Goal: Task Accomplishment & Management: Manage account settings

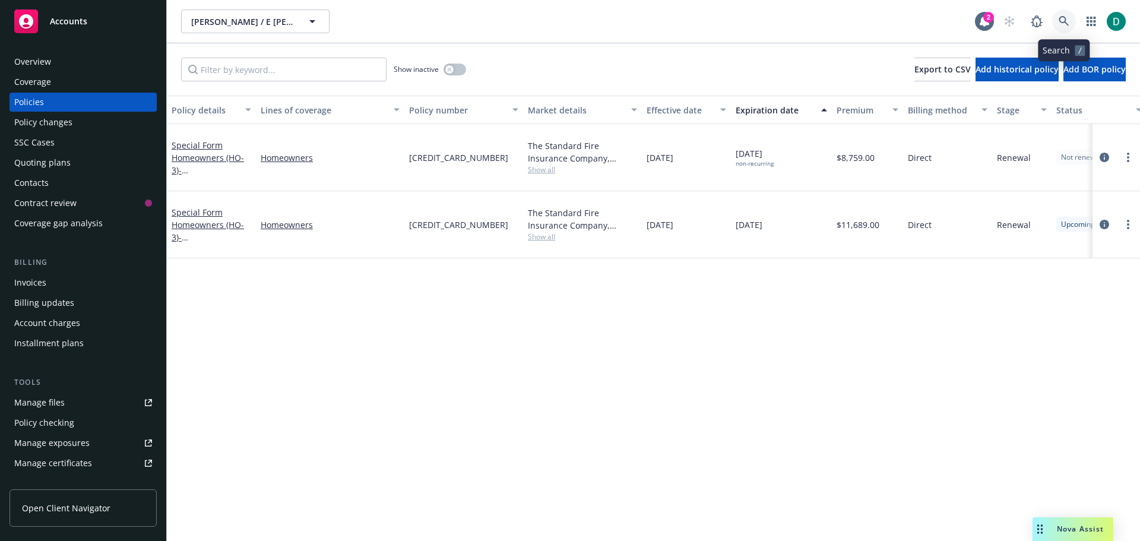
click at [1061, 19] on icon at bounding box center [1064, 21] width 11 height 11
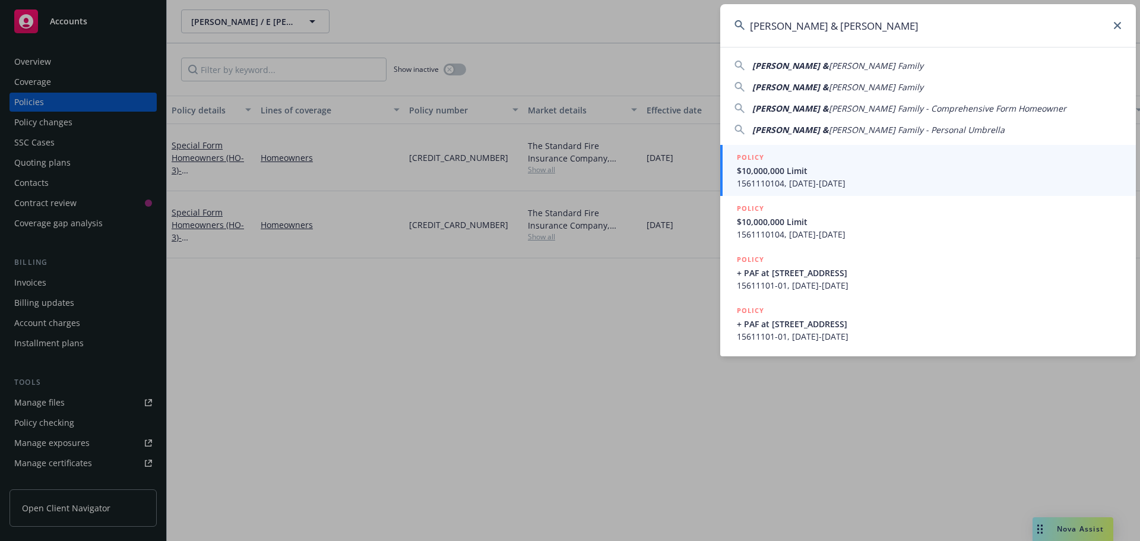
click at [829, 62] on span "[PERSON_NAME] Family" at bounding box center [876, 65] width 94 height 11
type input "[PERSON_NAME] & [PERSON_NAME] Family"
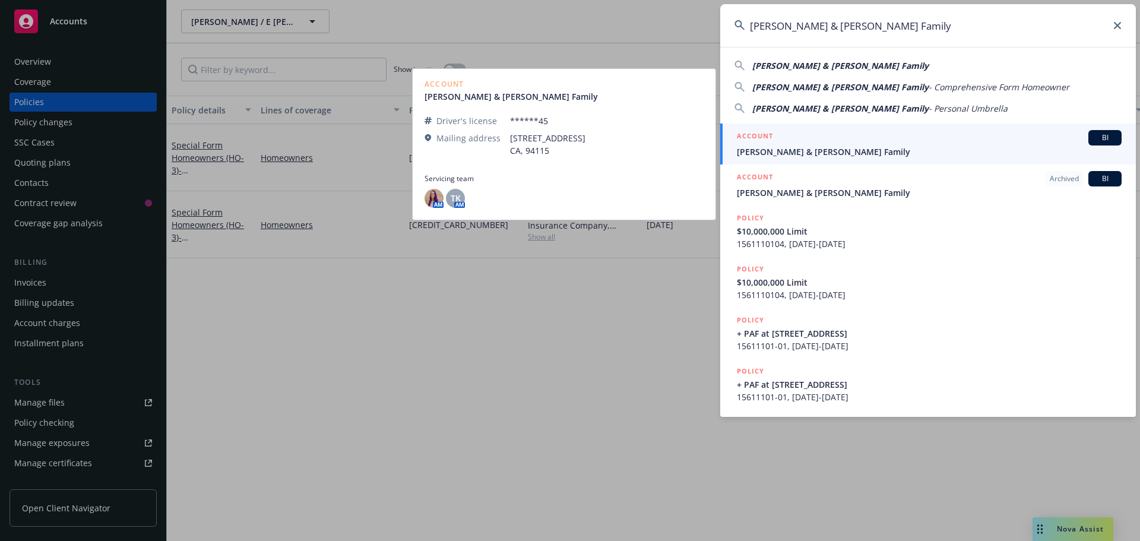
click at [831, 146] on span "[PERSON_NAME] & [PERSON_NAME] Family" at bounding box center [929, 152] width 385 height 12
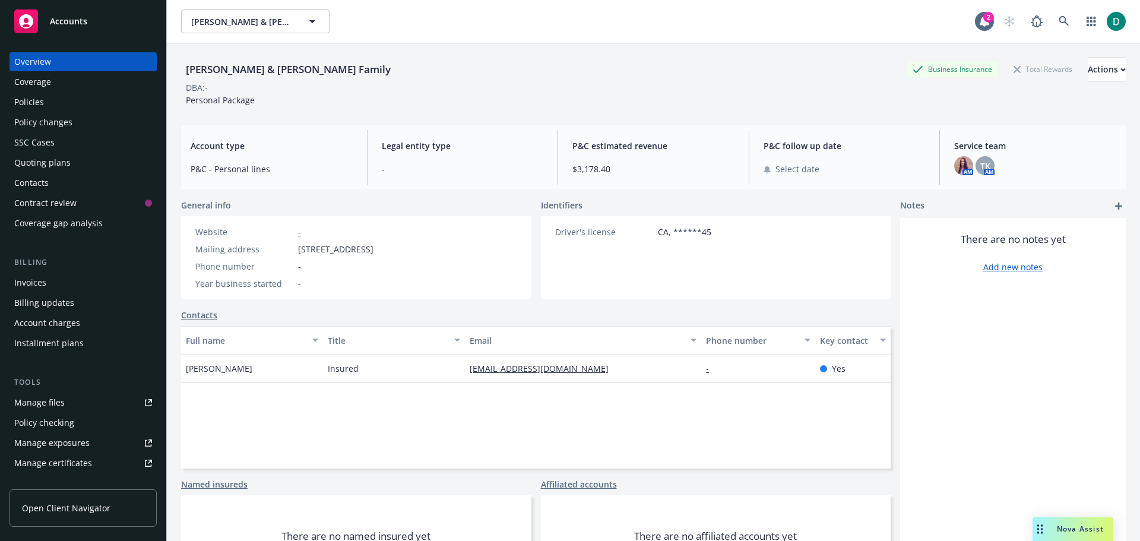
click at [39, 103] on div "Policies" at bounding box center [29, 102] width 30 height 19
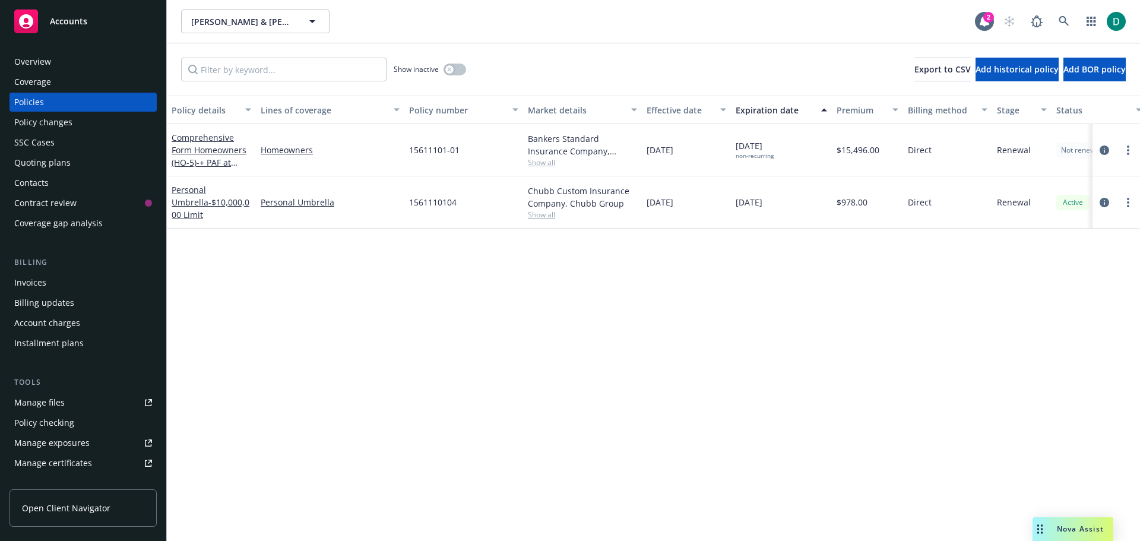
drag, startPoint x: 1064, startPoint y: 529, endPoint x: 1072, endPoint y: 523, distance: 10.1
click at [1064, 529] on span "Nova Assist" at bounding box center [1080, 529] width 47 height 10
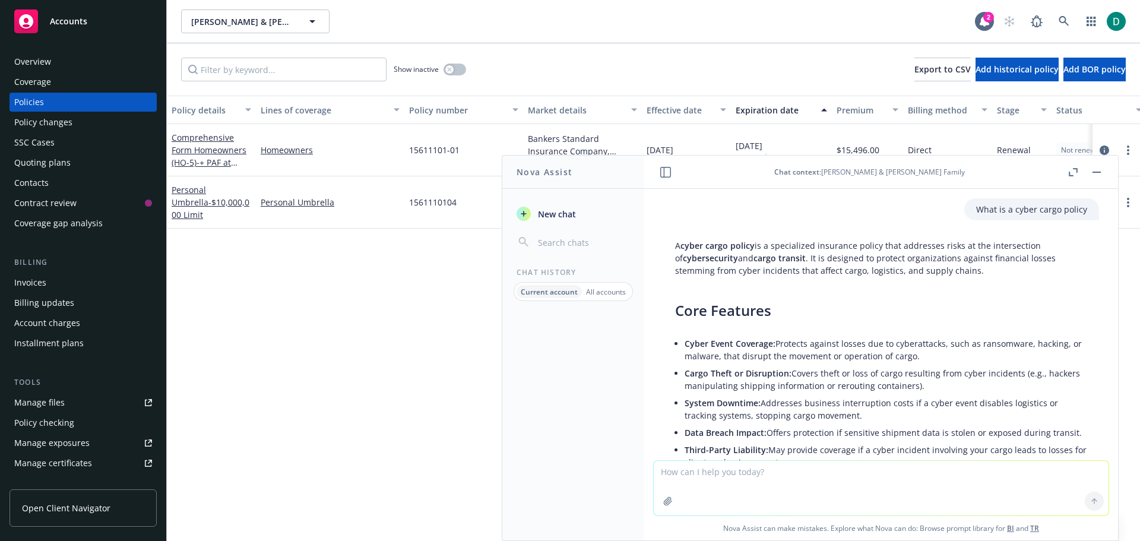
click at [719, 475] on textarea at bounding box center [881, 488] width 455 height 55
type textarea "I"
click at [966, 477] on textarea "Act as a financial advisor with experience in mergers and acquisitions." at bounding box center [881, 488] width 455 height 56
click at [1055, 472] on textarea "Act as a financial advisor with experience in mergers and acquisitions. You hav…" at bounding box center [881, 488] width 455 height 56
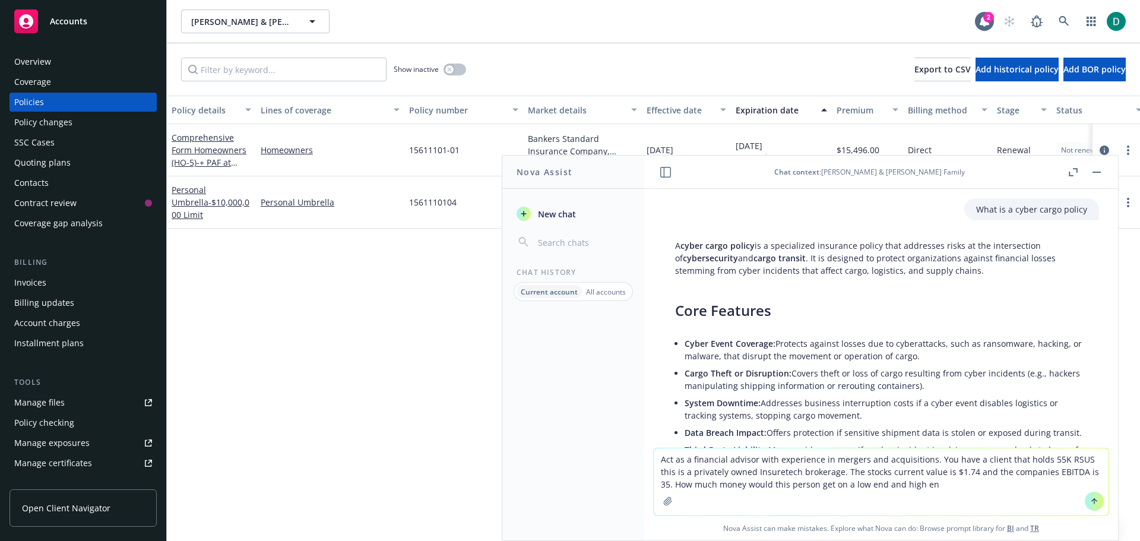
type textarea "Act as a financial advisor with experience in mergers and acquisitions. You hav…"
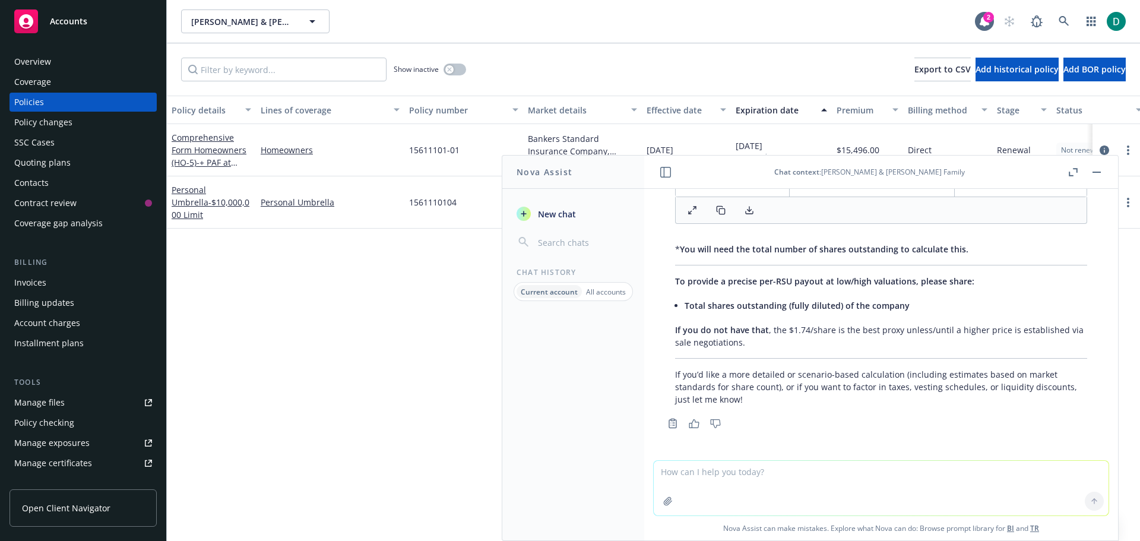
scroll to position [1774, 0]
click at [694, 468] on textarea at bounding box center [881, 488] width 455 height 55
click at [730, 470] on textarea "Act as a consultant who specializes in mergers and acquisitions. What" at bounding box center [881, 488] width 455 height 56
click at [999, 470] on textarea "Act as a consultant from Deloit who specializes in mergers and acquisitions. Wh…" at bounding box center [881, 488] width 455 height 56
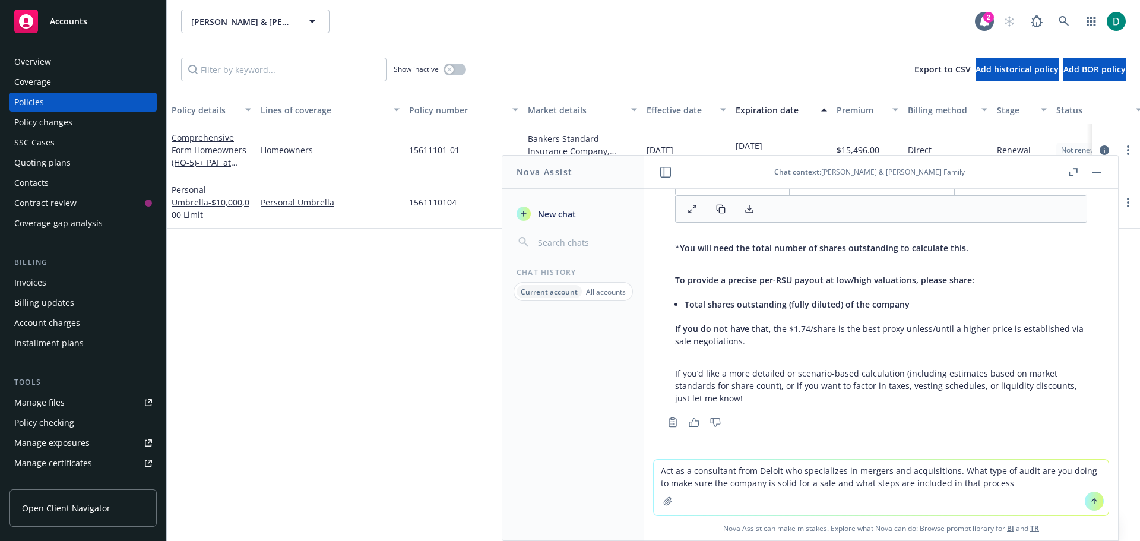
type textarea "Act as a consultant from Deloit who specializes in mergers and acquisitions. Wh…"
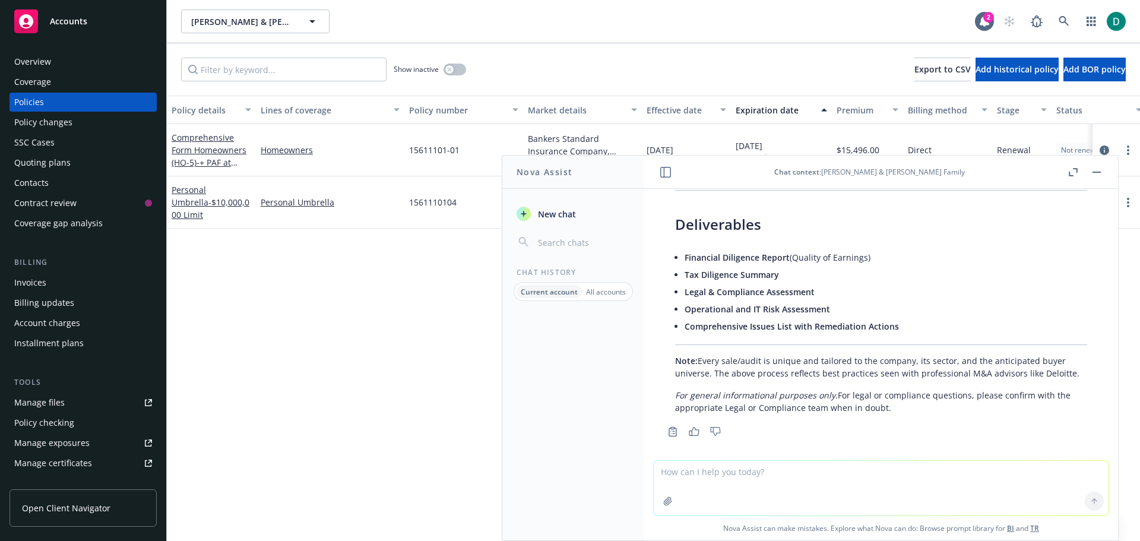
scroll to position [3306, 0]
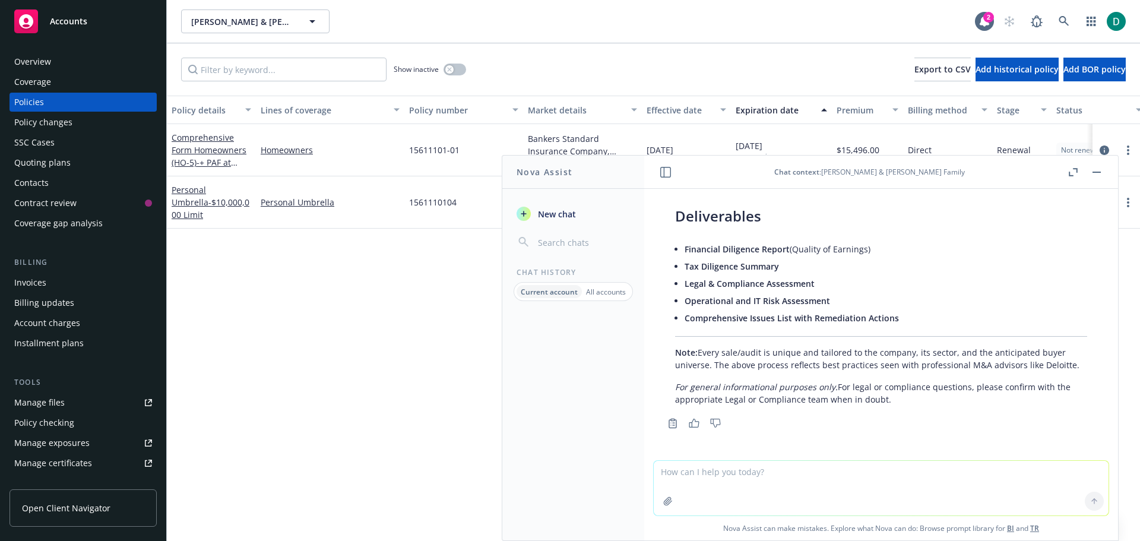
click at [684, 470] on textarea at bounding box center [881, 488] width 455 height 55
type textarea "how long does the audit process typically take?"
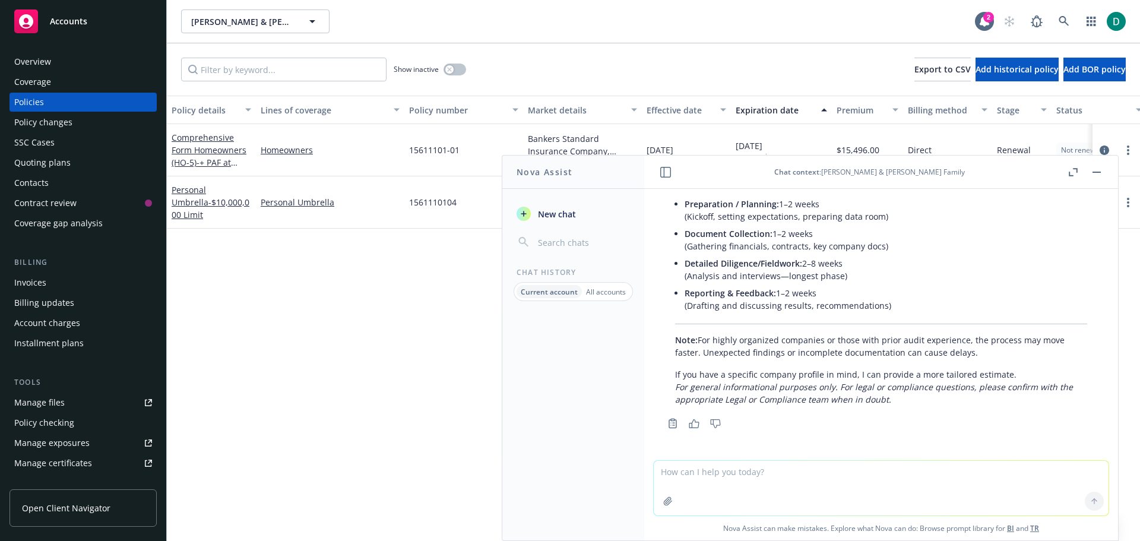
scroll to position [4081, 0]
click at [1098, 172] on icon "button" at bounding box center [1097, 172] width 8 height 1
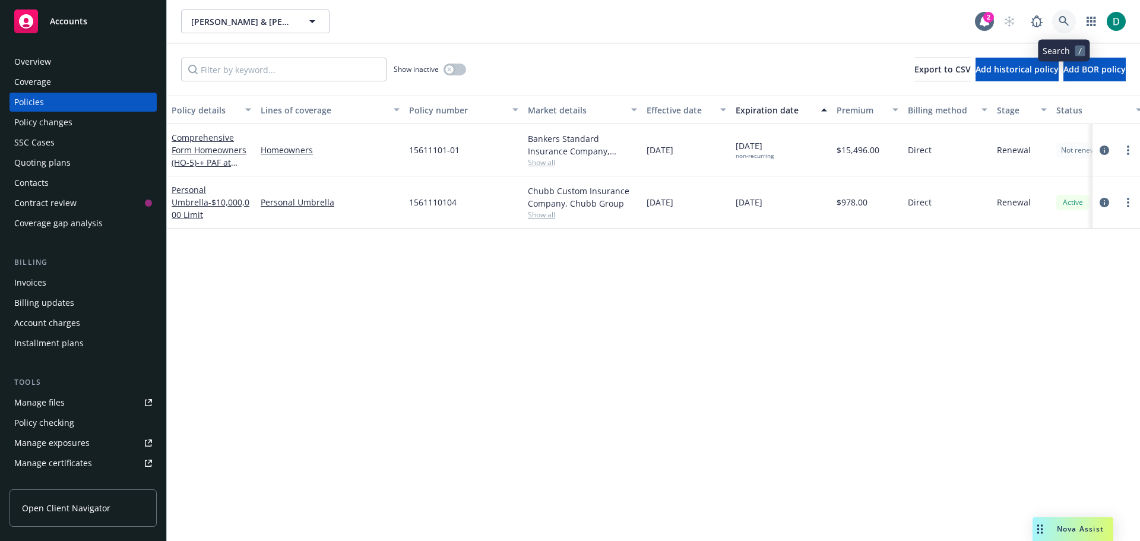
click at [1065, 20] on icon at bounding box center [1064, 21] width 11 height 11
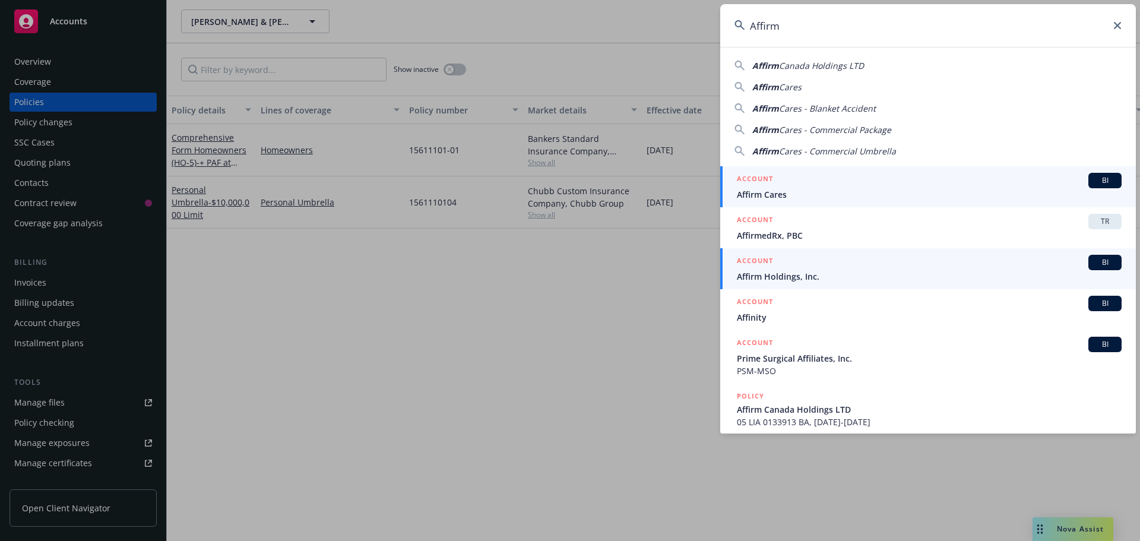
type input "Affirm"
click at [778, 279] on span "Affirm Holdings, Inc." at bounding box center [929, 276] width 385 height 12
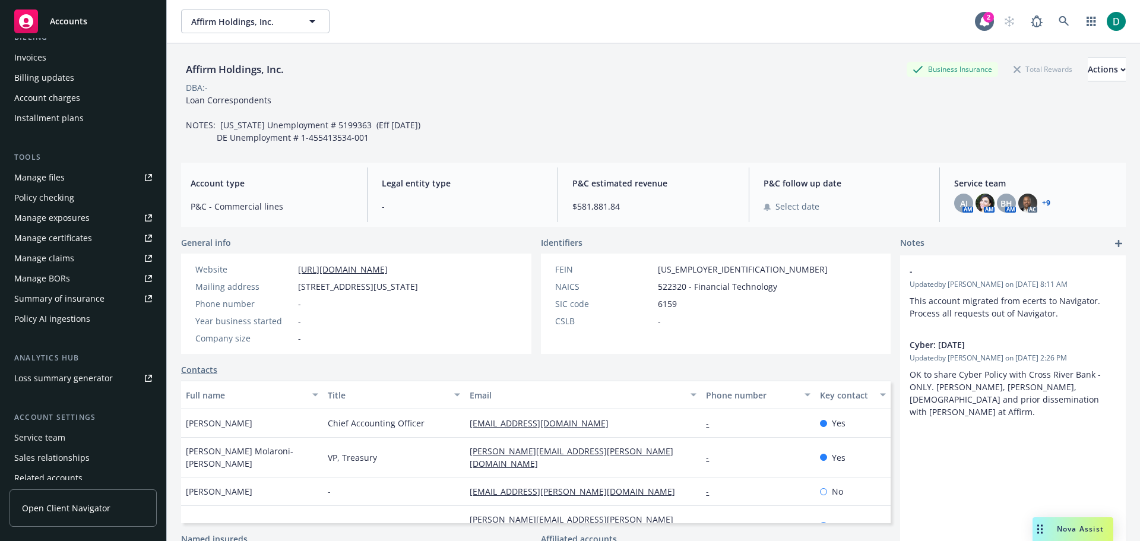
scroll to position [273, 0]
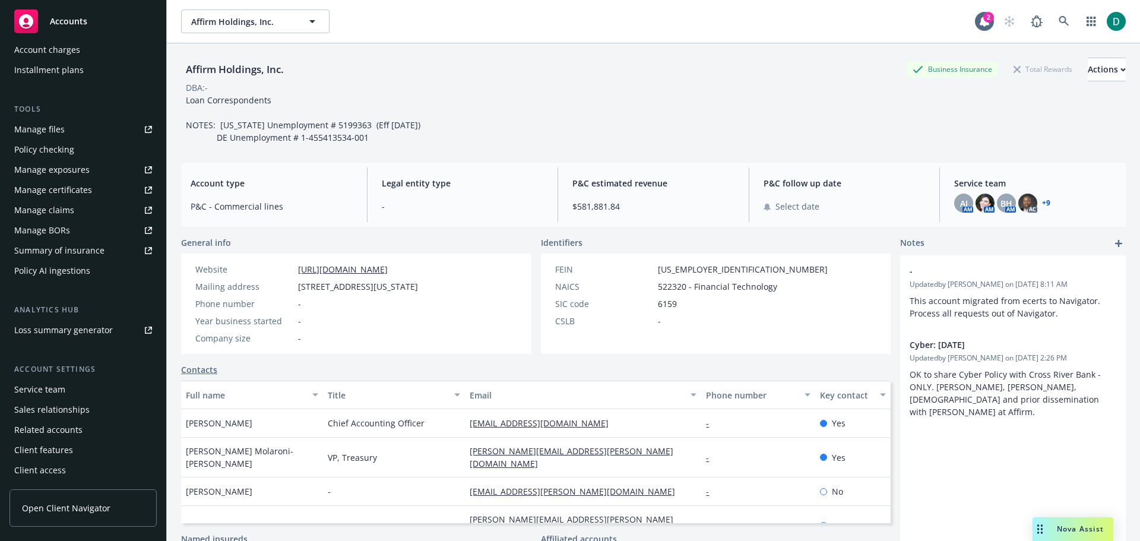
click at [67, 392] on div "Service team" at bounding box center [83, 389] width 138 height 19
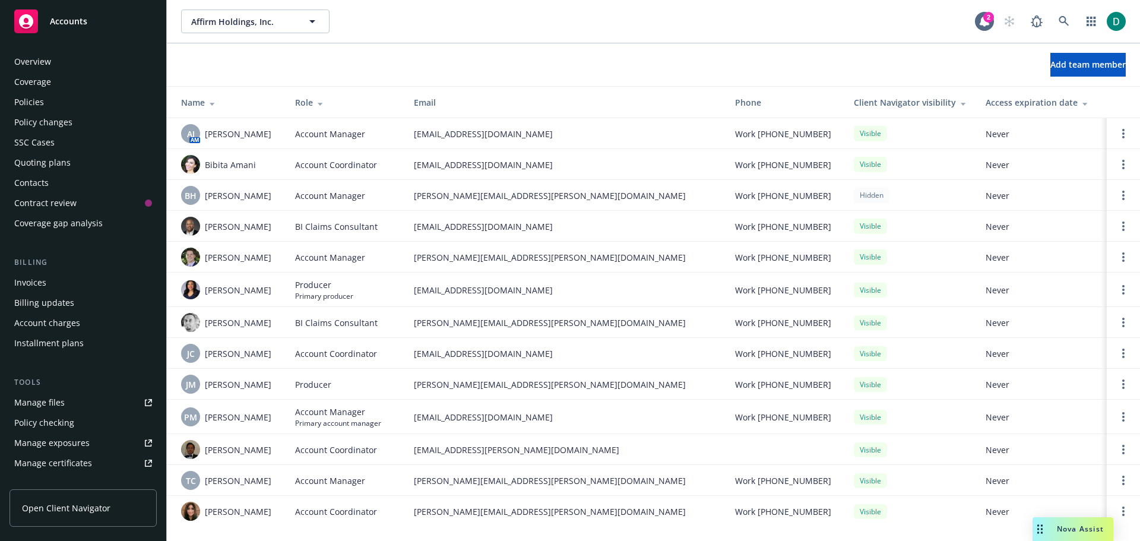
click at [65, 106] on div "Policies" at bounding box center [83, 102] width 138 height 19
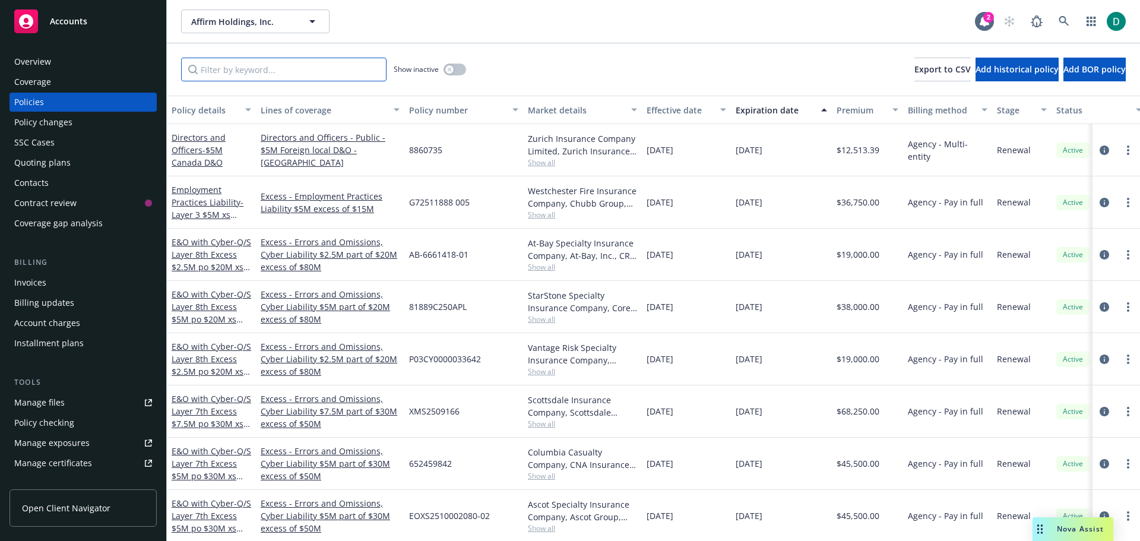
click at [236, 74] on input "Filter by keyword..." at bounding box center [283, 70] width 205 height 24
paste input "CPO 4414529 - 03"
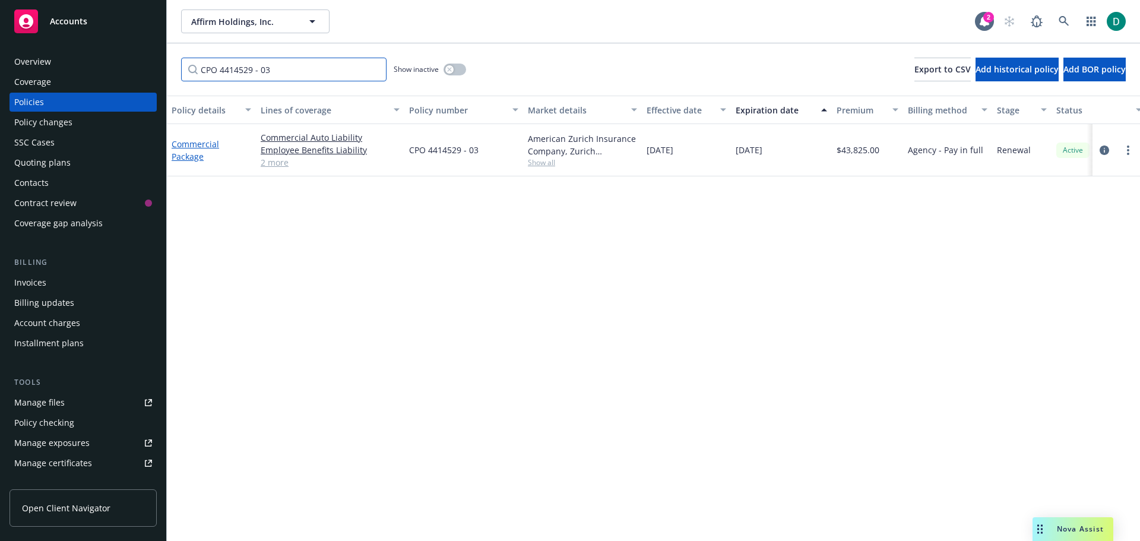
type input "CPO 4414529 - 03"
click at [192, 144] on link "Commercial Package" at bounding box center [196, 150] width 48 height 24
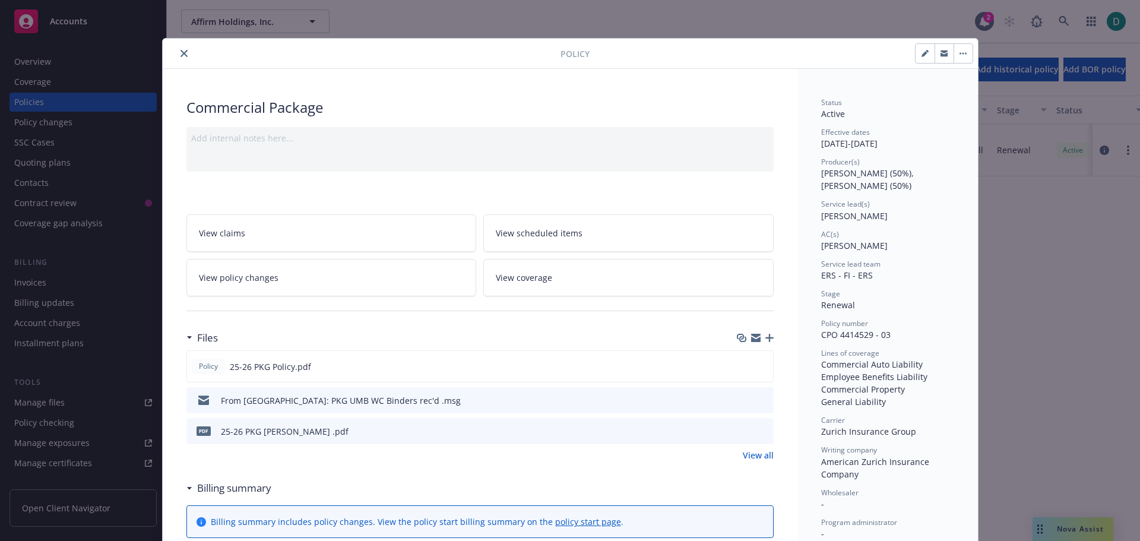
click at [916, 53] on button "button" at bounding box center [925, 53] width 19 height 19
select select "RENEWAL"
select select "12"
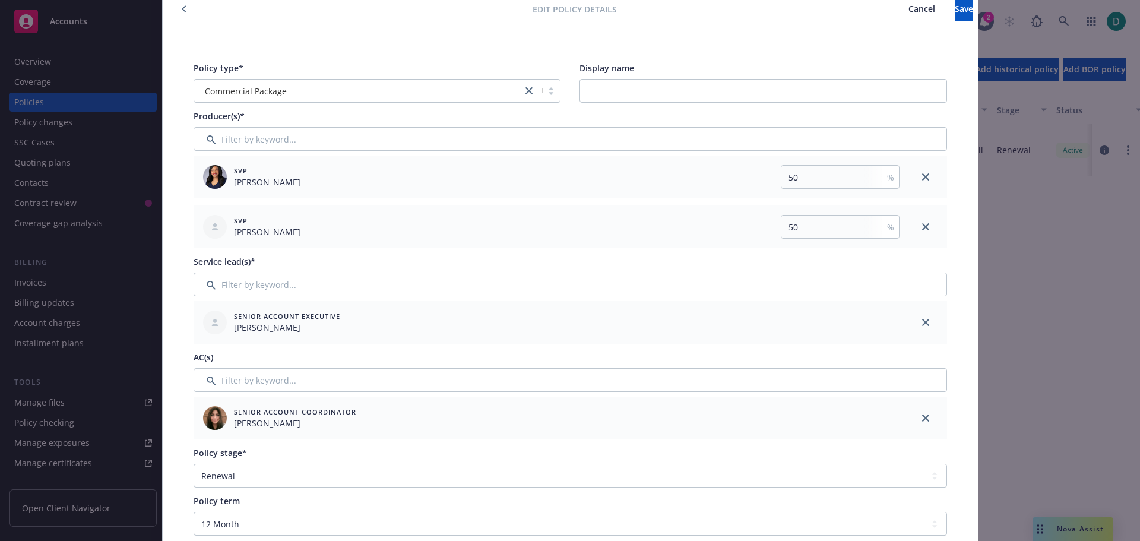
scroll to position [119, 0]
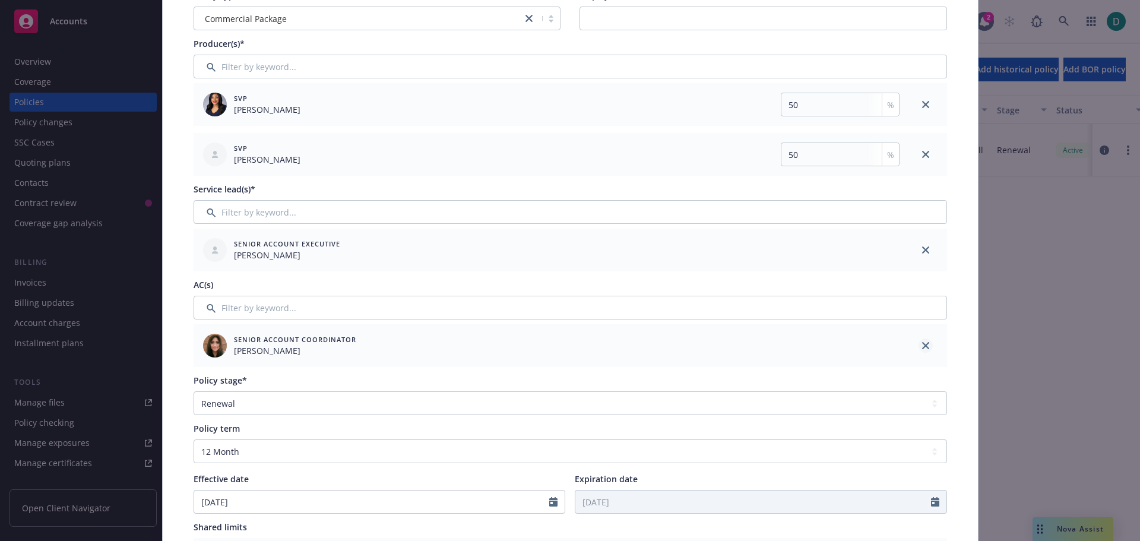
click at [923, 348] on icon "close" at bounding box center [925, 345] width 7 height 7
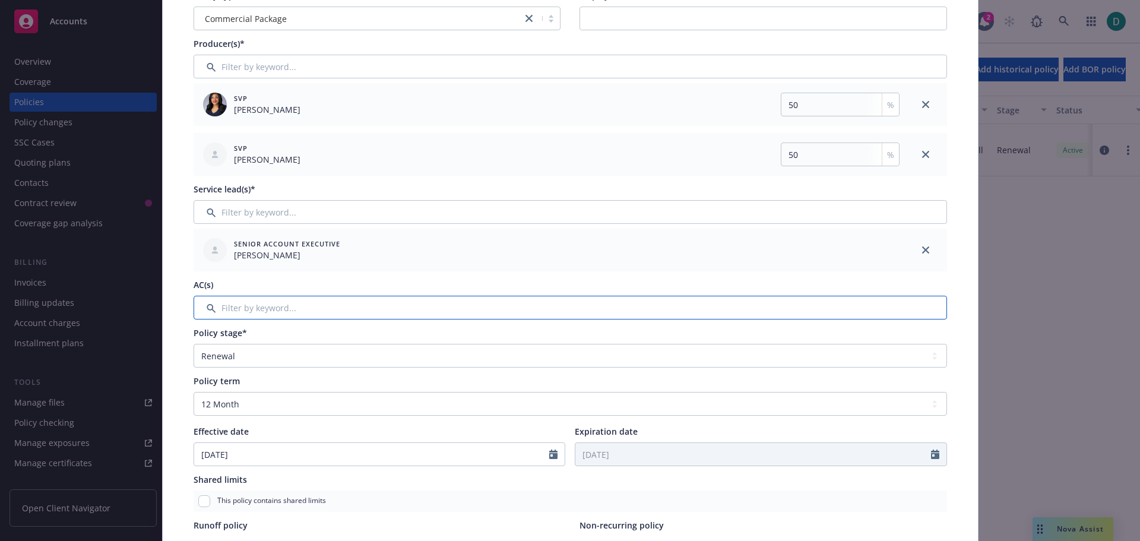
click at [288, 306] on input "Filter by keyword..." at bounding box center [571, 308] width 754 height 24
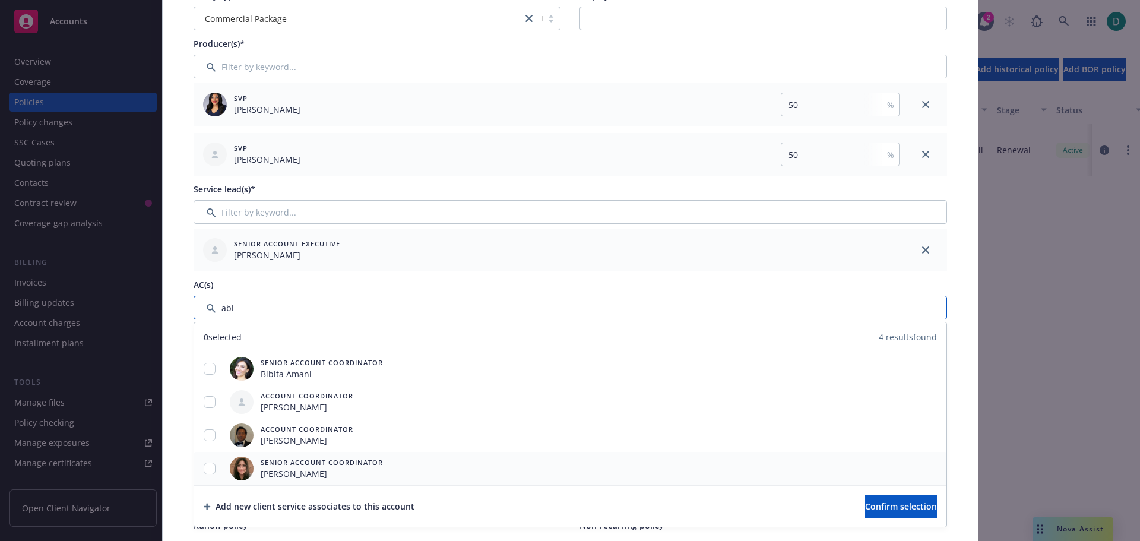
scroll to position [178, 0]
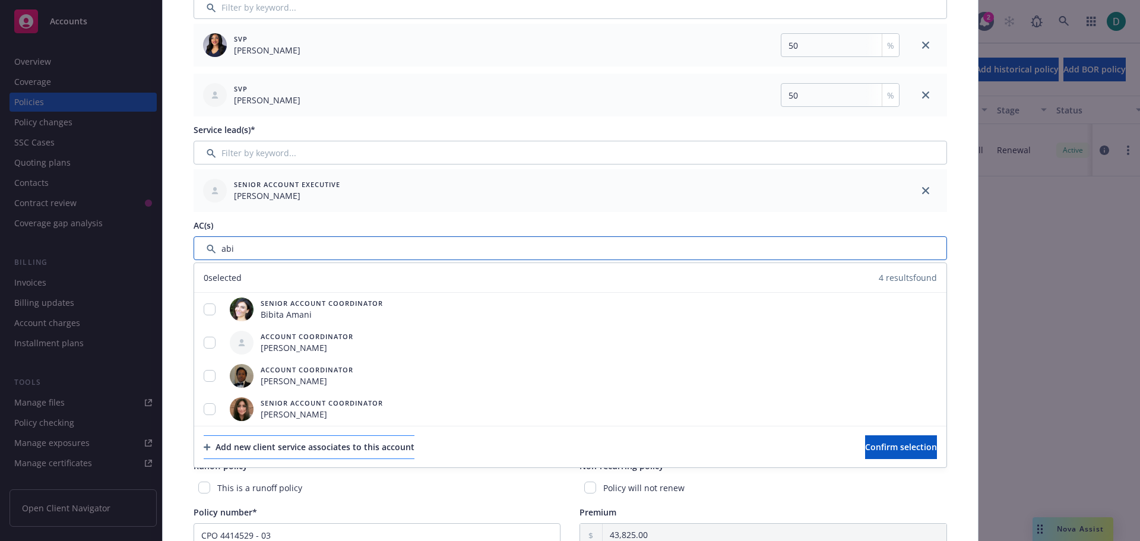
type input "abi"
click at [279, 444] on div "Add new client service associates to this account" at bounding box center [309, 447] width 211 height 23
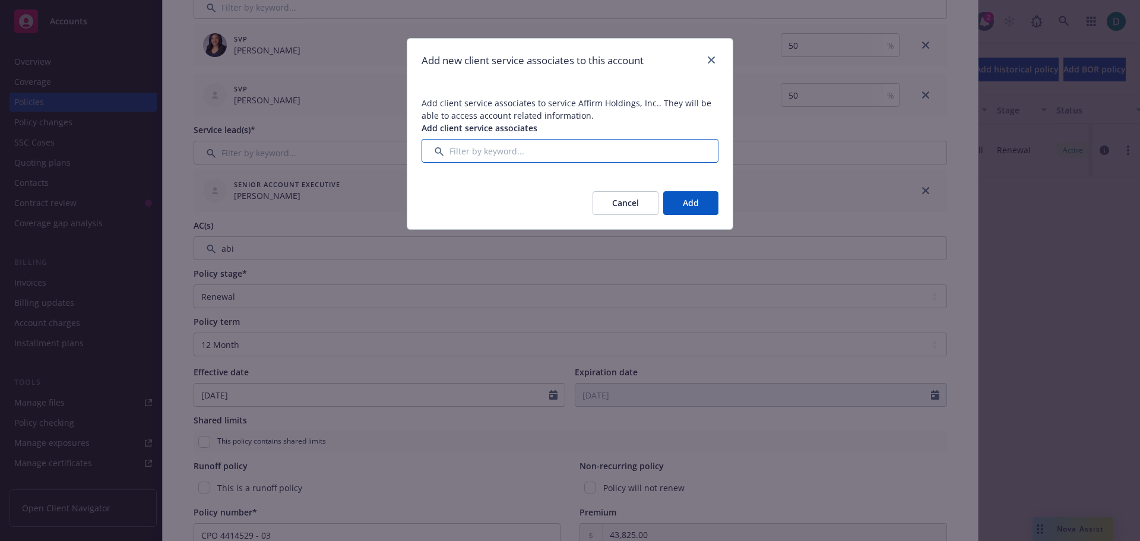
click at [546, 151] on input "Filter by keyword..." at bounding box center [570, 151] width 297 height 24
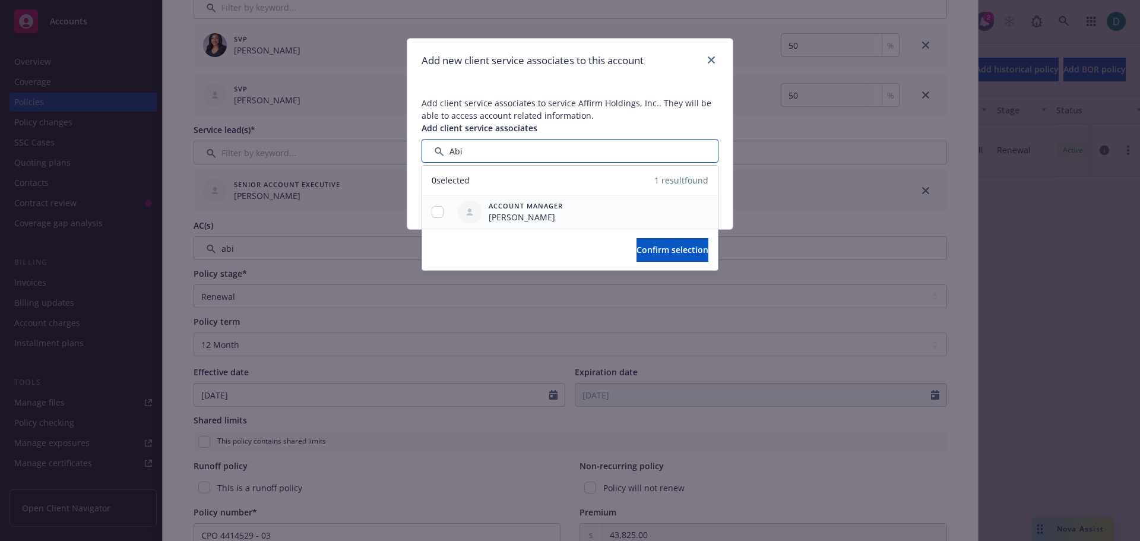
type input "Abi"
click at [437, 211] on input "checkbox" at bounding box center [438, 212] width 12 height 12
checkbox input "true"
click at [637, 241] on button "Confirm selection" at bounding box center [673, 250] width 72 height 24
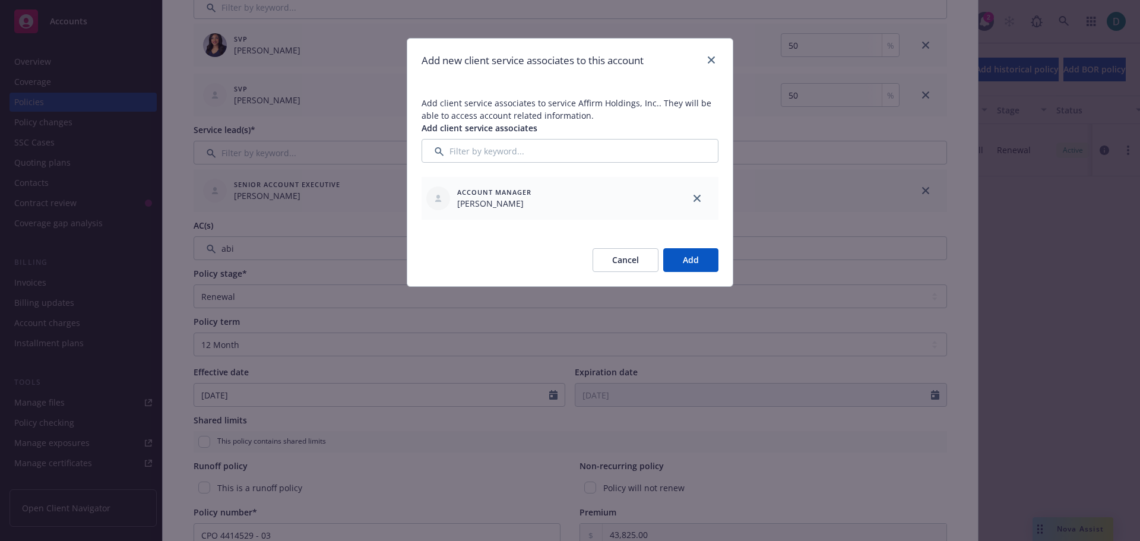
click at [686, 255] on button "Add" at bounding box center [690, 260] width 55 height 24
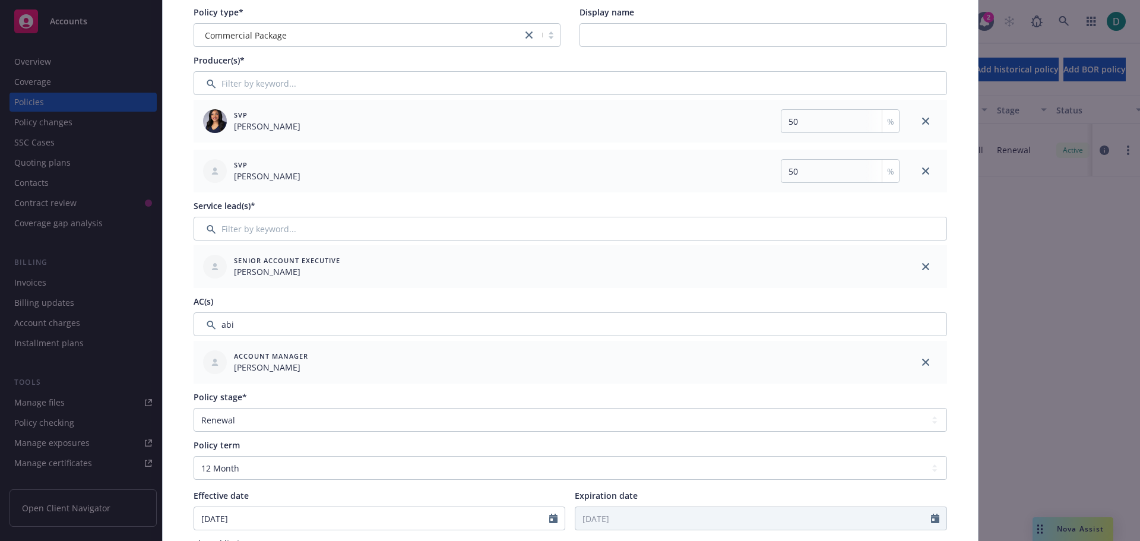
scroll to position [0, 0]
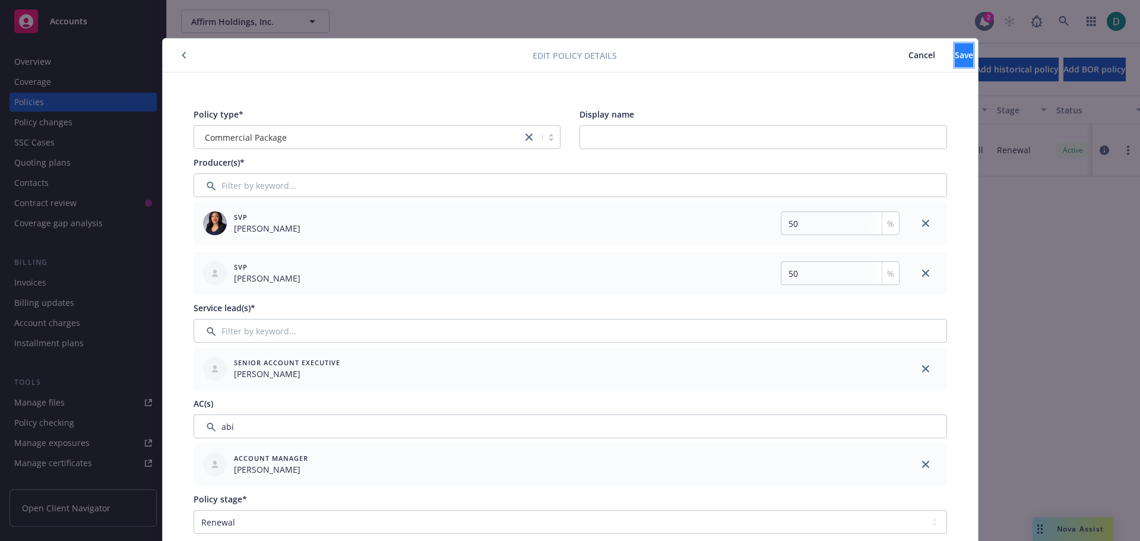
click at [955, 58] on span "Save" at bounding box center [964, 54] width 18 height 11
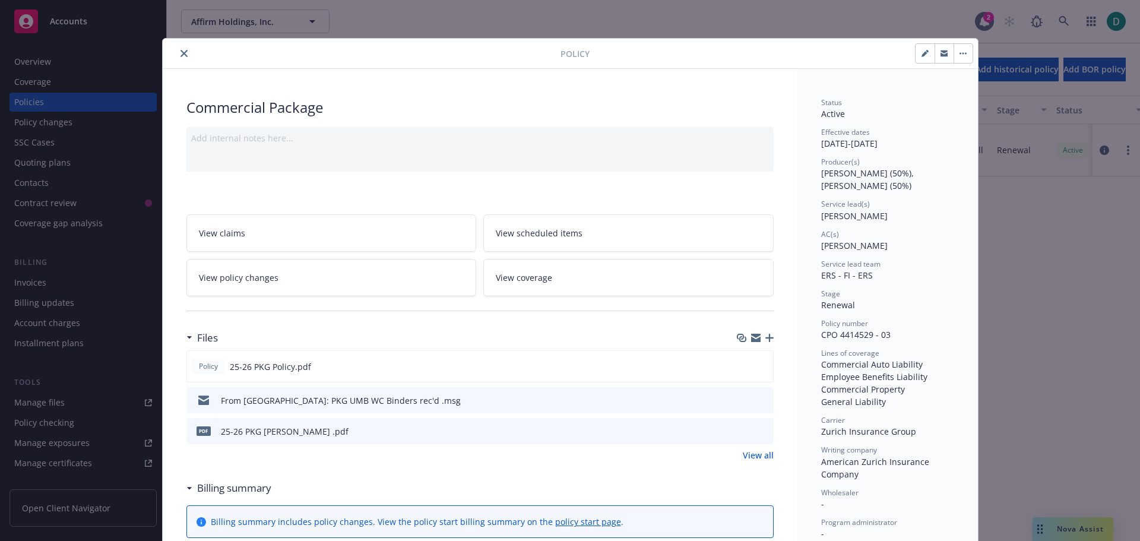
click at [182, 57] on button "close" at bounding box center [184, 53] width 14 height 14
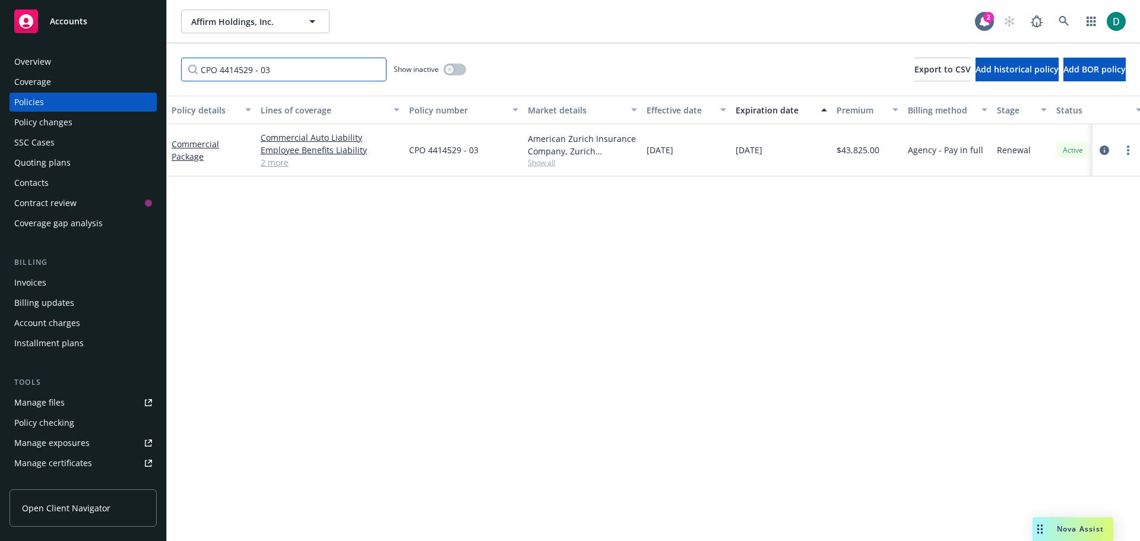
drag, startPoint x: 299, startPoint y: 75, endPoint x: 152, endPoint y: 63, distance: 147.2
click at [152, 63] on div "Accounts Overview Coverage Policies Policy changes SSC Cases Quoting plans Cont…" at bounding box center [570, 270] width 1140 height 541
paste input "AUC 4342663-"
type input "AUC 4342663-03"
click at [186, 144] on link "Commercial Umbrella - Umbrella $30M" at bounding box center [210, 150] width 77 height 36
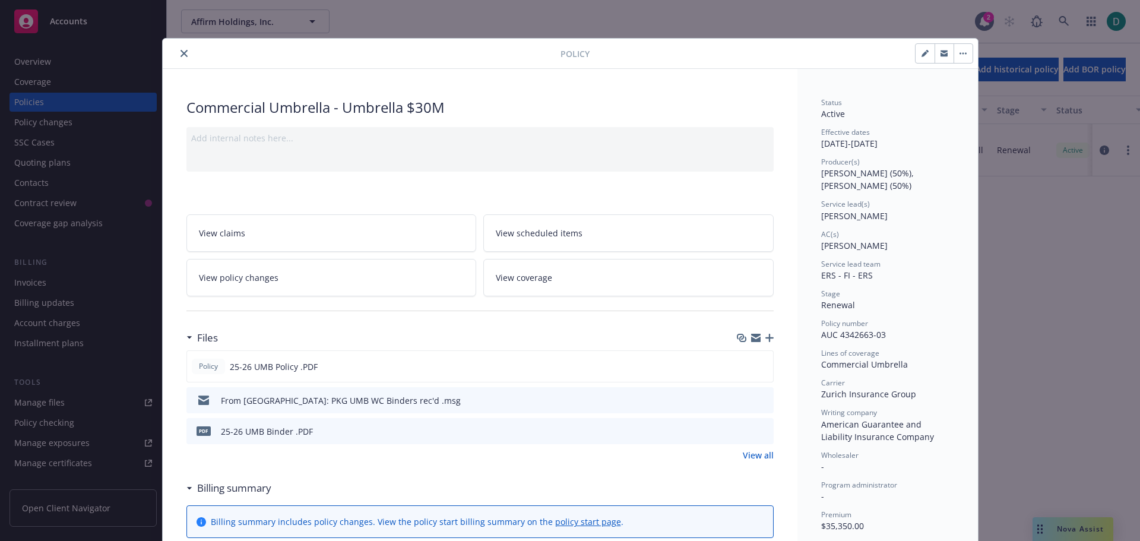
click at [922, 56] on icon "button" at bounding box center [925, 54] width 6 height 6
select select "RENEWAL"
select select "12"
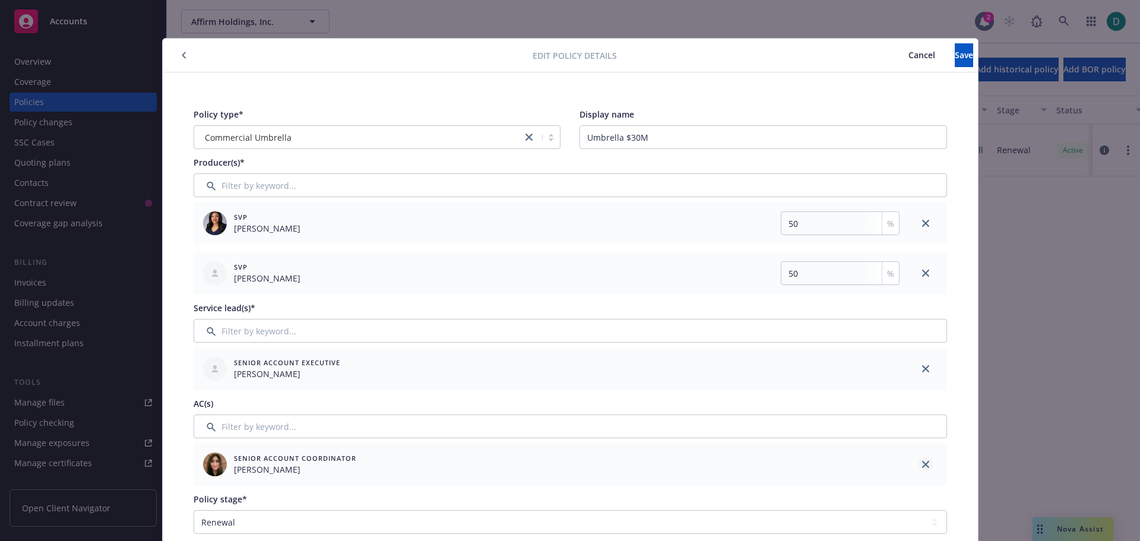
click at [922, 463] on icon "close" at bounding box center [925, 464] width 7 height 7
click at [284, 429] on input "Filter by keyword..." at bounding box center [571, 427] width 754 height 24
paste input "AUC 4342663-03"
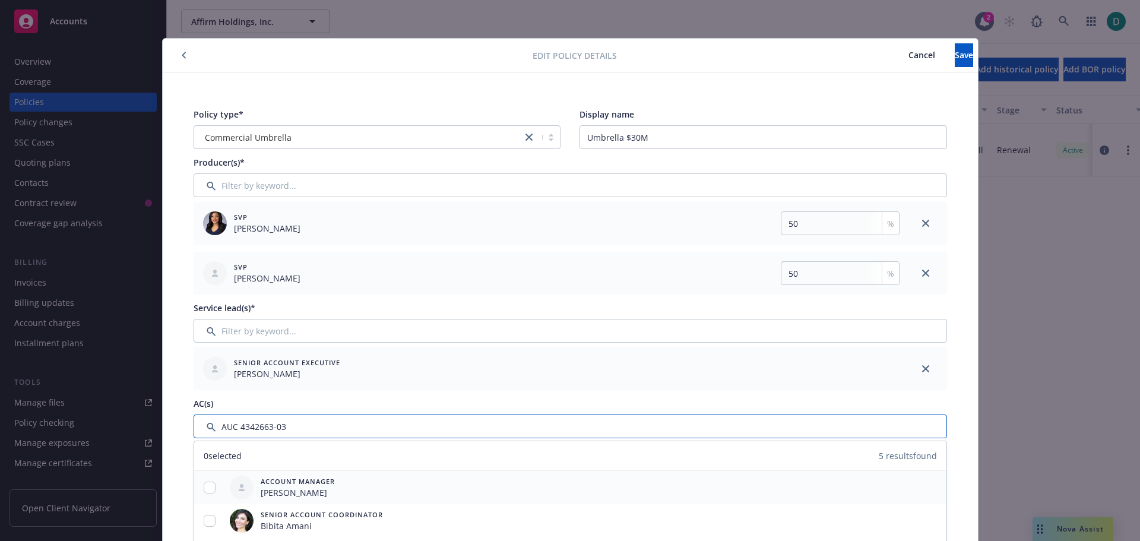
type input "AUC 4342663-03"
drag, startPoint x: 205, startPoint y: 489, endPoint x: 225, endPoint y: 481, distance: 21.3
click at [205, 489] on input "checkbox" at bounding box center [210, 488] width 12 height 12
checkbox input "true"
click at [443, 388] on div "Senior Account Executive [PERSON_NAME]" at bounding box center [549, 368] width 711 height 43
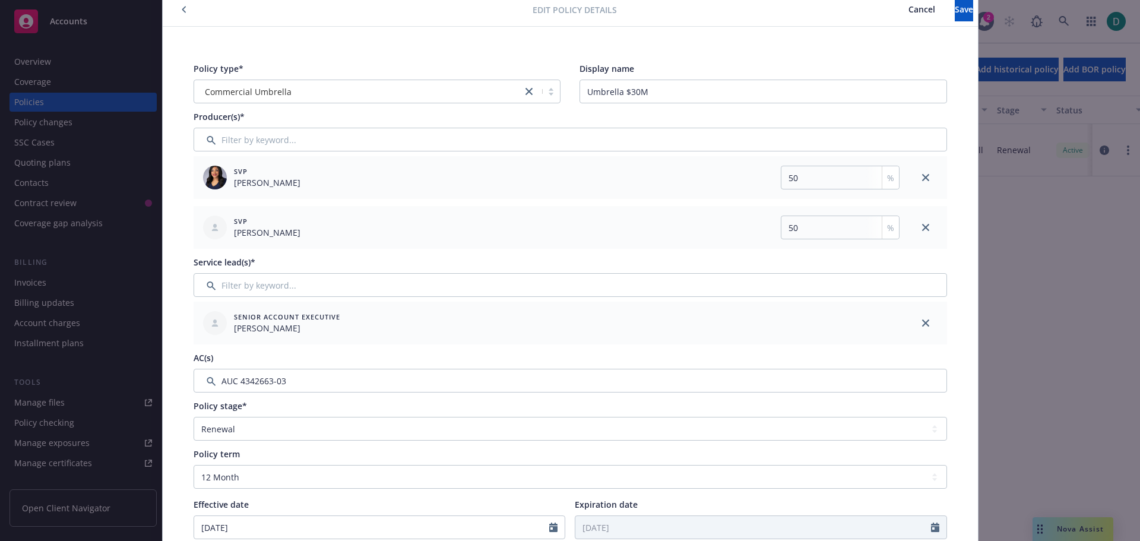
scroll to position [59, 0]
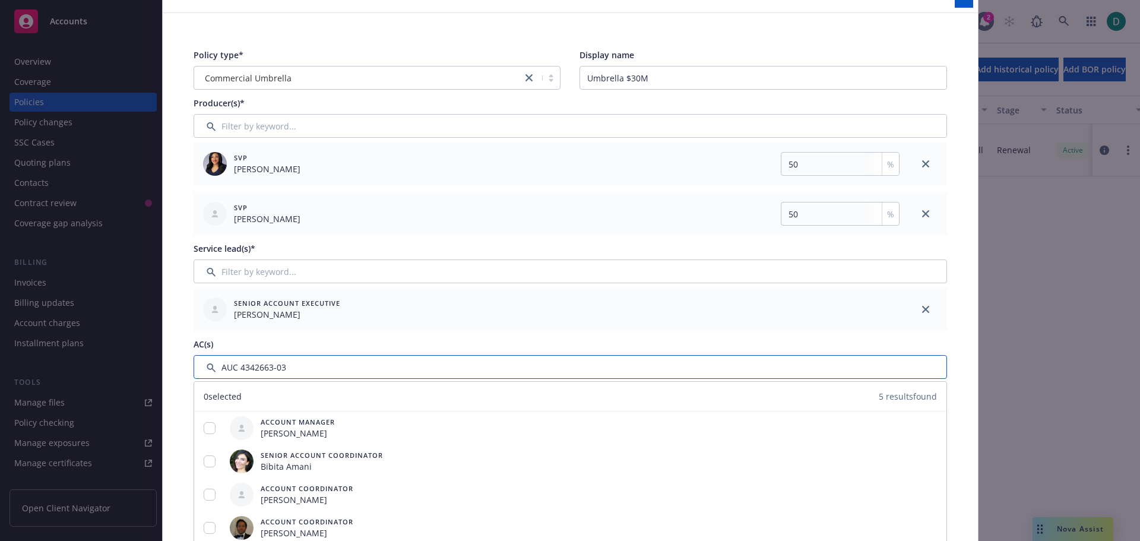
drag, startPoint x: 305, startPoint y: 368, endPoint x: 147, endPoint y: 371, distance: 158.0
click at [147, 371] on div "Edit policy details Cancel Save Policy type* Commercial Umbrella Display name U…" at bounding box center [570, 270] width 1140 height 541
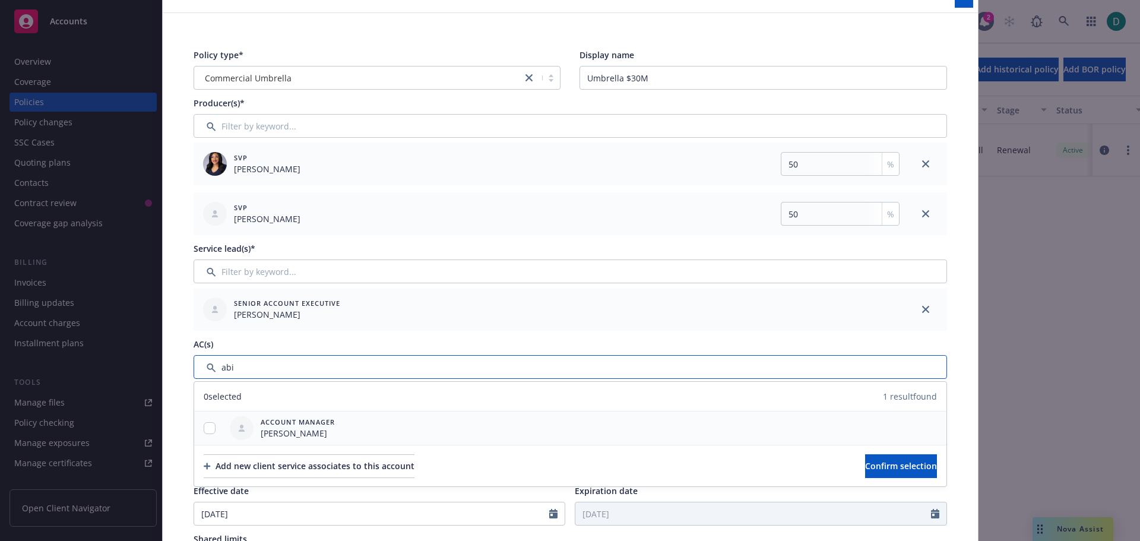
type input "abi"
click at [205, 431] on input "checkbox" at bounding box center [210, 428] width 12 height 12
checkbox input "true"
click at [865, 464] on span "Confirm selection" at bounding box center [901, 465] width 72 height 11
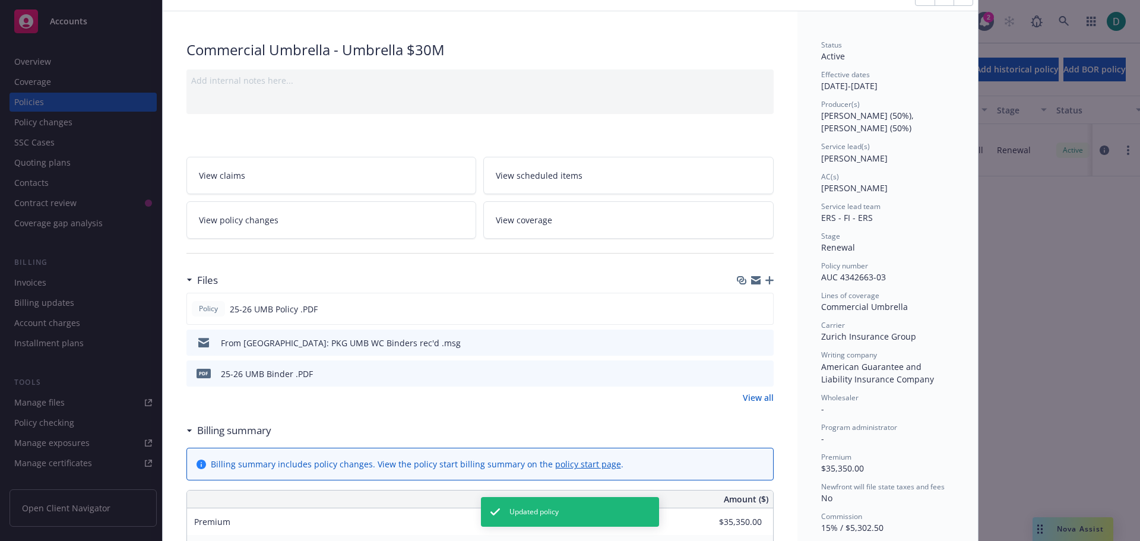
scroll to position [0, 0]
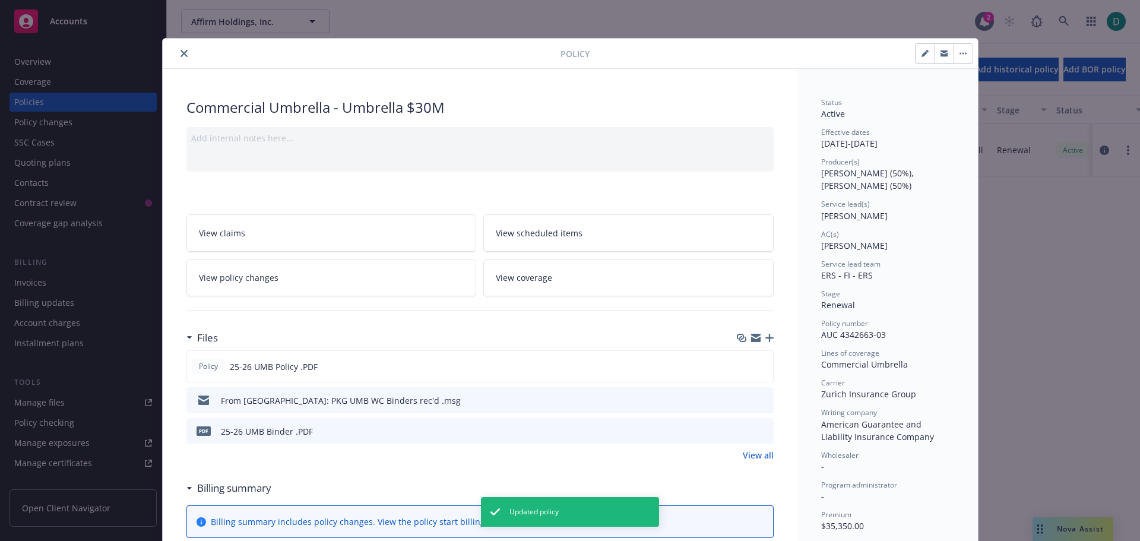
click at [181, 56] on icon "close" at bounding box center [184, 53] width 7 height 7
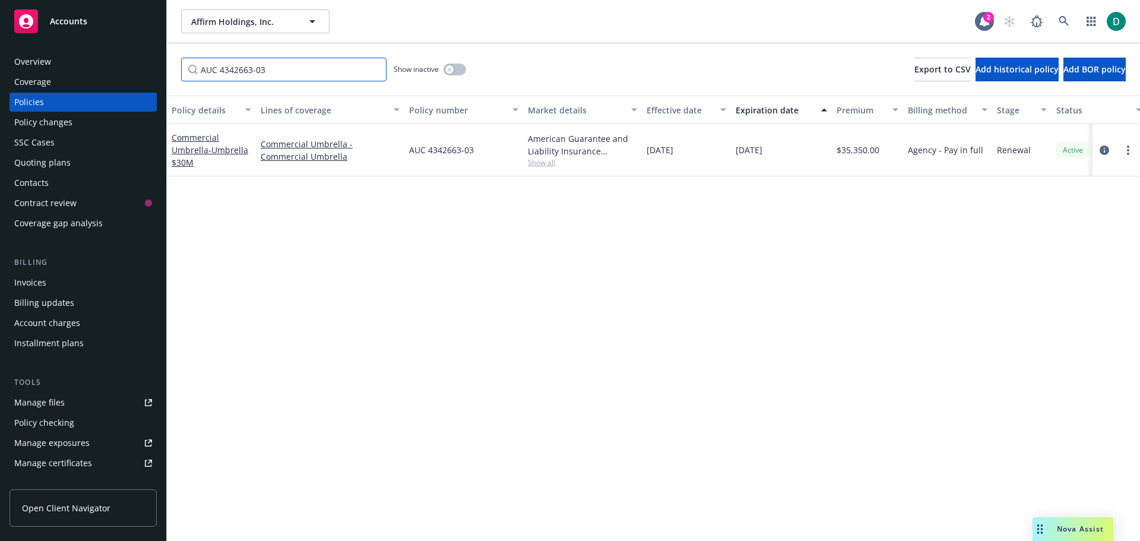
drag, startPoint x: 324, startPoint y: 72, endPoint x: 191, endPoint y: 72, distance: 132.4
click at [193, 73] on input "AUC 4342663-03" at bounding box center [283, 70] width 205 height 24
paste input "ZE 4414415"
type input "ZE 4414415-03"
click at [217, 145] on link "Foreign Package - Foreign Package" at bounding box center [205, 150] width 67 height 24
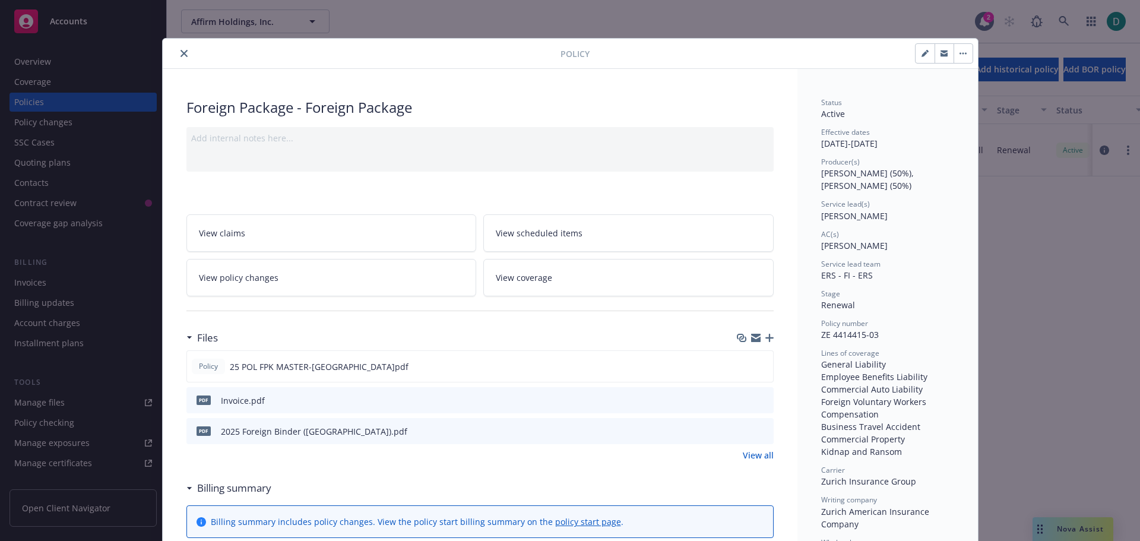
click at [922, 55] on icon "button" at bounding box center [925, 54] width 6 height 6
select select "RENEWAL"
select select "12"
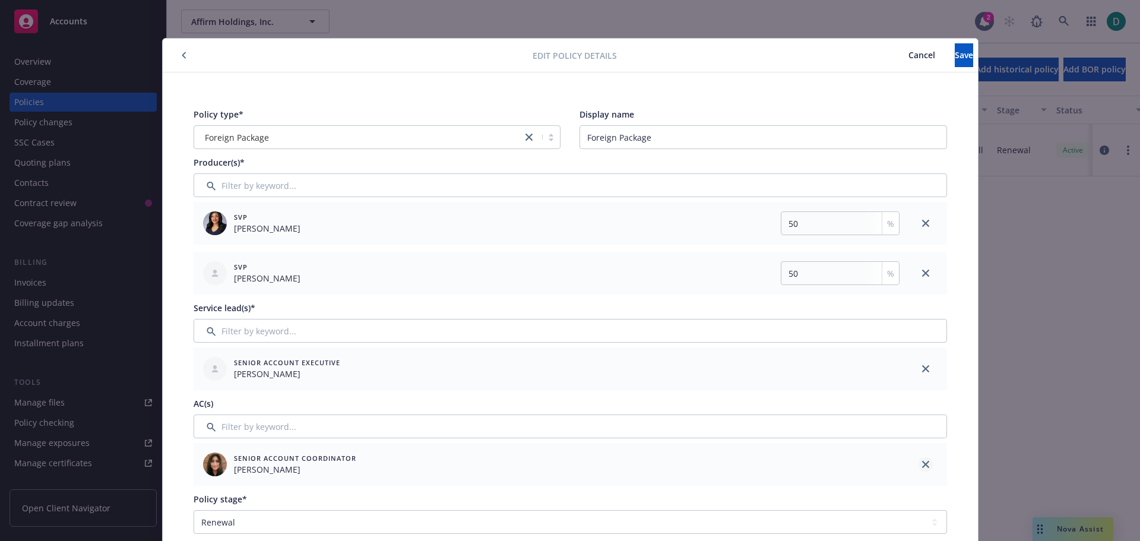
click at [924, 463] on icon "close" at bounding box center [925, 464] width 7 height 7
click at [427, 426] on input "Filter by keyword..." at bounding box center [571, 427] width 754 height 24
paste input "ZE 4414415-03"
type input "ZE 4414415-03"
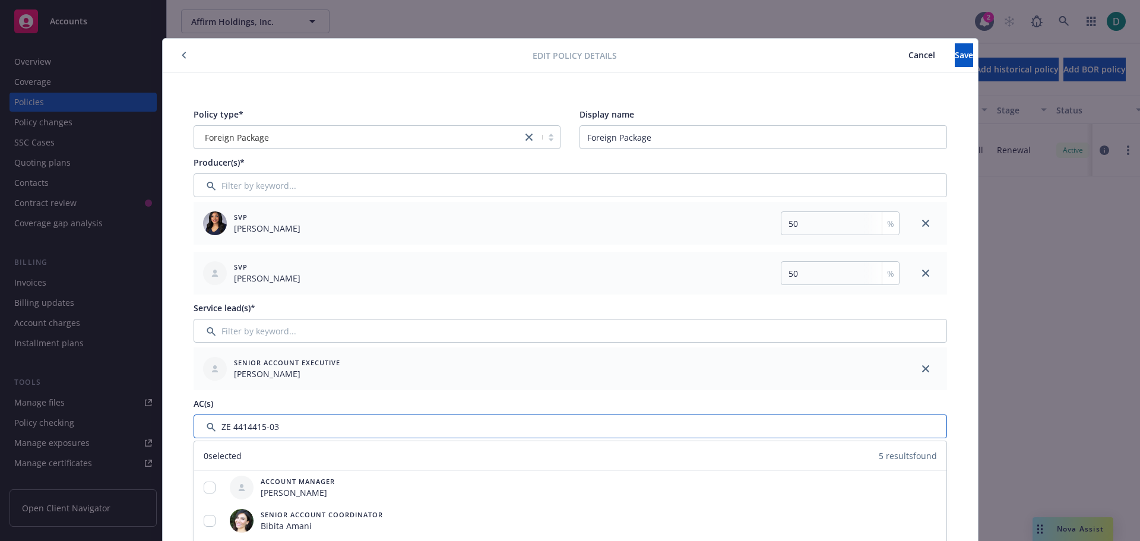
drag, startPoint x: 343, startPoint y: 431, endPoint x: 119, endPoint y: 430, distance: 223.9
click at [119, 430] on div "Edit policy details Cancel Save Policy type* Foreign Package Display name Forei…" at bounding box center [570, 270] width 1140 height 541
type input "abi"
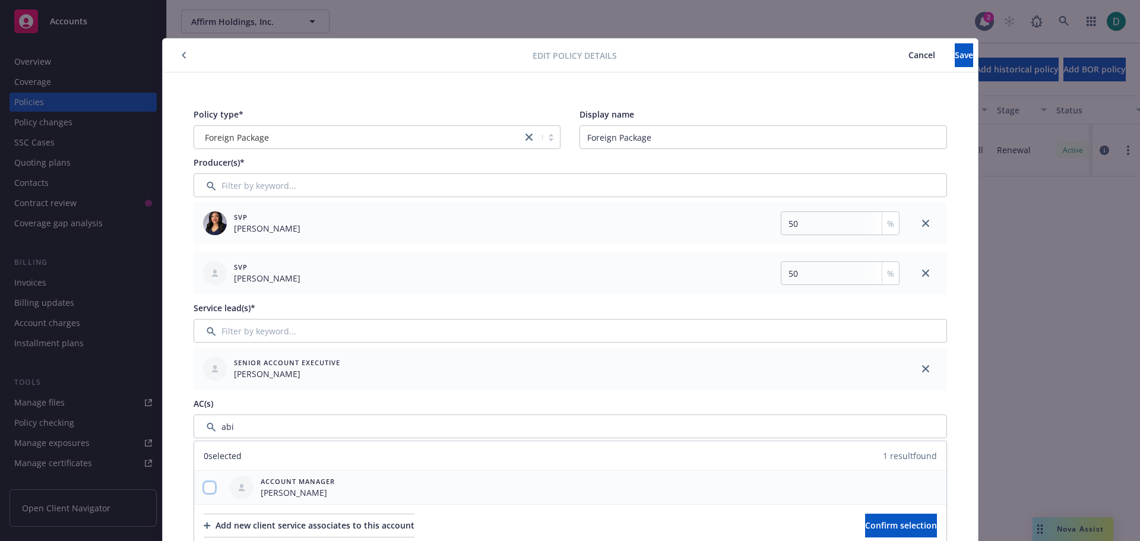
click at [204, 489] on input "checkbox" at bounding box center [210, 488] width 12 height 12
checkbox input "true"
click at [866, 518] on button "Confirm selection" at bounding box center [901, 526] width 72 height 24
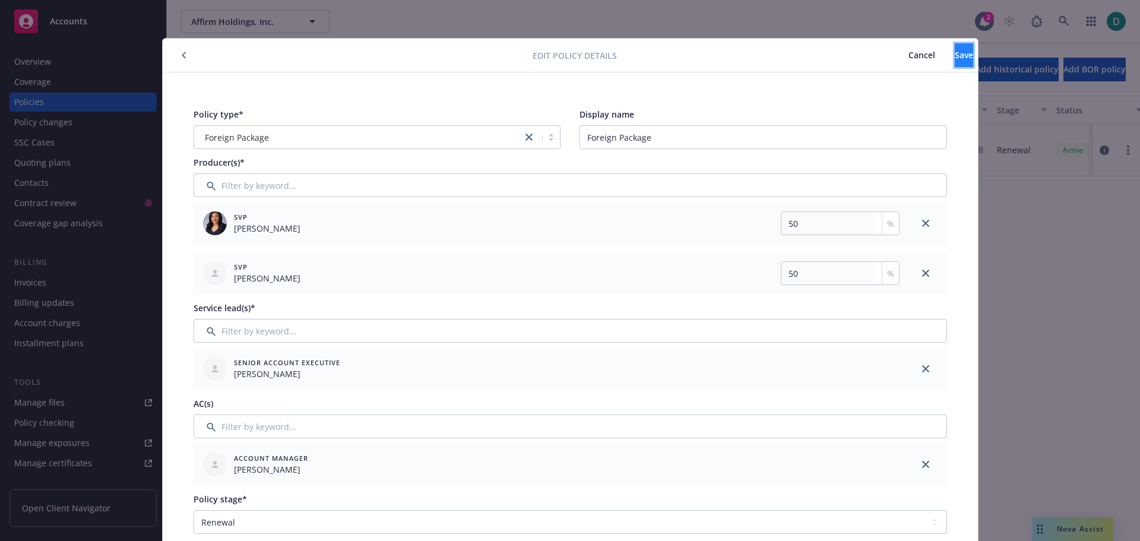
click at [955, 58] on span "Save" at bounding box center [964, 54] width 18 height 11
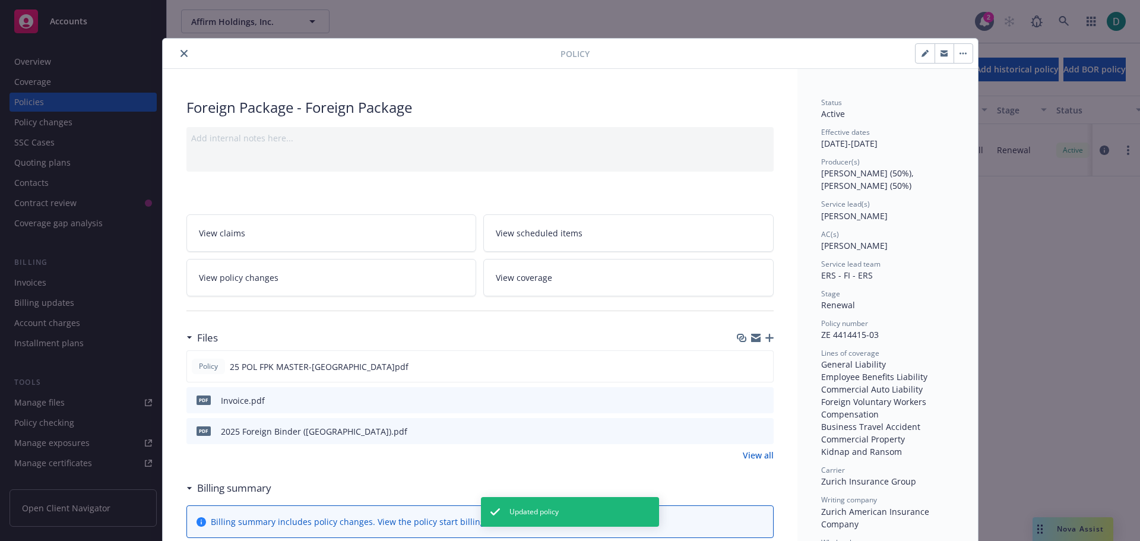
click at [181, 54] on icon "close" at bounding box center [184, 53] width 7 height 7
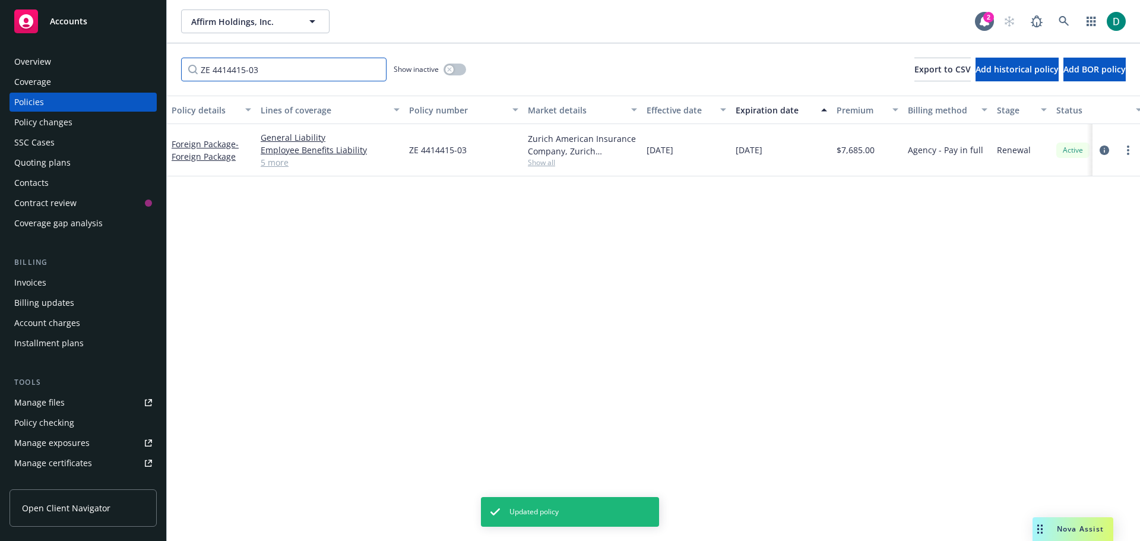
drag, startPoint x: 301, startPoint y: 75, endPoint x: 164, endPoint y: 77, distance: 137.2
click at [164, 77] on div "Accounts Overview Coverage Policies Policy changes SSC Cases Quoting plans Cont…" at bounding box center [570, 270] width 1140 height 541
paste input "DR/01150029/2024"
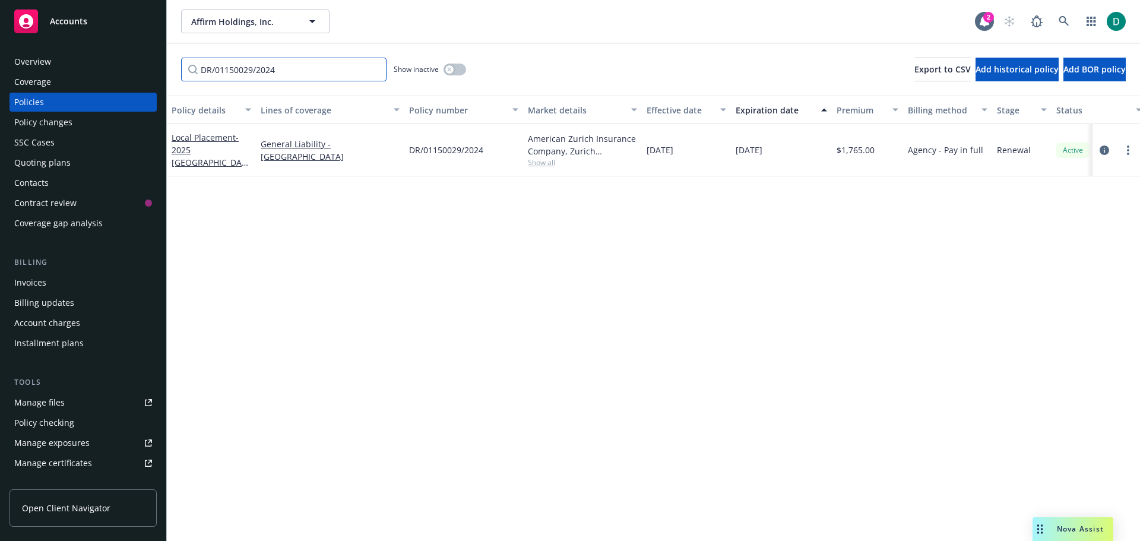
type input "DR/01150029/2024"
click at [210, 146] on link "Local Placement - 2025 [GEOGRAPHIC_DATA] GL" at bounding box center [209, 156] width 75 height 49
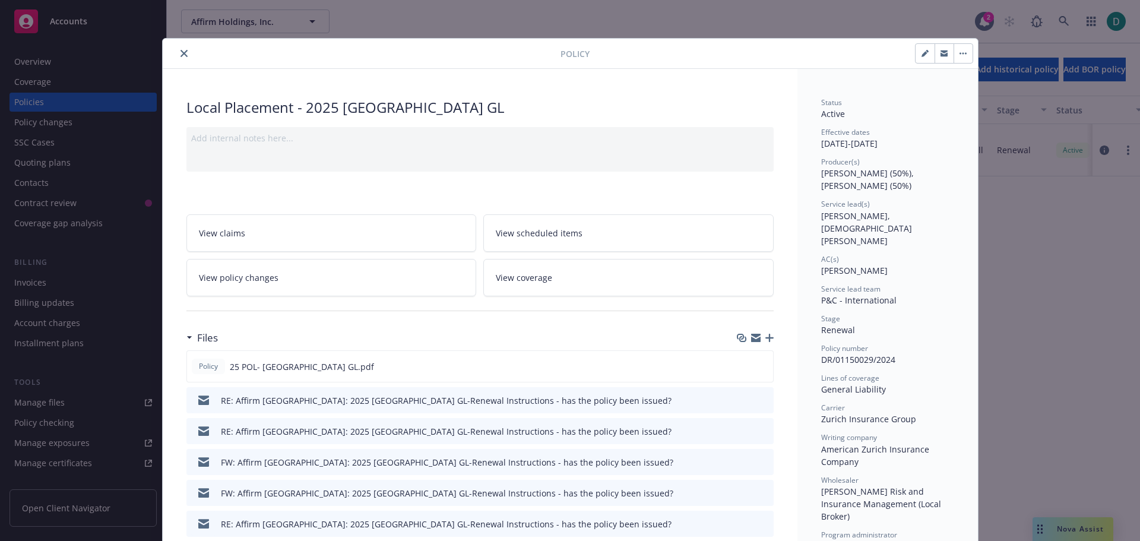
click at [916, 50] on button "button" at bounding box center [925, 53] width 19 height 19
select select "RENEWAL"
select select "12"
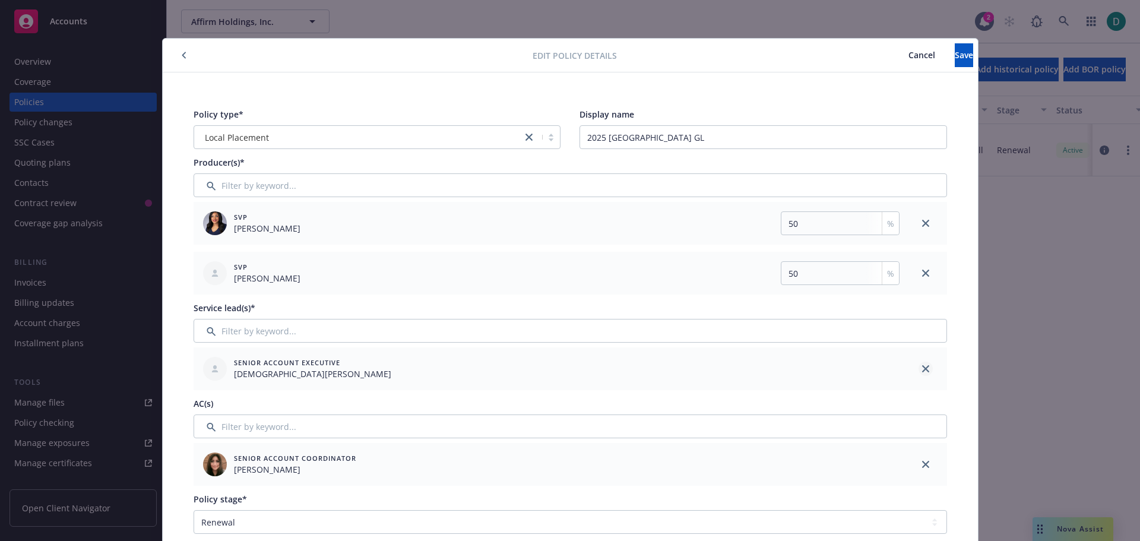
click at [922, 368] on icon "close" at bounding box center [925, 368] width 7 height 7
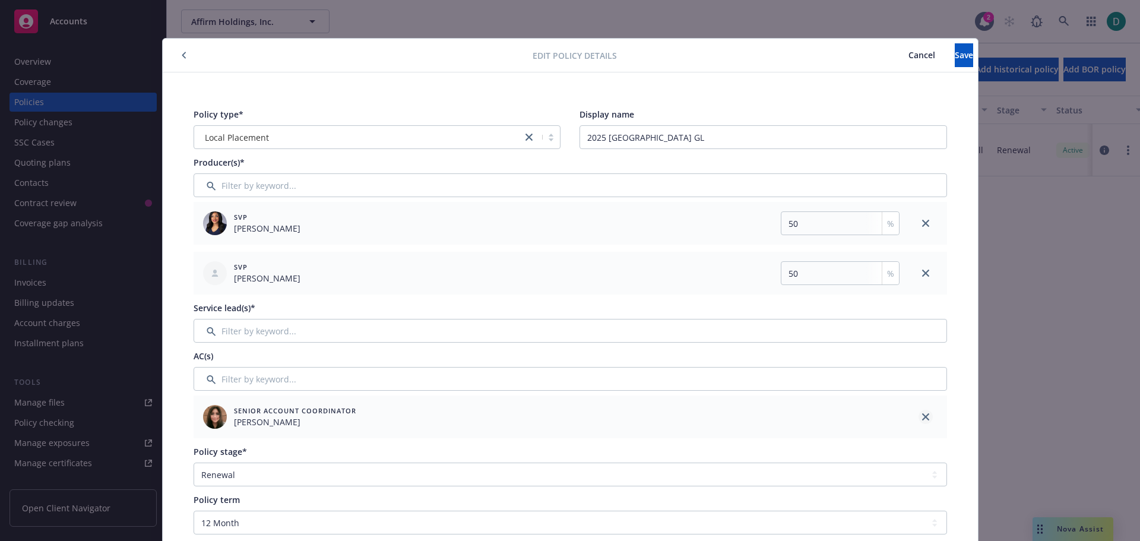
click at [922, 415] on icon "close" at bounding box center [925, 416] width 7 height 7
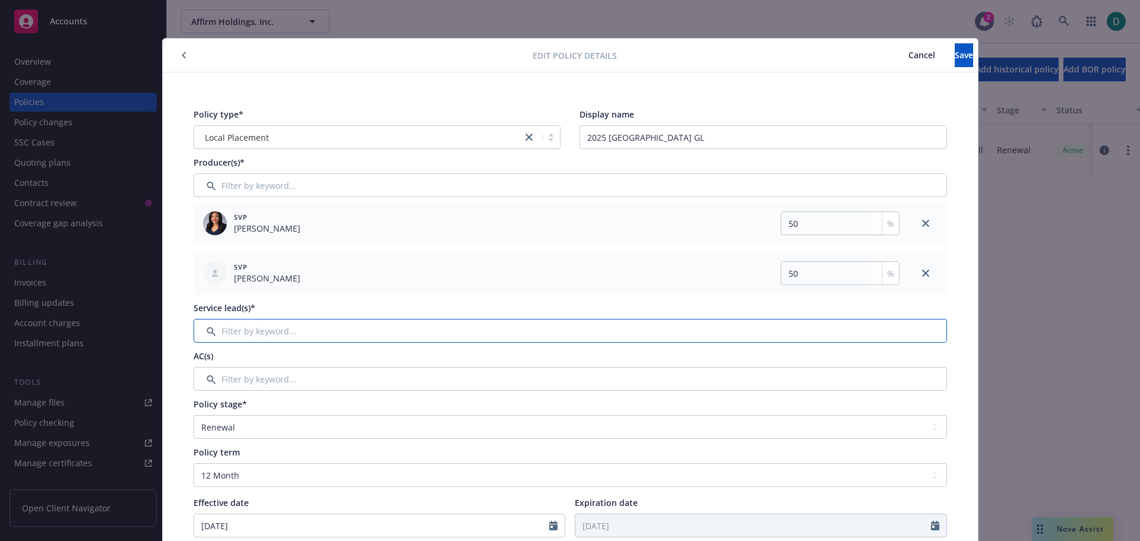
click at [251, 323] on input "Filter by keyword..." at bounding box center [571, 331] width 754 height 24
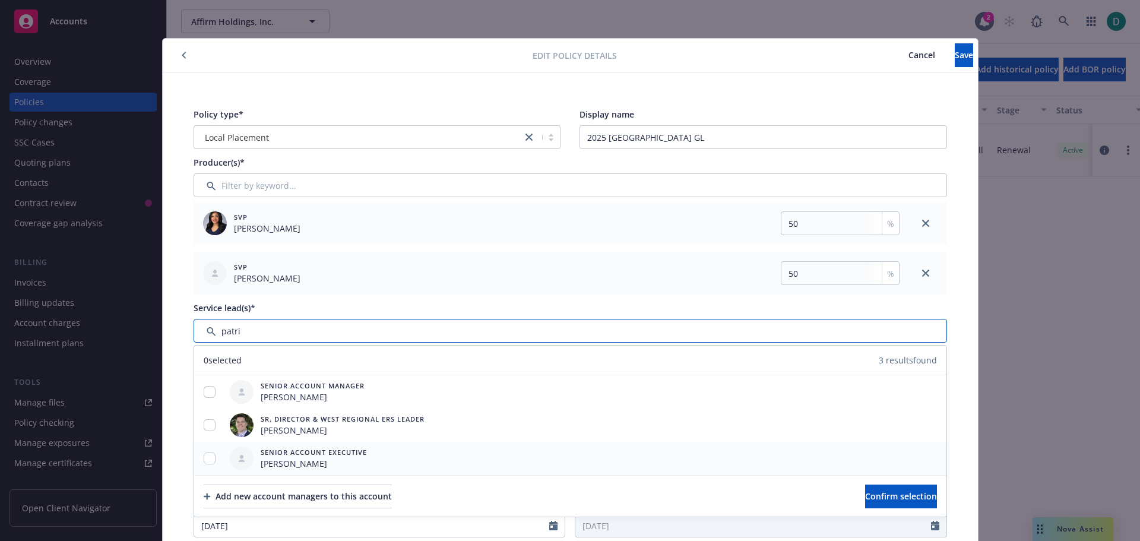
type input "patri"
click at [207, 461] on input "checkbox" at bounding box center [210, 459] width 12 height 12
checkbox input "true"
click at [865, 498] on span "Confirm selection" at bounding box center [901, 496] width 72 height 11
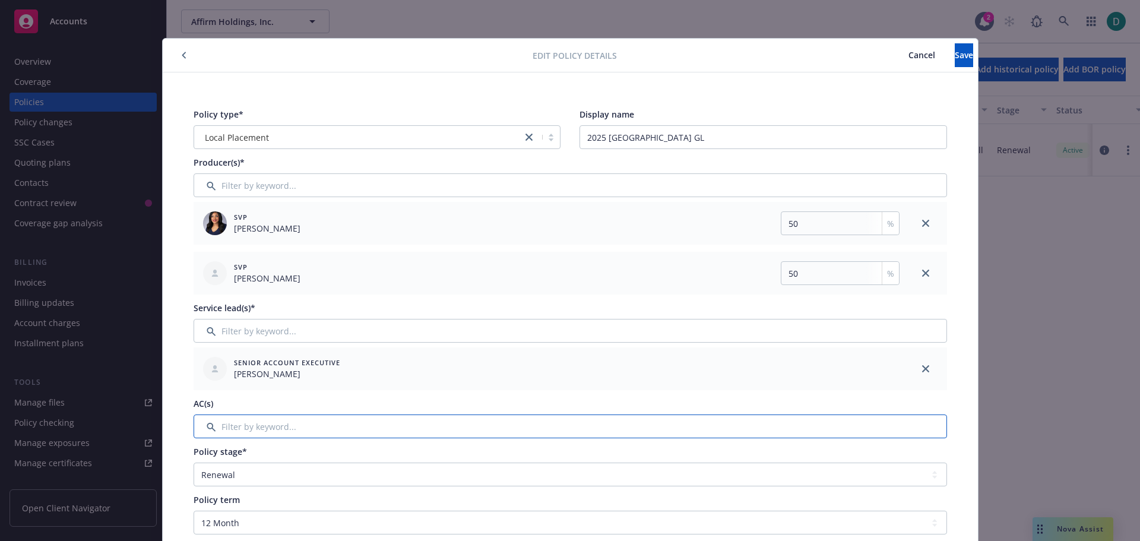
click at [268, 429] on input "Filter by keyword..." at bounding box center [571, 427] width 754 height 24
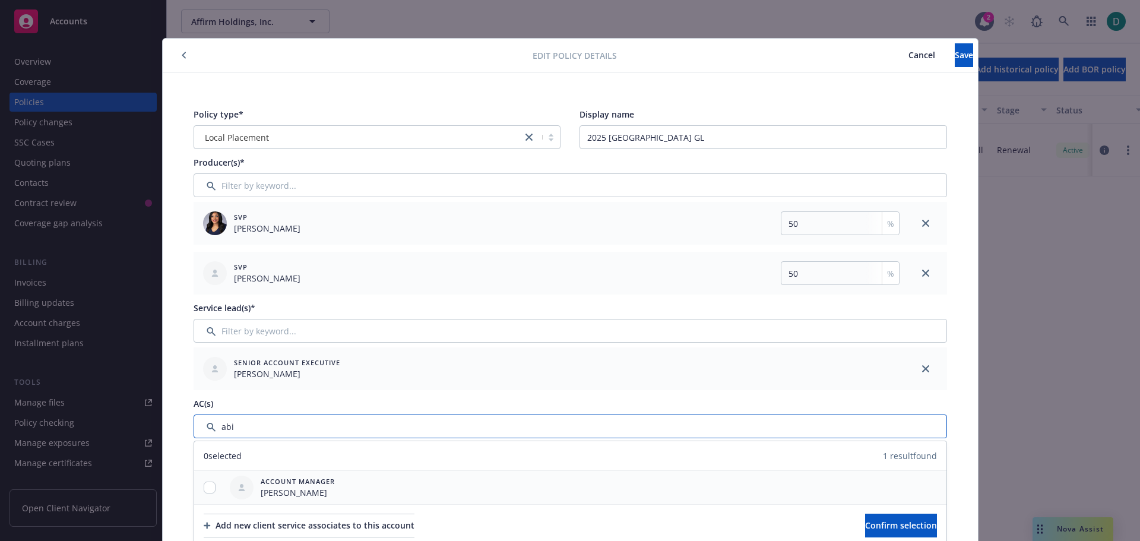
type input "abi"
click at [210, 491] on input "checkbox" at bounding box center [210, 488] width 12 height 12
checkbox input "true"
click at [865, 521] on span "Confirm selection" at bounding box center [901, 525] width 72 height 11
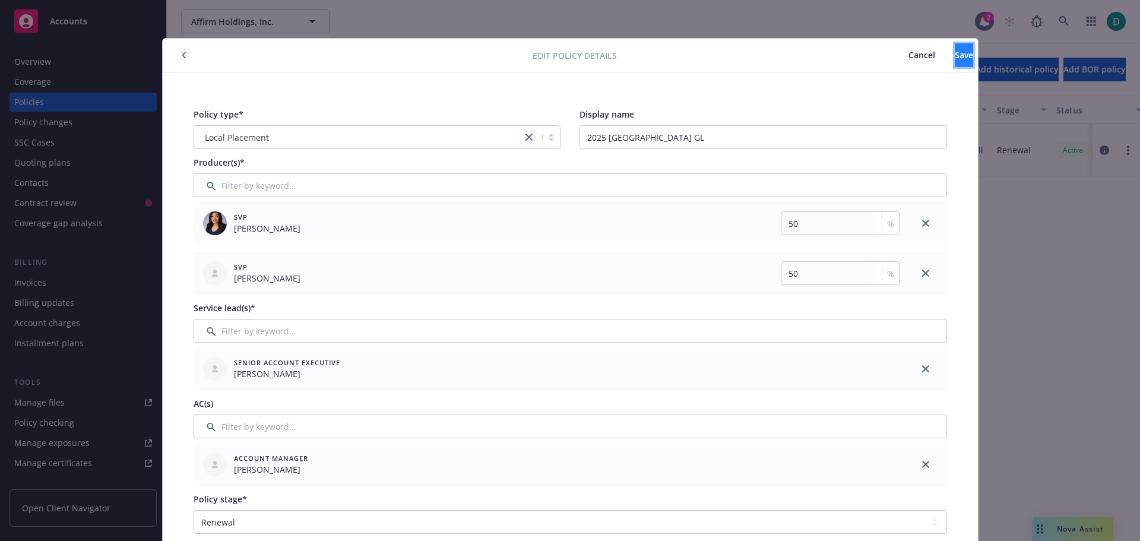
click at [955, 58] on span "Save" at bounding box center [964, 54] width 18 height 11
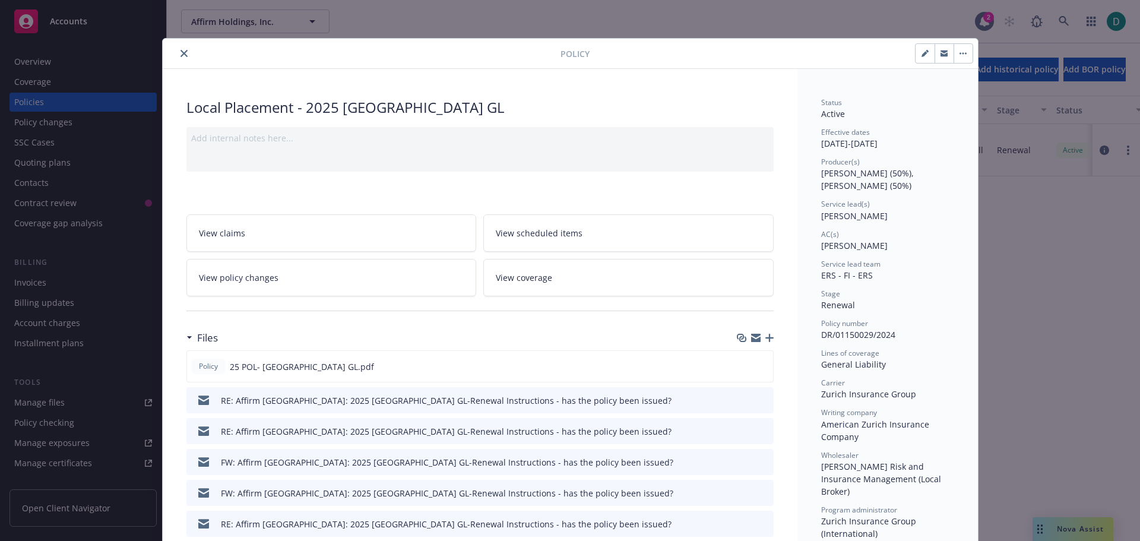
click at [181, 55] on icon "close" at bounding box center [184, 53] width 7 height 7
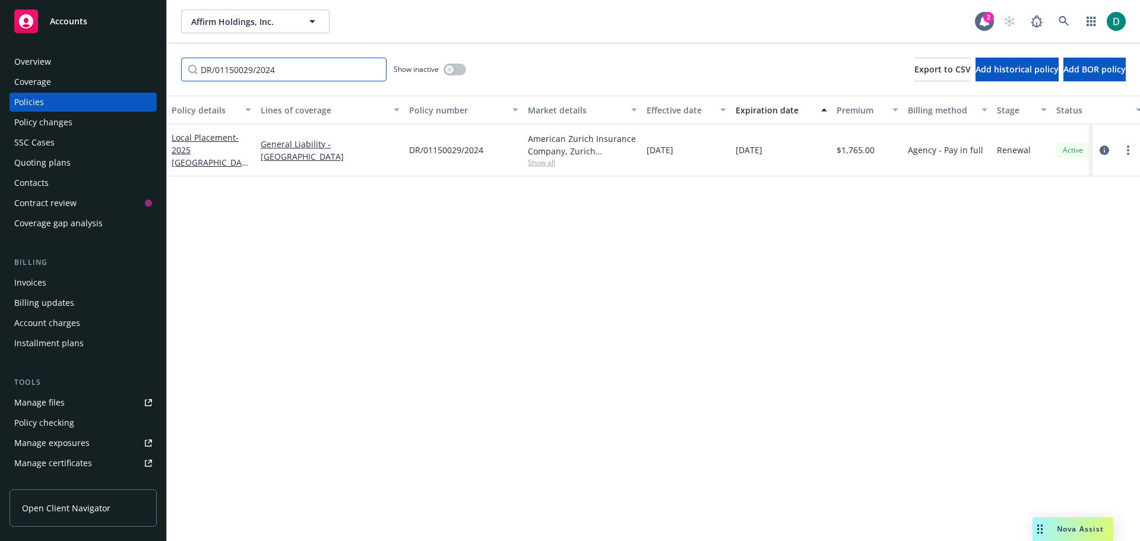
drag, startPoint x: 285, startPoint y: 75, endPoint x: 143, endPoint y: 71, distance: 142.0
click at [143, 71] on div "Accounts Overview Coverage Policies Policy changes SSC Cases Quoting plans Cont…" at bounding box center [570, 270] width 1140 height 541
paste input "8877938"
type input "8877938"
click at [192, 154] on span "- 2025 [GEOGRAPHIC_DATA] GL" at bounding box center [210, 156] width 77 height 49
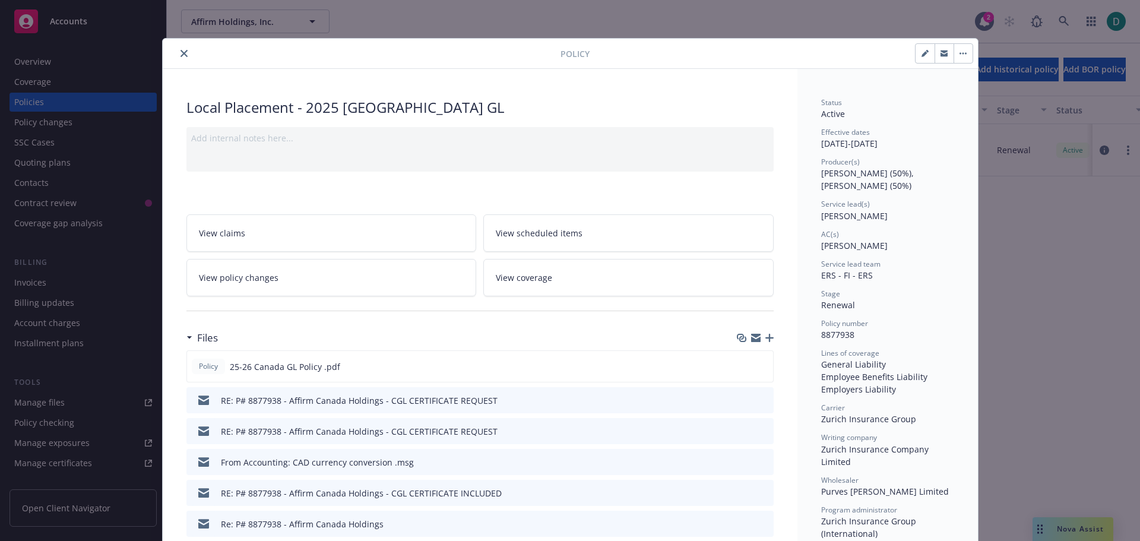
click at [922, 56] on icon "button" at bounding box center [925, 53] width 7 height 7
select select "RENEWAL"
select select "12"
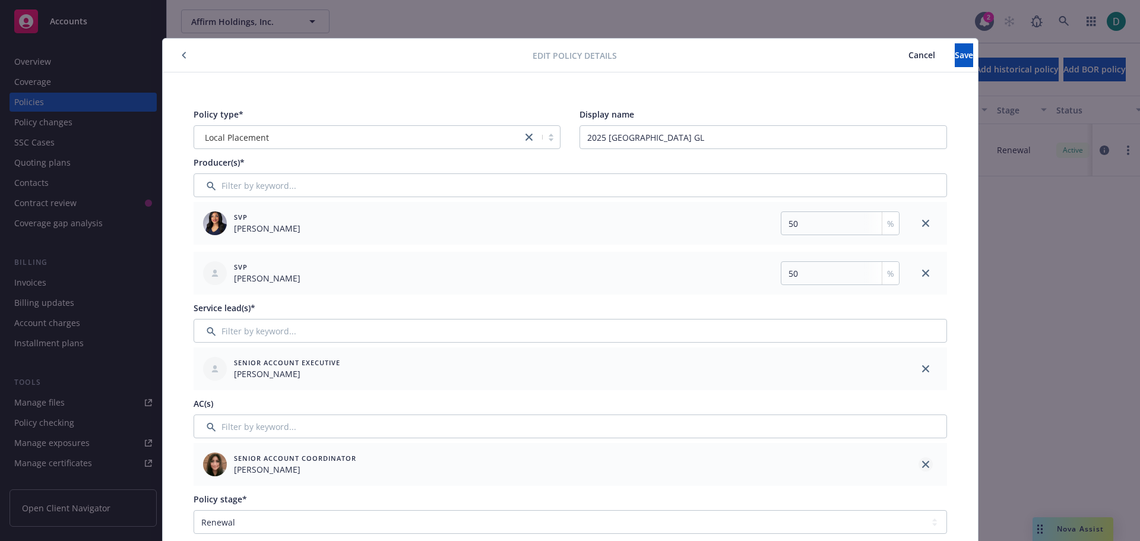
click at [919, 463] on link "close" at bounding box center [926, 464] width 14 height 14
click at [321, 432] on input "Filter by keyword..." at bounding box center [571, 427] width 754 height 24
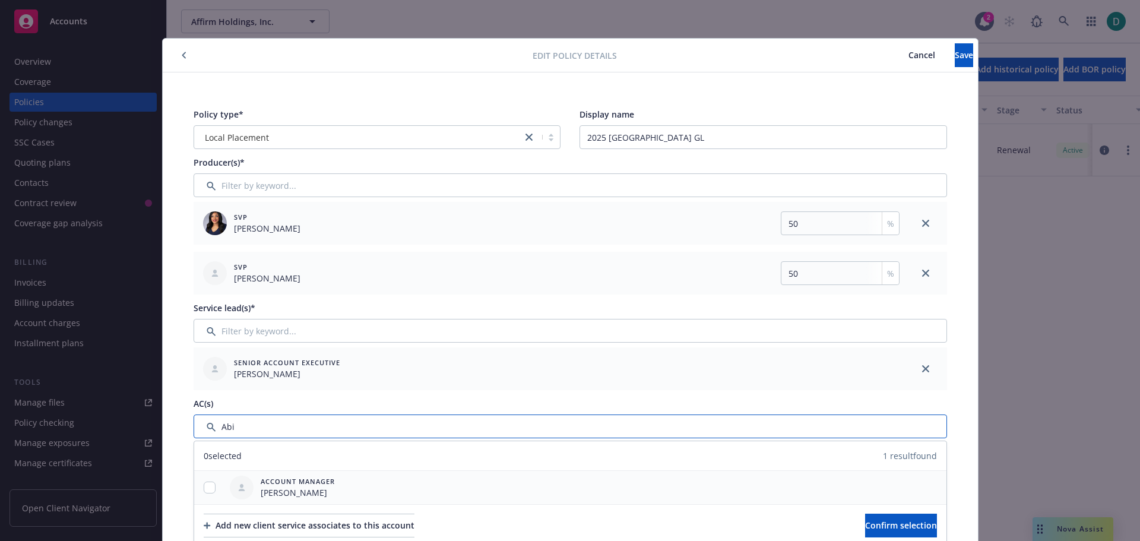
type input "Abi"
click at [204, 487] on input "checkbox" at bounding box center [210, 488] width 12 height 12
checkbox input "true"
click at [896, 525] on span "Confirm selection" at bounding box center [901, 525] width 72 height 11
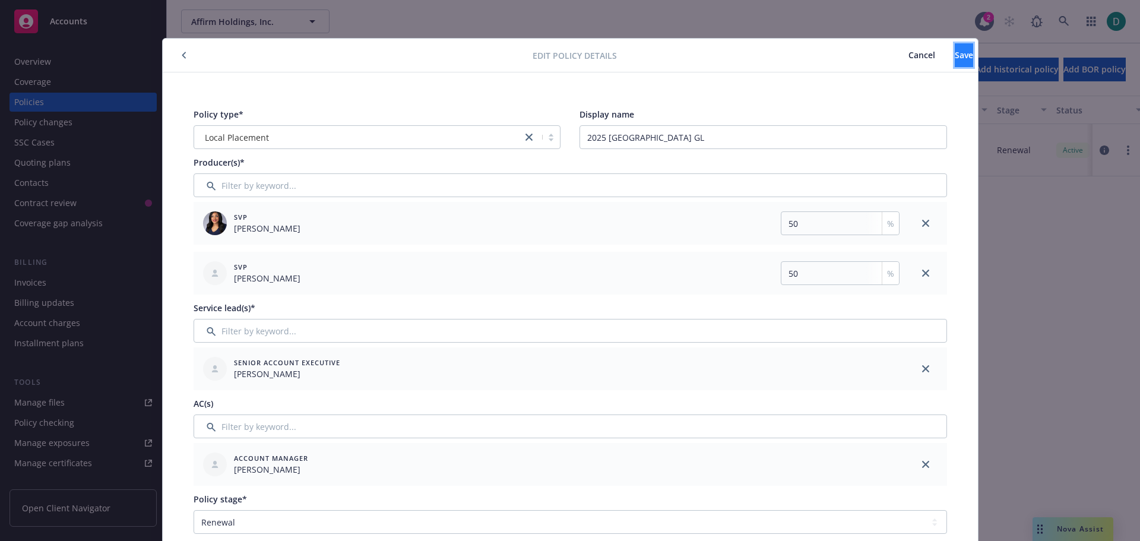
click at [955, 61] on button "Save" at bounding box center [964, 55] width 18 height 24
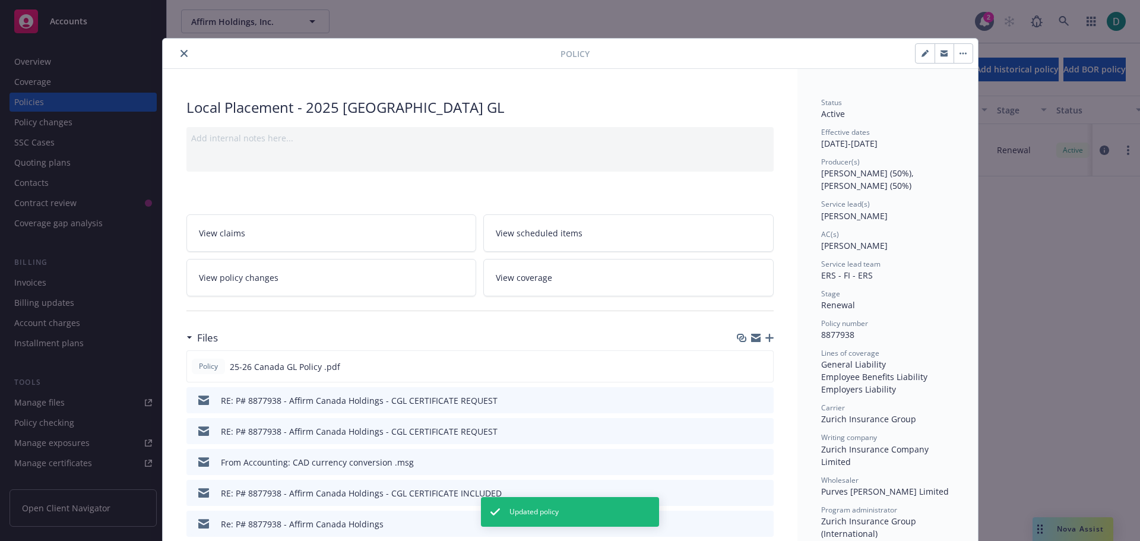
click at [179, 58] on button "close" at bounding box center [184, 53] width 14 height 14
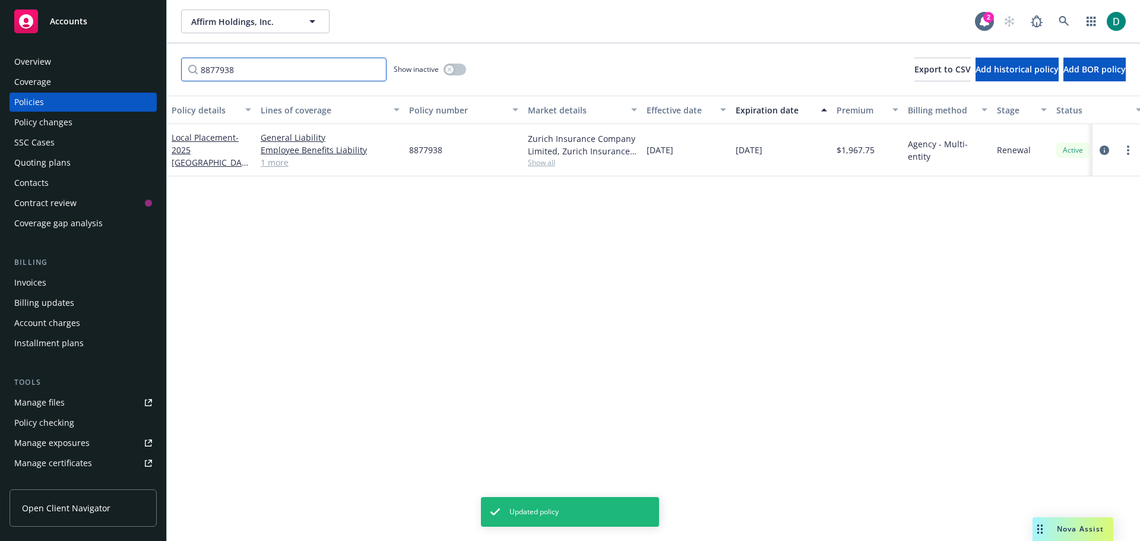
drag, startPoint x: 251, startPoint y: 71, endPoint x: 177, endPoint y: 68, distance: 73.7
click at [177, 68] on div "8877938 Show inactive Export to CSV Add historical policy Add BOR policy" at bounding box center [653, 69] width 973 height 52
paste input "4"
type input "8877934"
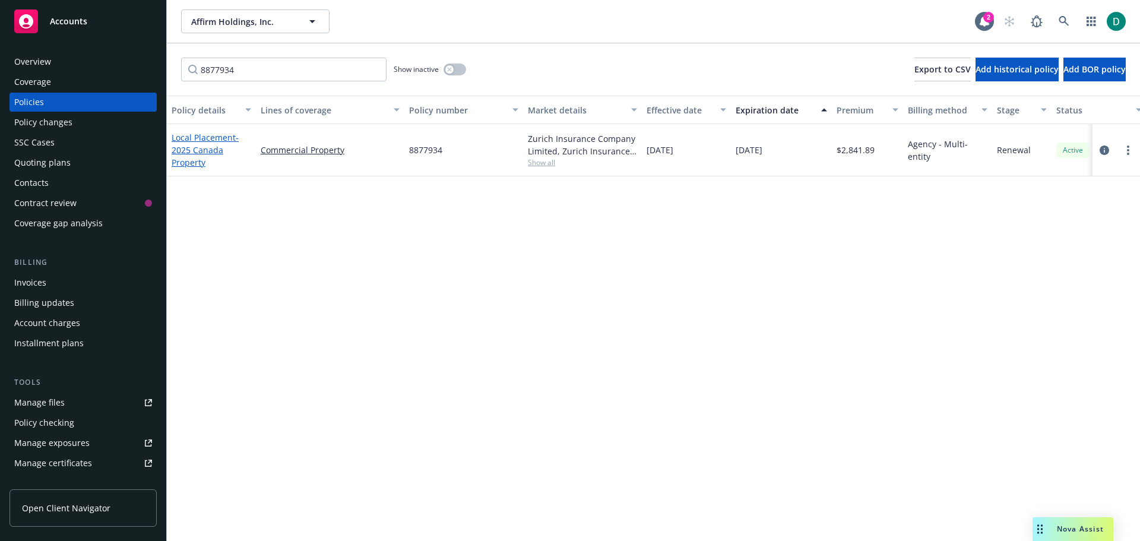
click at [188, 148] on span "- 2025 Canada Property" at bounding box center [205, 150] width 67 height 36
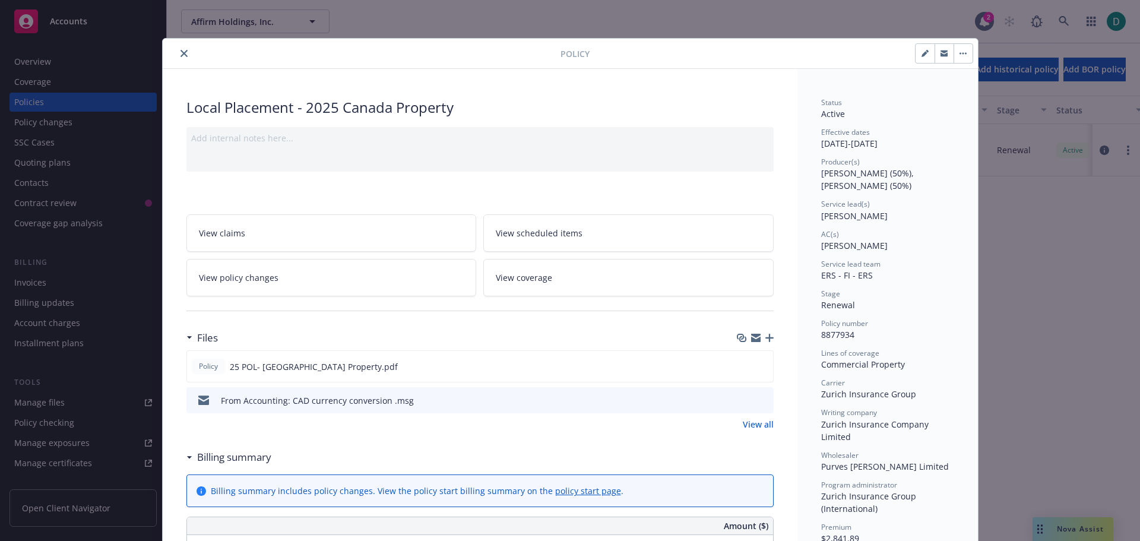
click at [919, 57] on button "button" at bounding box center [925, 53] width 19 height 19
select select "RENEWAL"
select select "12"
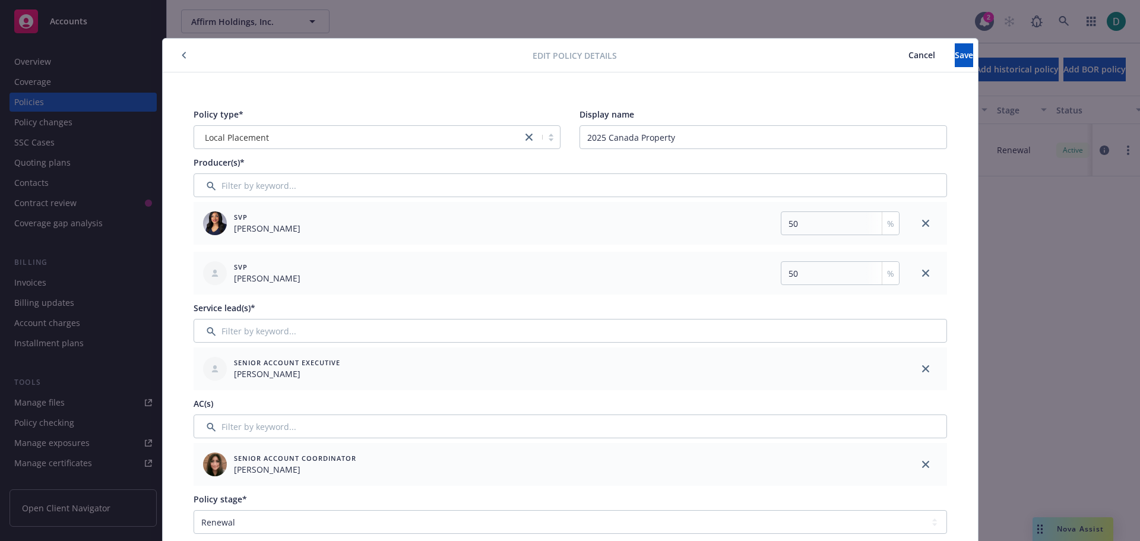
click at [929, 463] on div at bounding box center [926, 464] width 43 height 43
click at [924, 464] on icon "close" at bounding box center [925, 464] width 7 height 7
click at [299, 423] on input "Filter by keyword..." at bounding box center [571, 427] width 754 height 24
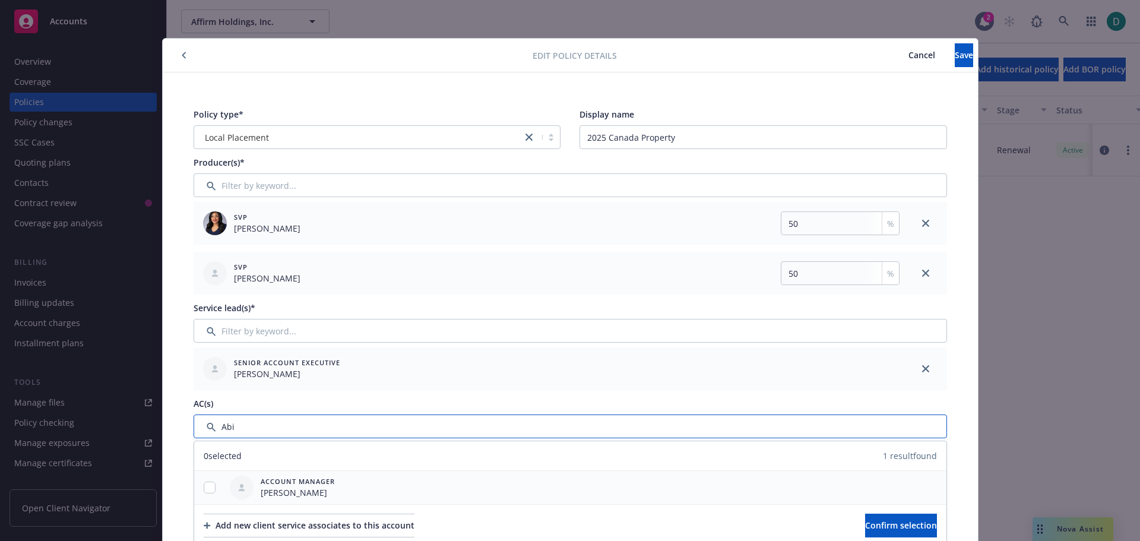
type input "Abi"
click at [205, 485] on input "checkbox" at bounding box center [210, 488] width 12 height 12
checkbox input "true"
click at [868, 531] on button "Confirm selection" at bounding box center [901, 526] width 72 height 24
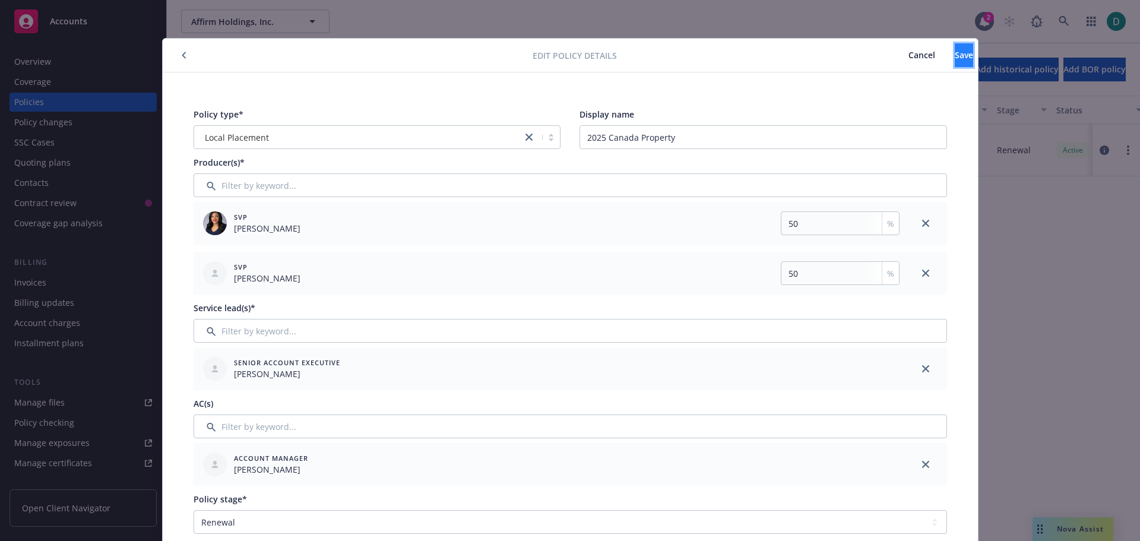
click at [955, 58] on button "Save" at bounding box center [964, 55] width 18 height 24
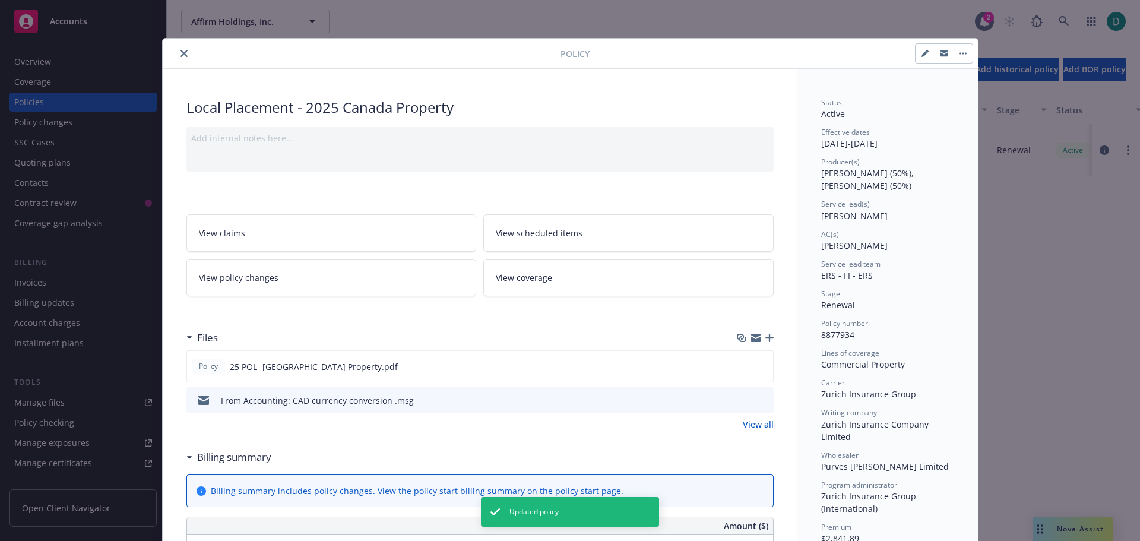
click at [181, 53] on icon "close" at bounding box center [184, 53] width 7 height 7
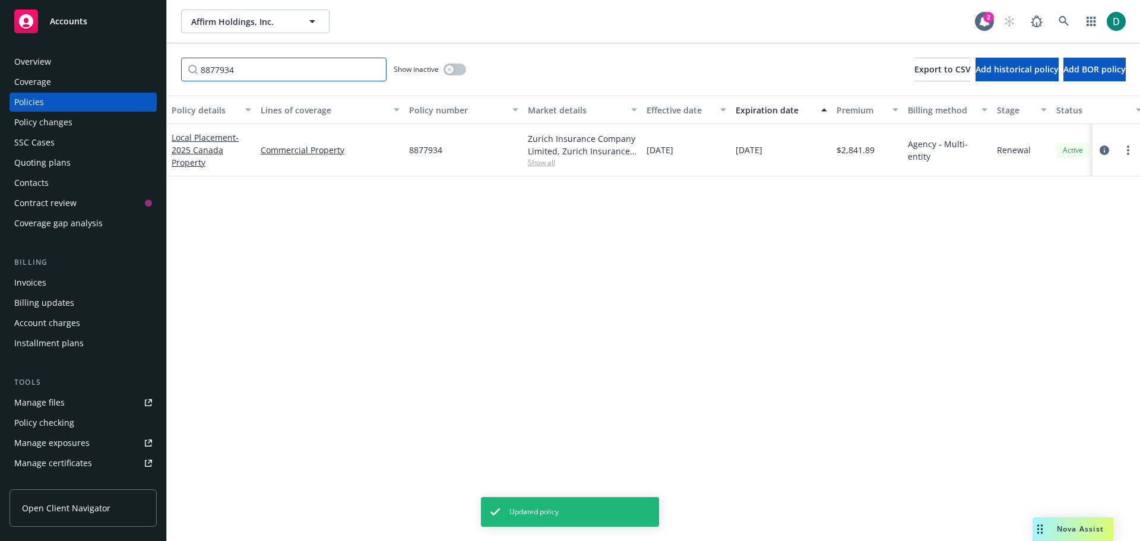
drag, startPoint x: 271, startPoint y: 77, endPoint x: 146, endPoint y: 75, distance: 124.7
click at [146, 75] on div "Accounts Overview Coverage Policies Policy changes SSC Cases Quoting plans Cont…" at bounding box center [570, 270] width 1140 height 541
paste input "7141450"
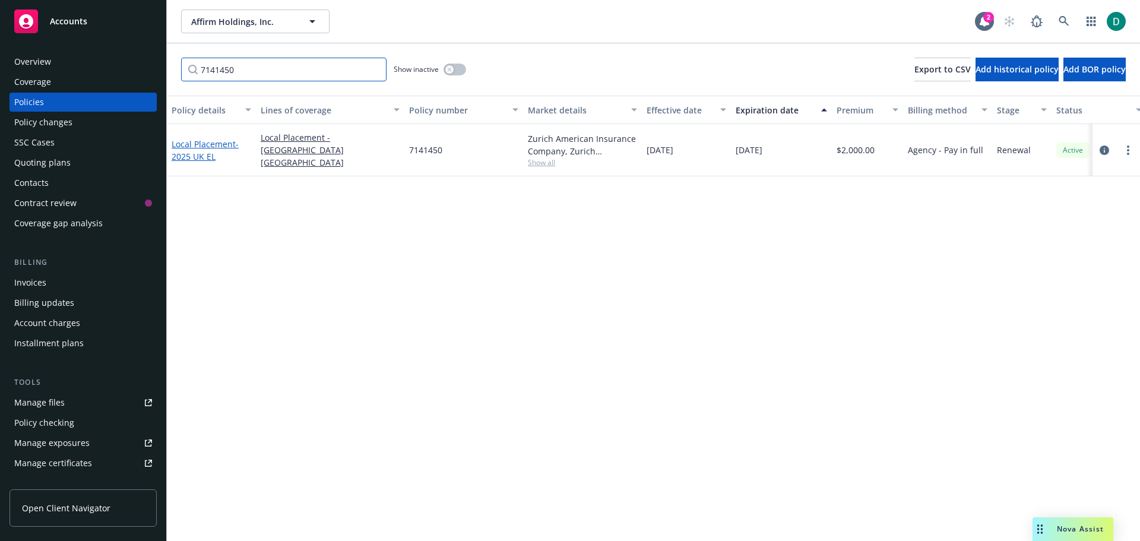
type input "7141450"
click at [184, 155] on span "- 2025 UK EL" at bounding box center [205, 150] width 67 height 24
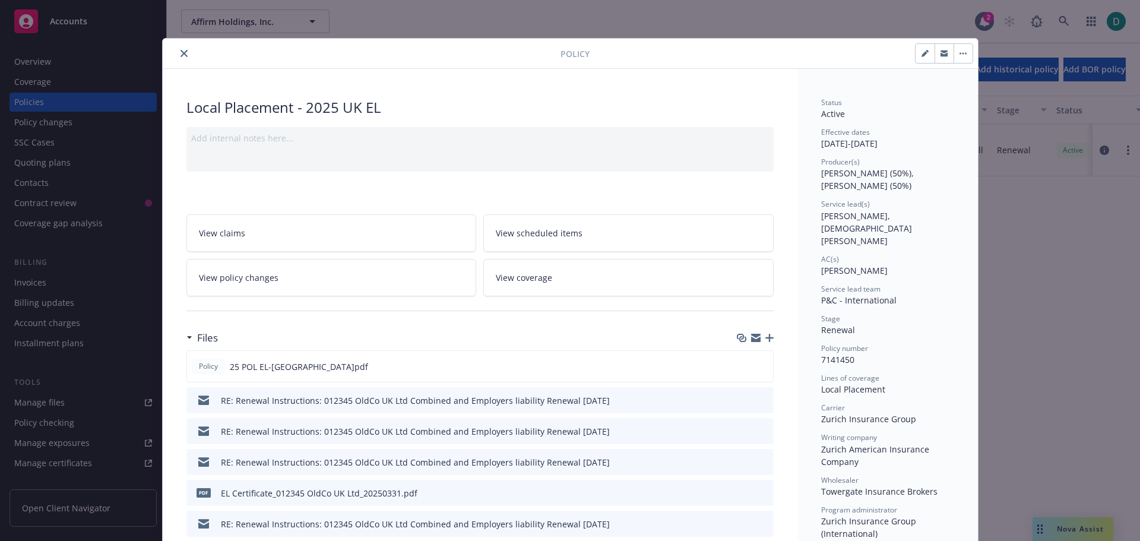
click at [924, 53] on icon "button" at bounding box center [925, 53] width 7 height 7
select select "RENEWAL"
select select "12"
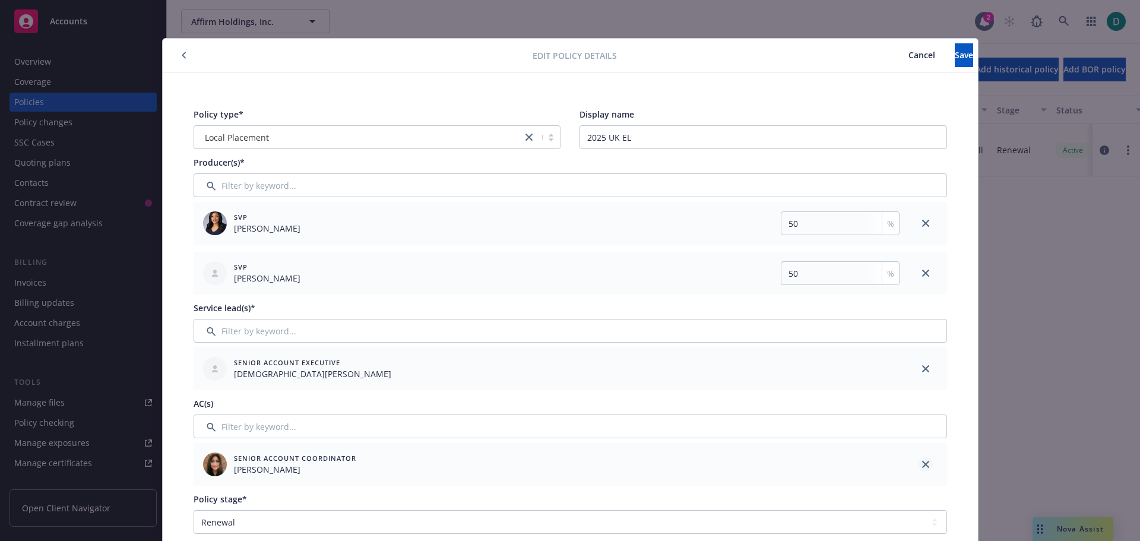
click at [922, 462] on icon "close" at bounding box center [925, 464] width 7 height 7
click at [295, 434] on input "Filter by keyword..." at bounding box center [571, 427] width 754 height 24
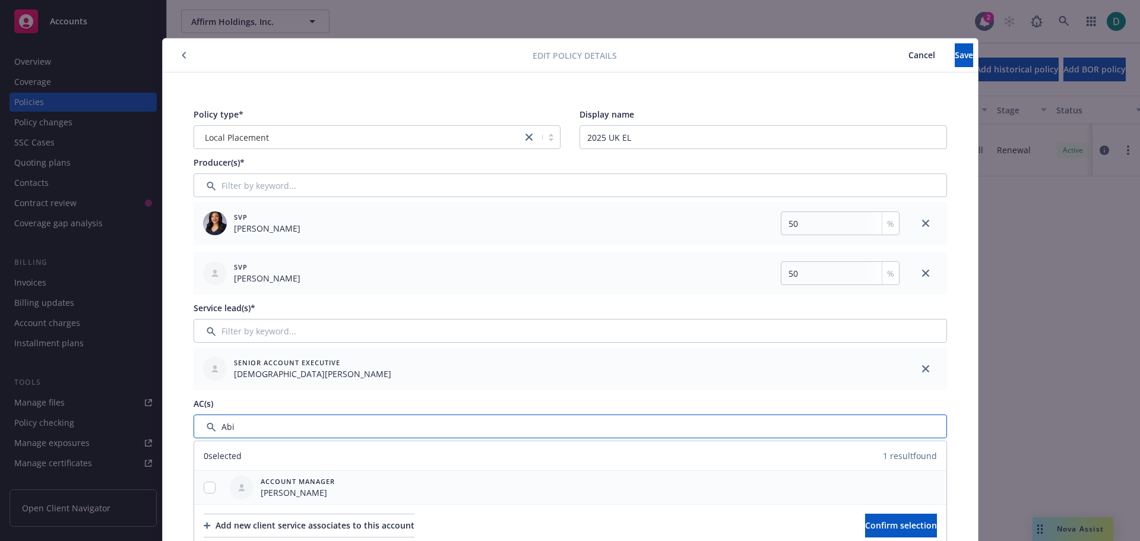
type input "Abi"
click at [209, 491] on input "checkbox" at bounding box center [210, 488] width 12 height 12
checkbox input "true"
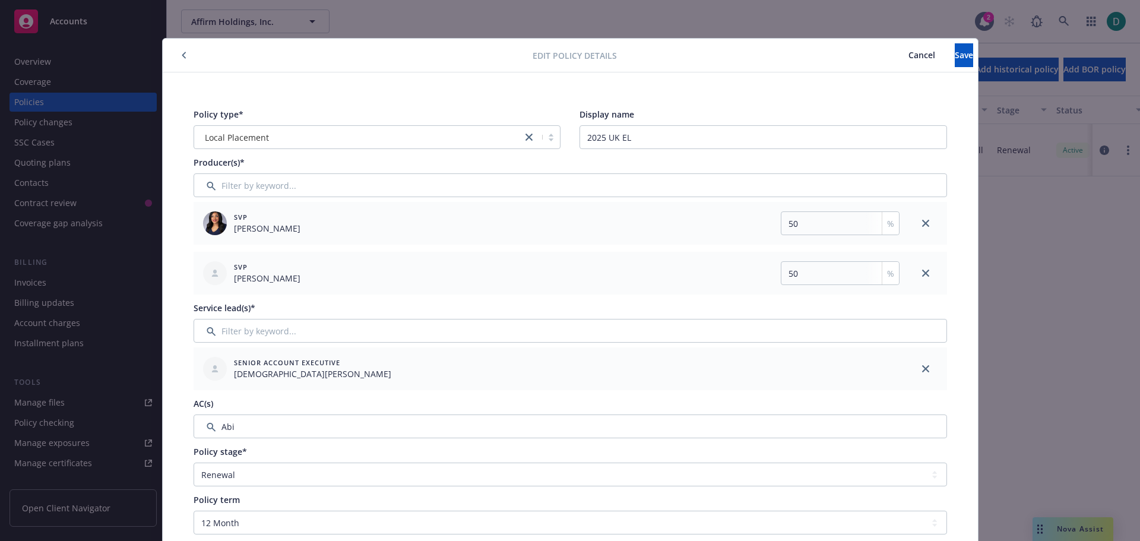
drag, startPoint x: 921, startPoint y: 370, endPoint x: 511, endPoint y: 339, distance: 410.4
click at [922, 369] on icon "close" at bounding box center [925, 368] width 7 height 7
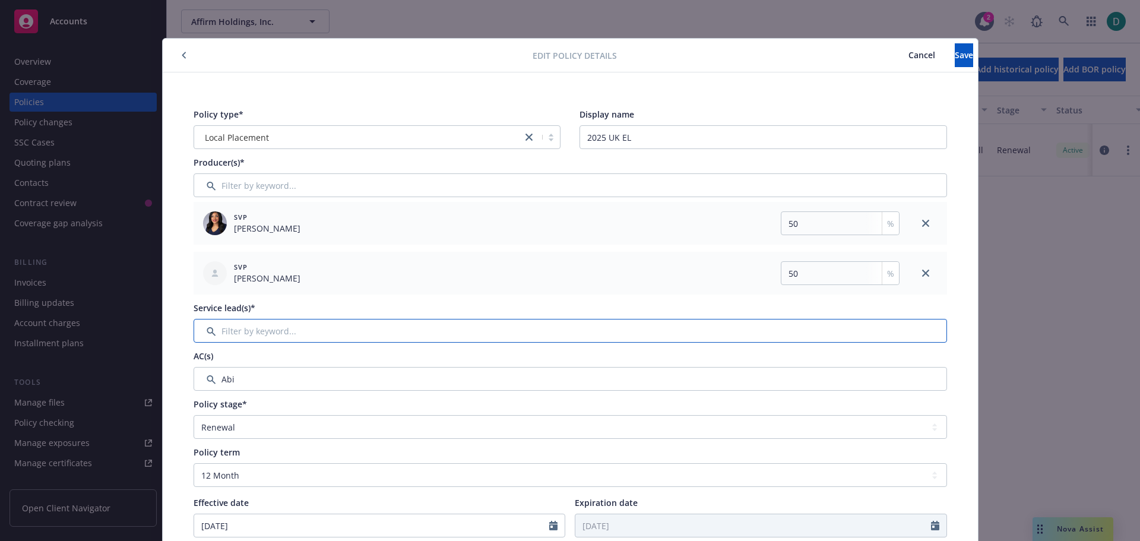
click at [276, 331] on input "Filter by keyword..." at bounding box center [571, 331] width 754 height 24
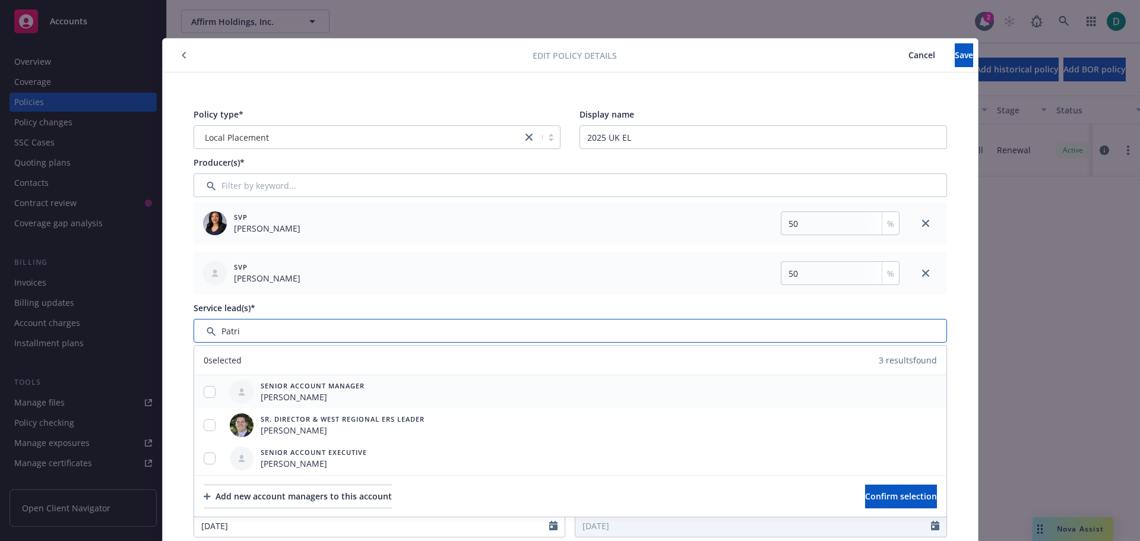
type input "Patri"
click at [205, 394] on input "checkbox" at bounding box center [210, 392] width 12 height 12
checkbox input "false"
click at [205, 461] on input "checkbox" at bounding box center [210, 459] width 12 height 12
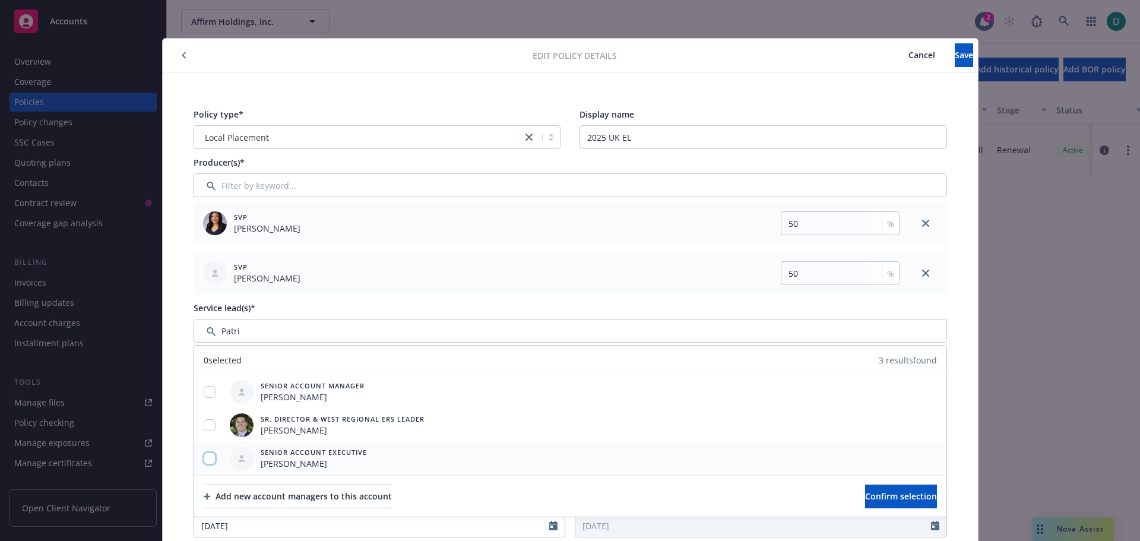
checkbox input "true"
click at [896, 492] on span "Confirm selection" at bounding box center [901, 496] width 72 height 11
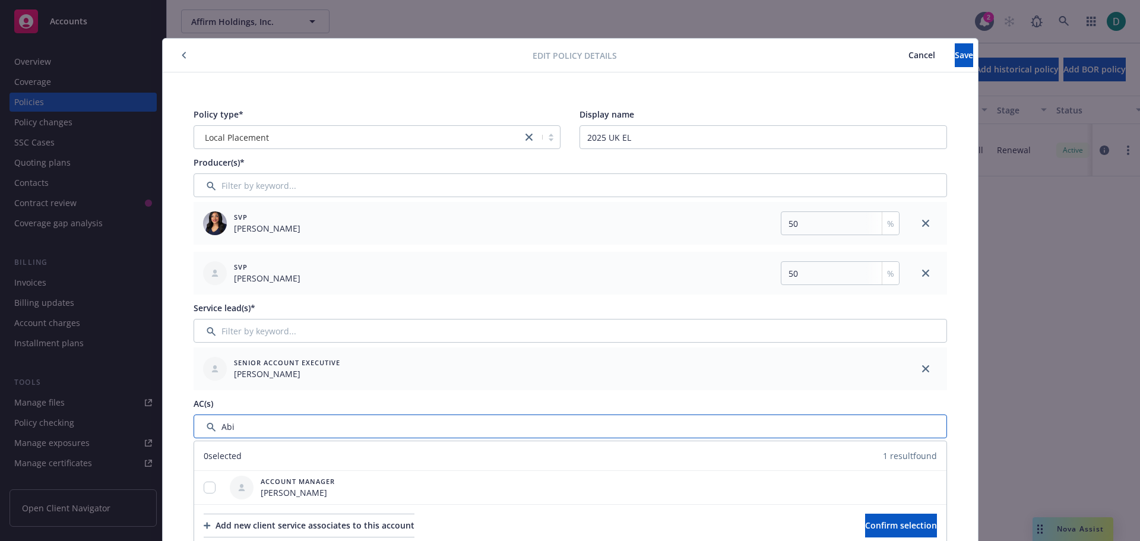
click at [242, 423] on input "Filter by keyword..." at bounding box center [571, 427] width 754 height 24
drag, startPoint x: 205, startPoint y: 483, endPoint x: 358, endPoint y: 488, distance: 153.3
click at [205, 483] on input "checkbox" at bounding box center [210, 488] width 12 height 12
checkbox input "true"
click at [877, 520] on span "Confirm selection" at bounding box center [901, 525] width 72 height 11
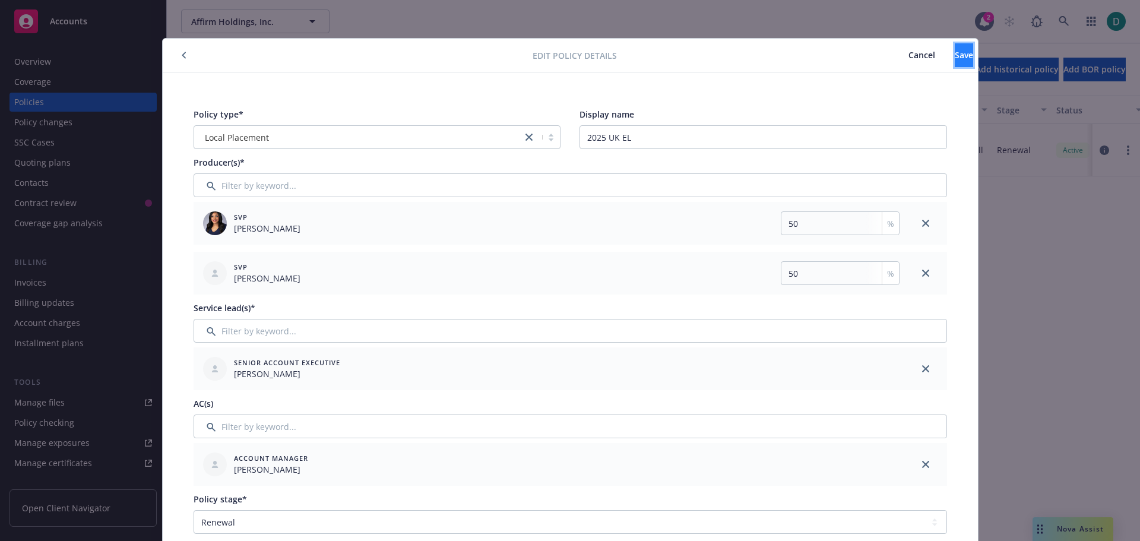
click at [955, 59] on button "Save" at bounding box center [964, 55] width 18 height 24
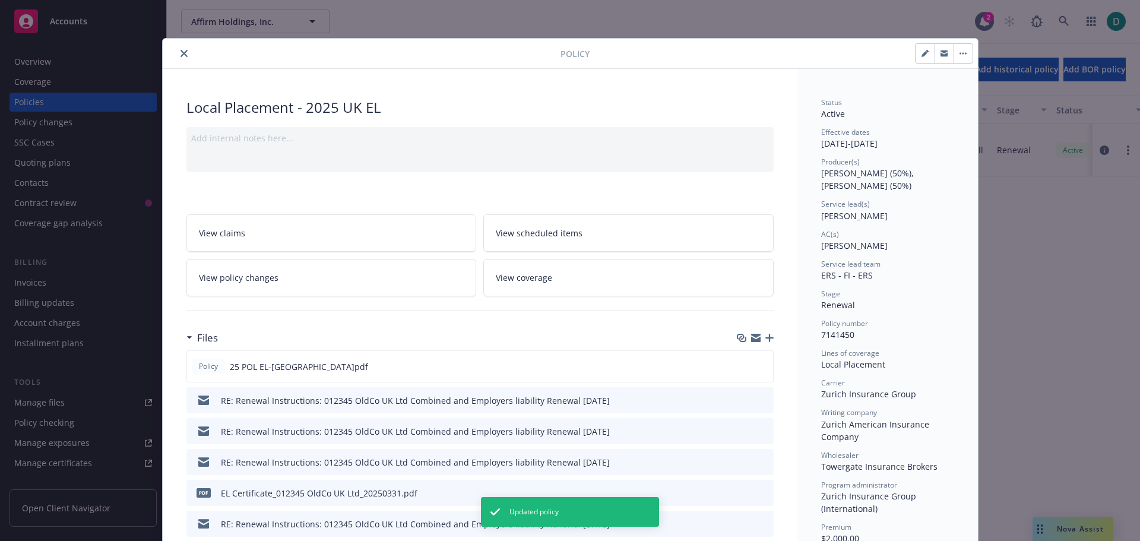
click at [181, 53] on icon "close" at bounding box center [184, 53] width 7 height 7
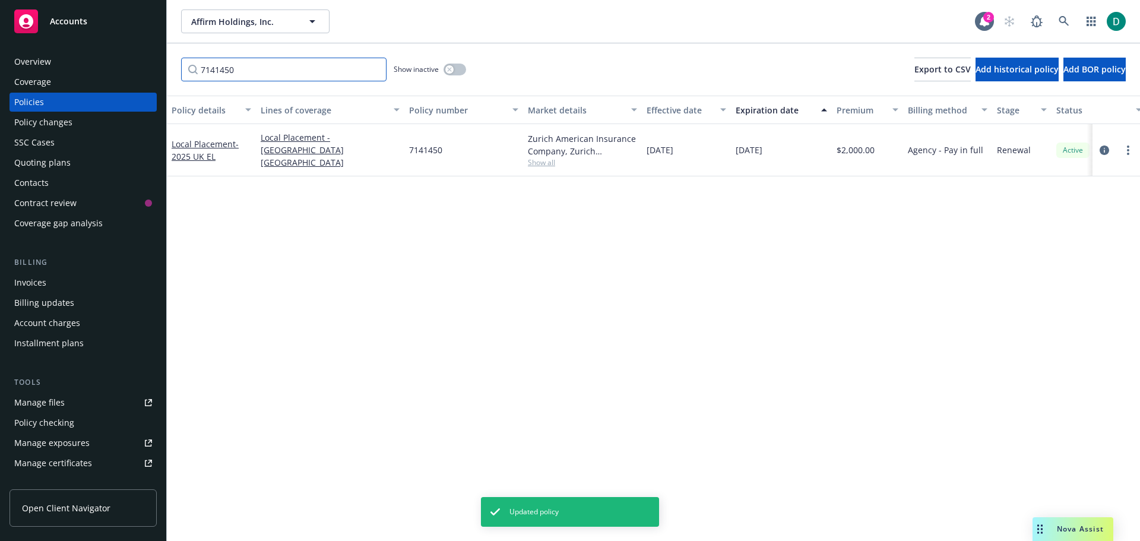
drag, startPoint x: 261, startPoint y: 74, endPoint x: 110, endPoint y: 69, distance: 151.5
click at [110, 69] on div "Accounts Overview Coverage Policies Policy changes SSC Cases Quoting plans Cont…" at bounding box center [570, 270] width 1140 height 541
paste input "238"
type input "7141238"
click at [198, 147] on link "Local Placement - 2025 [GEOGRAPHIC_DATA] GL" at bounding box center [205, 150] width 67 height 24
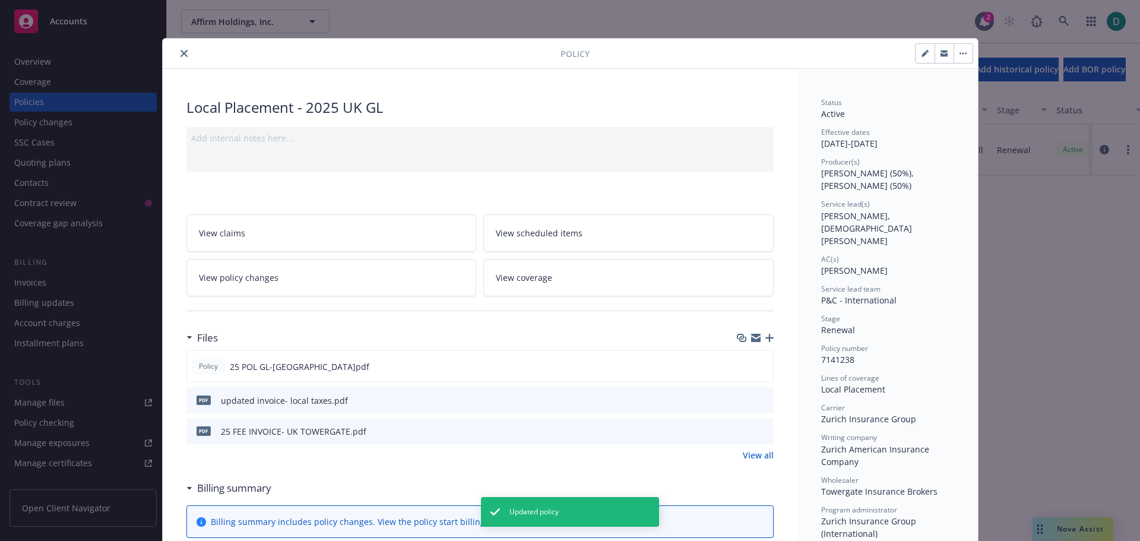
click at [922, 53] on icon "button" at bounding box center [925, 54] width 6 height 6
select select "RENEWAL"
select select "12"
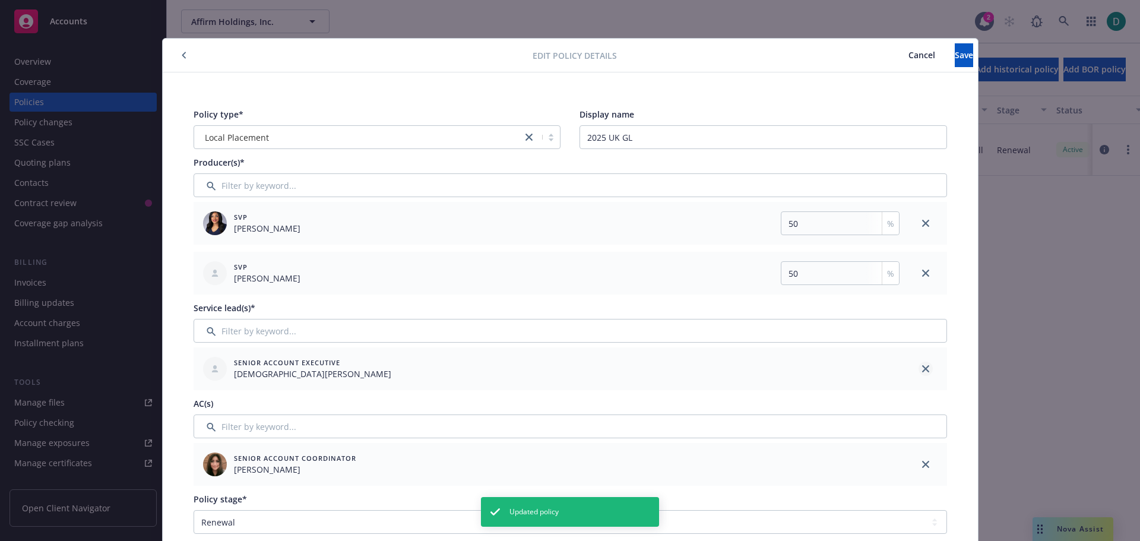
click at [922, 366] on icon "close" at bounding box center [925, 368] width 7 height 7
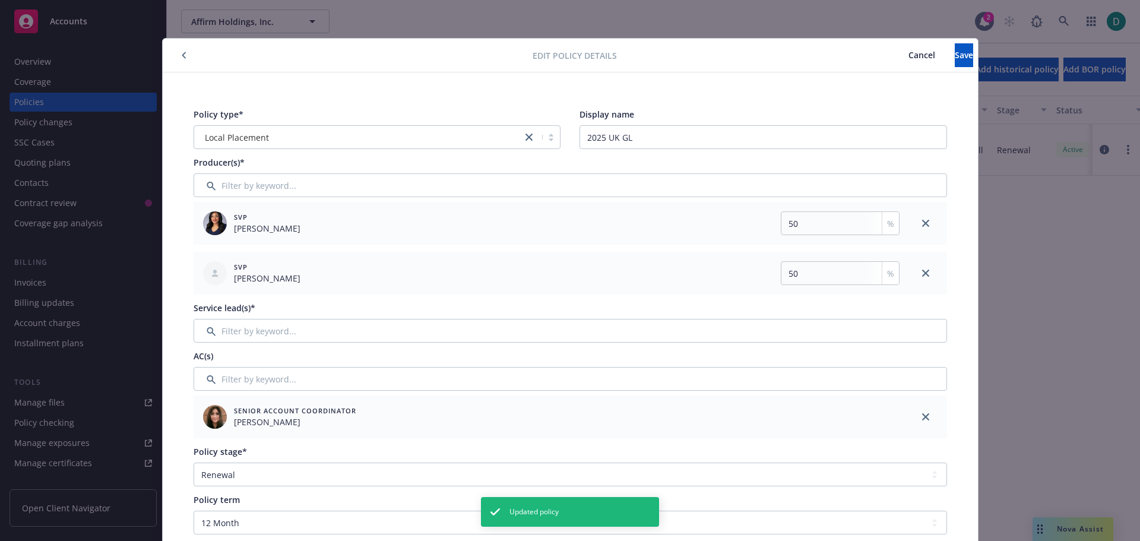
drag, startPoint x: 922, startPoint y: 419, endPoint x: 508, endPoint y: 390, distance: 414.9
click at [919, 418] on link "close" at bounding box center [926, 417] width 14 height 14
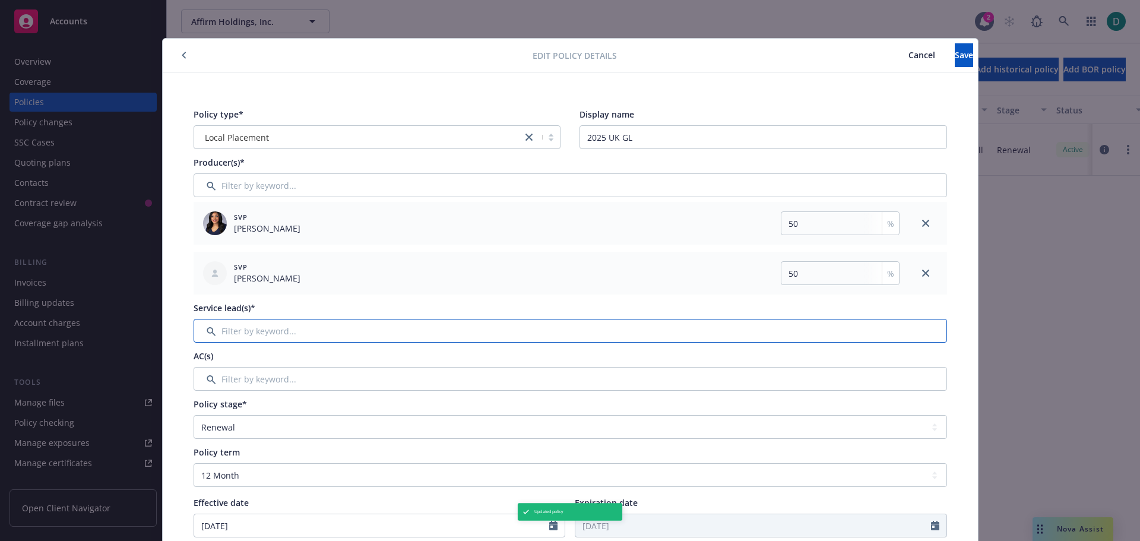
click at [261, 329] on input "Filter by keyword..." at bounding box center [571, 331] width 754 height 24
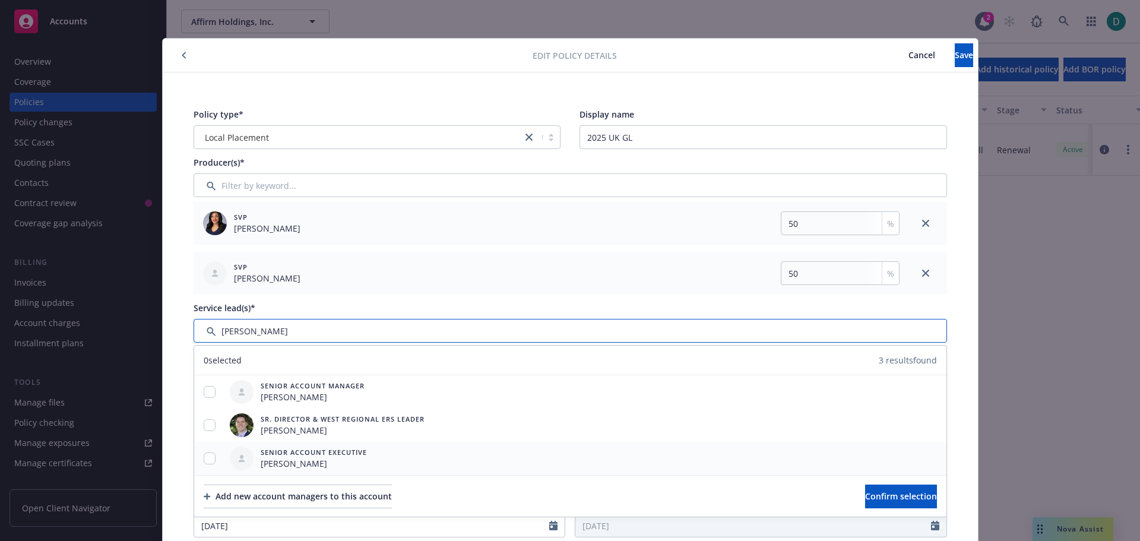
type input "[PERSON_NAME]"
click at [207, 461] on input "checkbox" at bounding box center [210, 459] width 12 height 12
checkbox input "true"
click at [865, 487] on button "Confirm selection" at bounding box center [901, 497] width 72 height 24
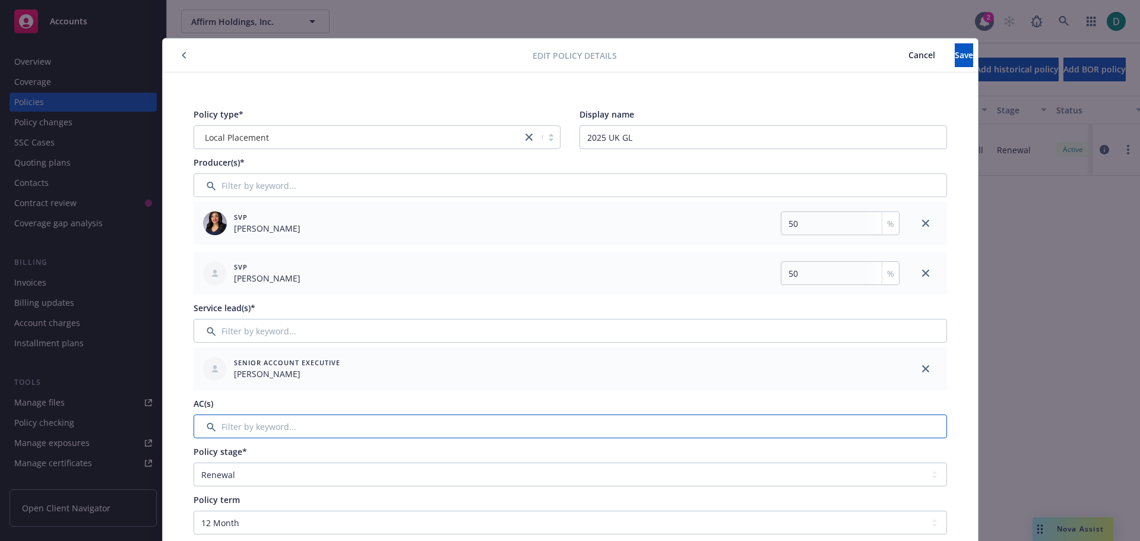
click at [228, 423] on input "Filter by keyword..." at bounding box center [571, 427] width 754 height 24
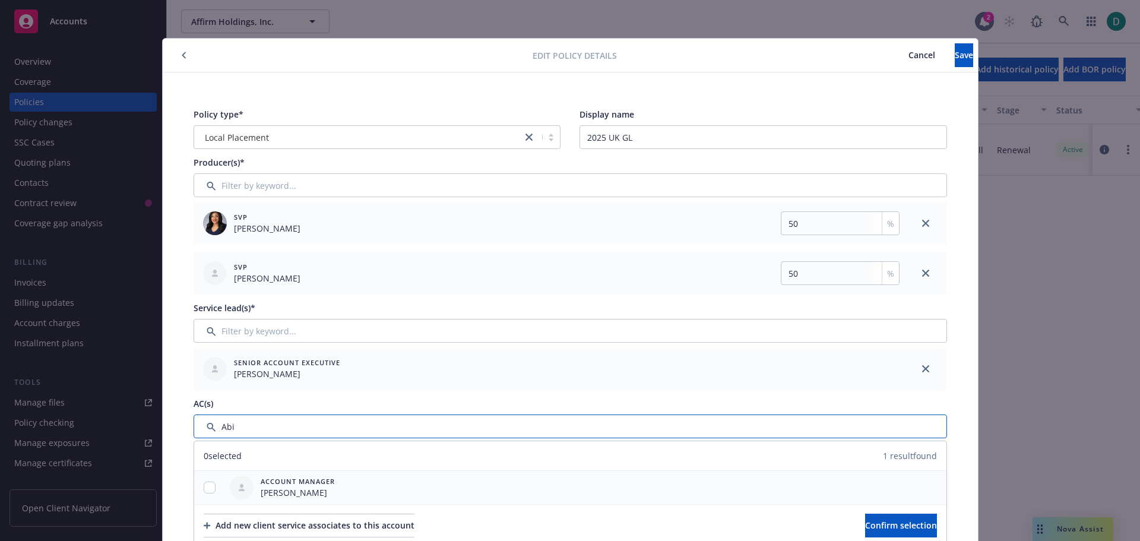
type input "Abi"
click at [209, 487] on input "checkbox" at bounding box center [210, 488] width 12 height 12
checkbox input "true"
click at [865, 520] on span "Confirm selection" at bounding box center [901, 525] width 72 height 11
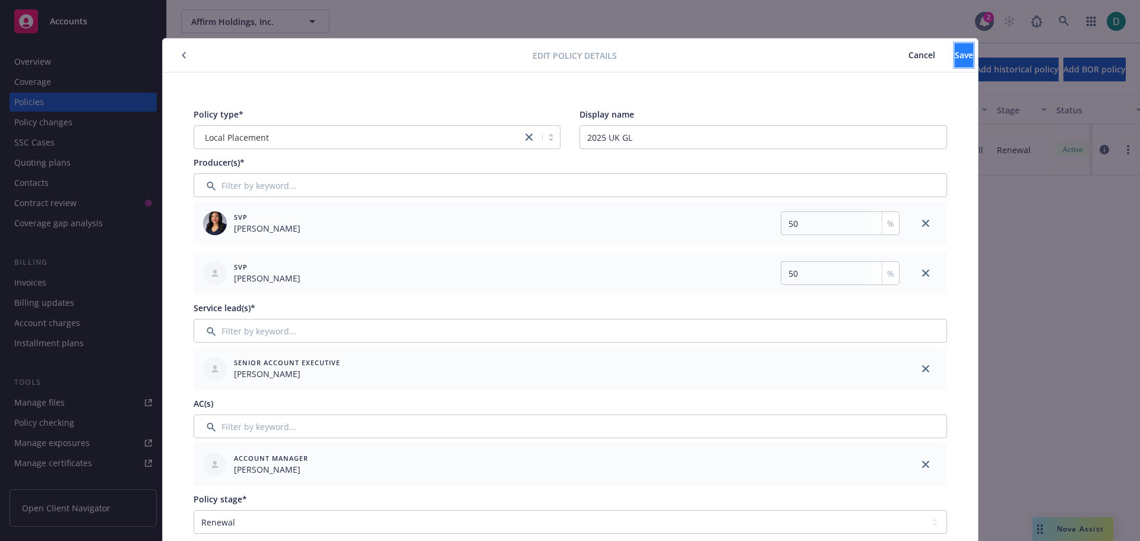
click at [955, 59] on button "Save" at bounding box center [964, 55] width 18 height 24
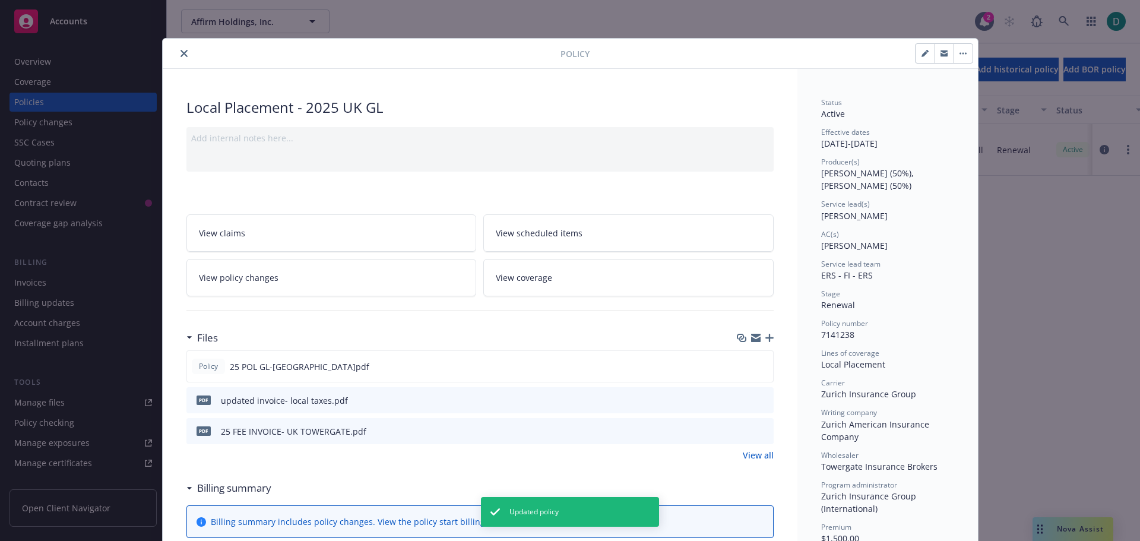
click at [181, 52] on icon "close" at bounding box center [184, 53] width 7 height 7
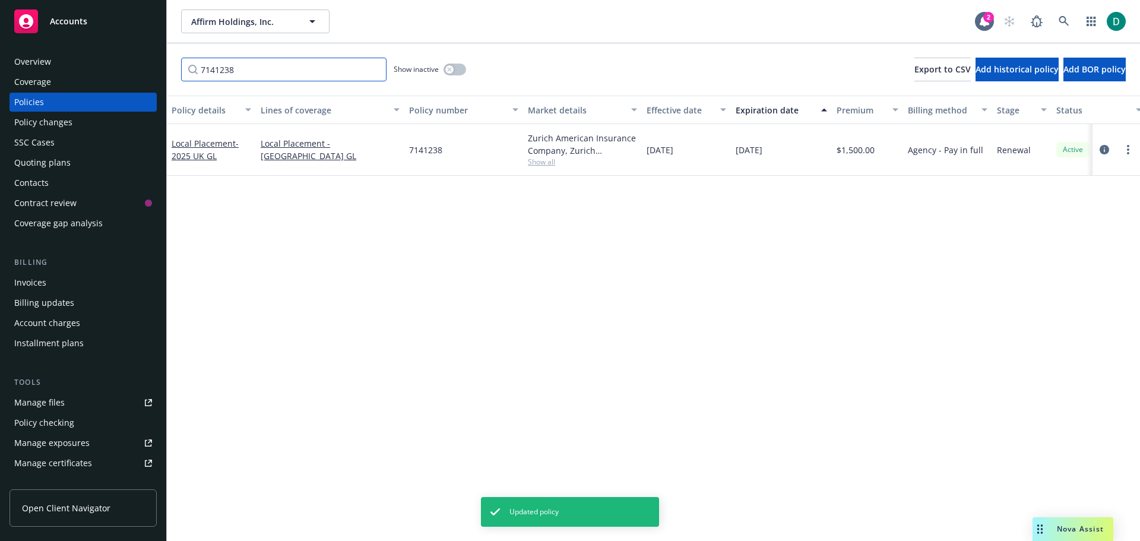
drag, startPoint x: 265, startPoint y: 76, endPoint x: 183, endPoint y: 67, distance: 82.4
click at [183, 67] on input "7141238" at bounding box center [283, 70] width 205 height 24
paste input "123795239"
type input "123795239"
click at [210, 148] on link "Local Placement - 2025 [GEOGRAPHIC_DATA] GL /[GEOGRAPHIC_DATA]" at bounding box center [209, 156] width 75 height 49
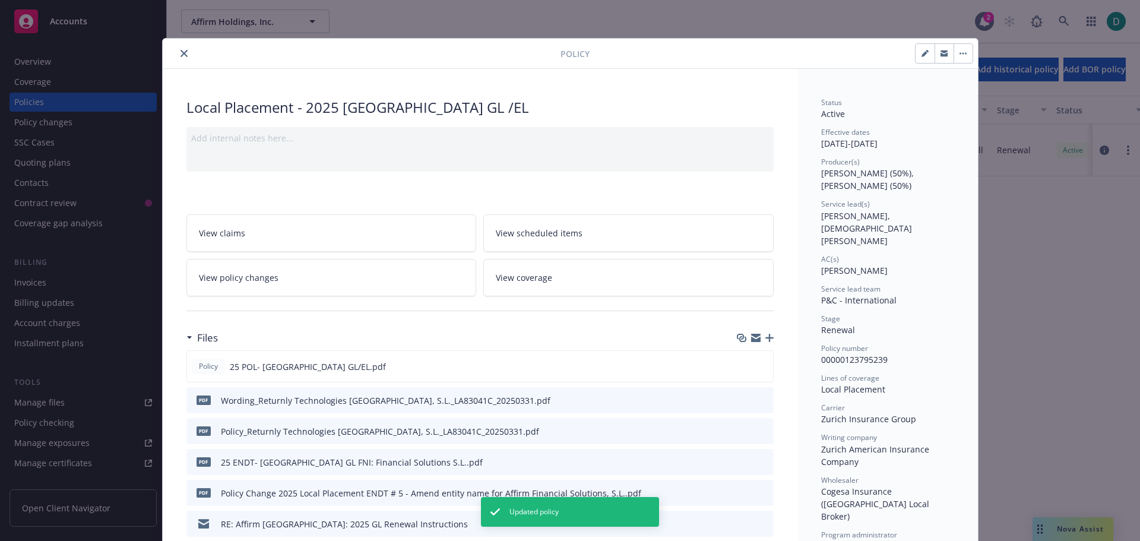
click at [922, 53] on icon "button" at bounding box center [925, 53] width 7 height 7
select select "RENEWAL"
select select "12"
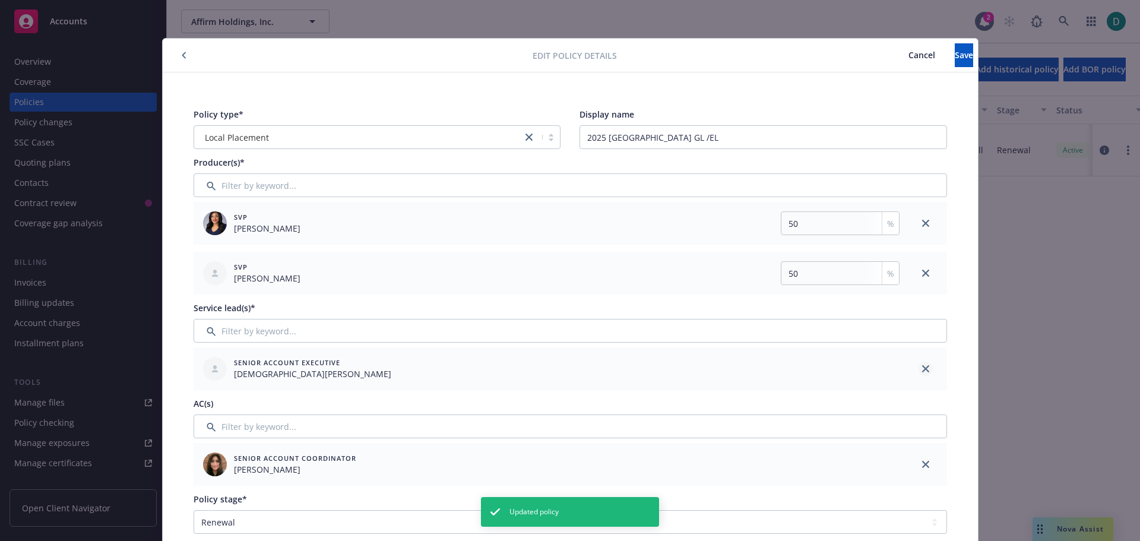
click at [926, 368] on link "close" at bounding box center [926, 369] width 14 height 14
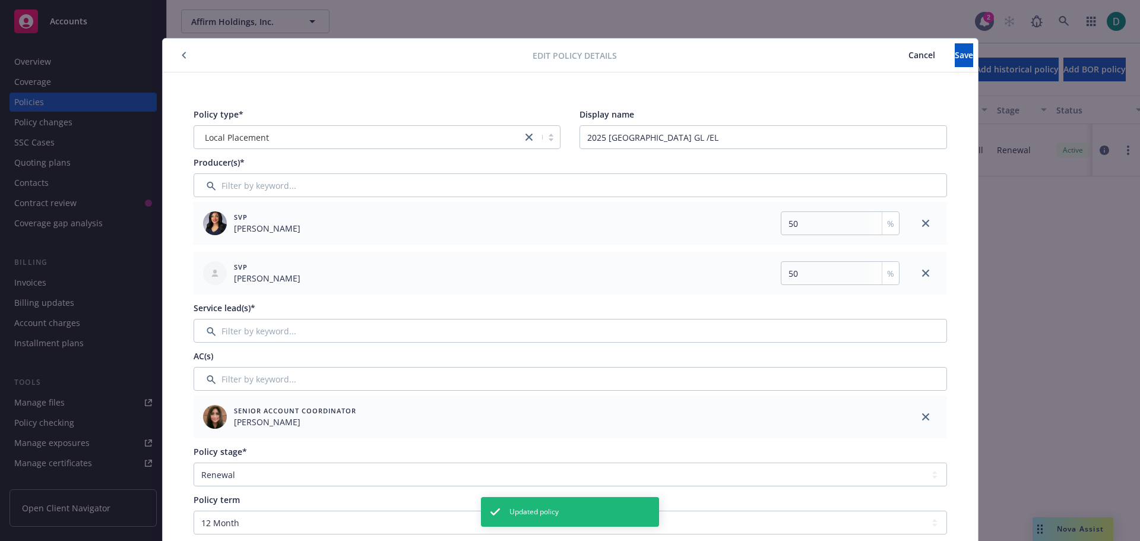
drag, startPoint x: 920, startPoint y: 416, endPoint x: 880, endPoint y: 410, distance: 40.8
click at [913, 415] on div at bounding box center [926, 417] width 43 height 43
click at [246, 336] on input "Filter by keyword..." at bounding box center [571, 331] width 754 height 24
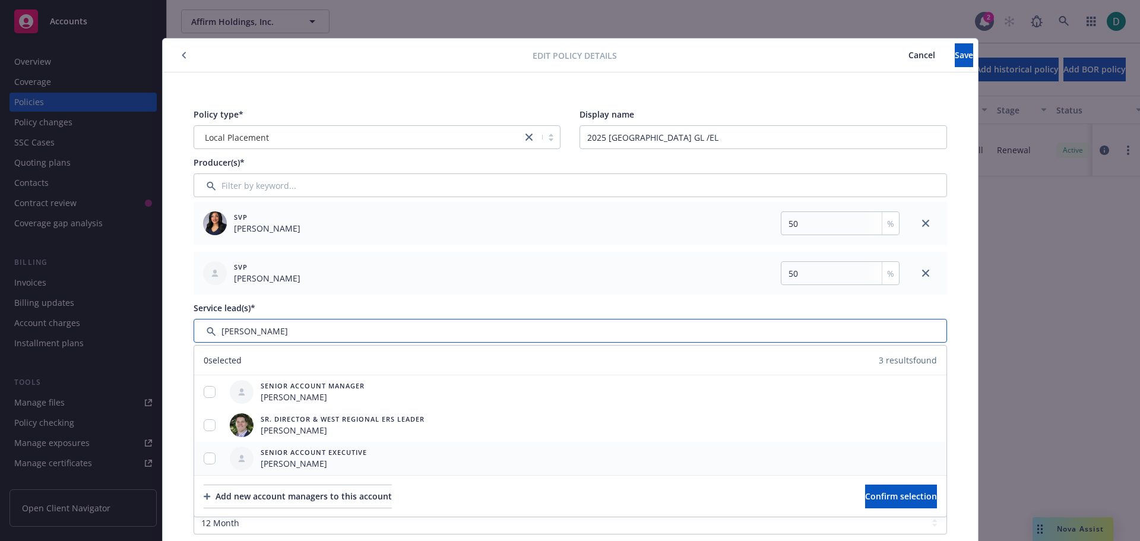
type input "[PERSON_NAME]"
click at [204, 460] on input "checkbox" at bounding box center [210, 459] width 12 height 12
checkbox input "true"
click at [865, 495] on span "Confirm selection" at bounding box center [901, 496] width 72 height 11
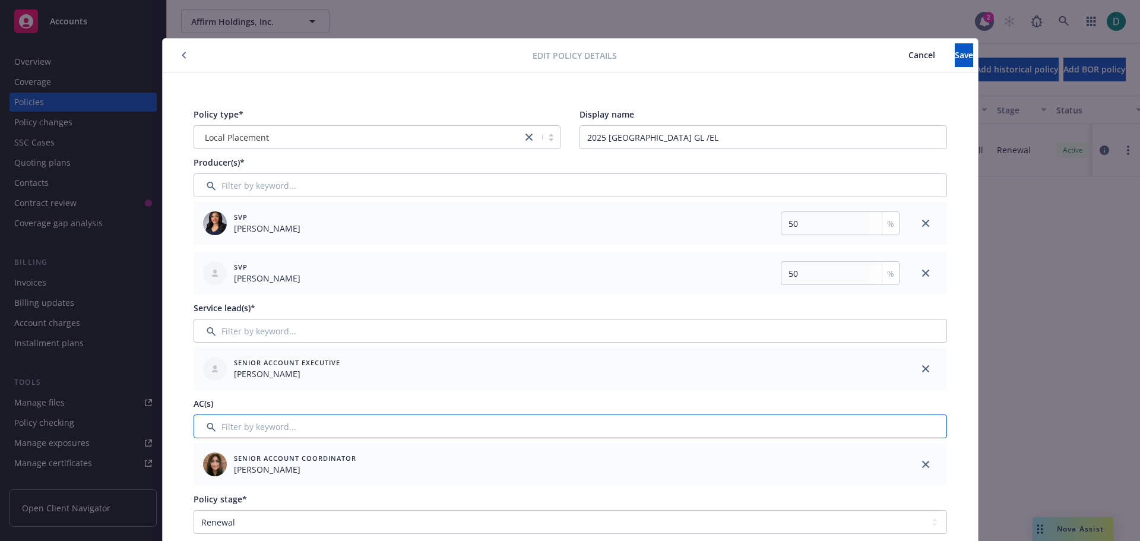
click at [249, 432] on input "Filter by keyword..." at bounding box center [571, 427] width 754 height 24
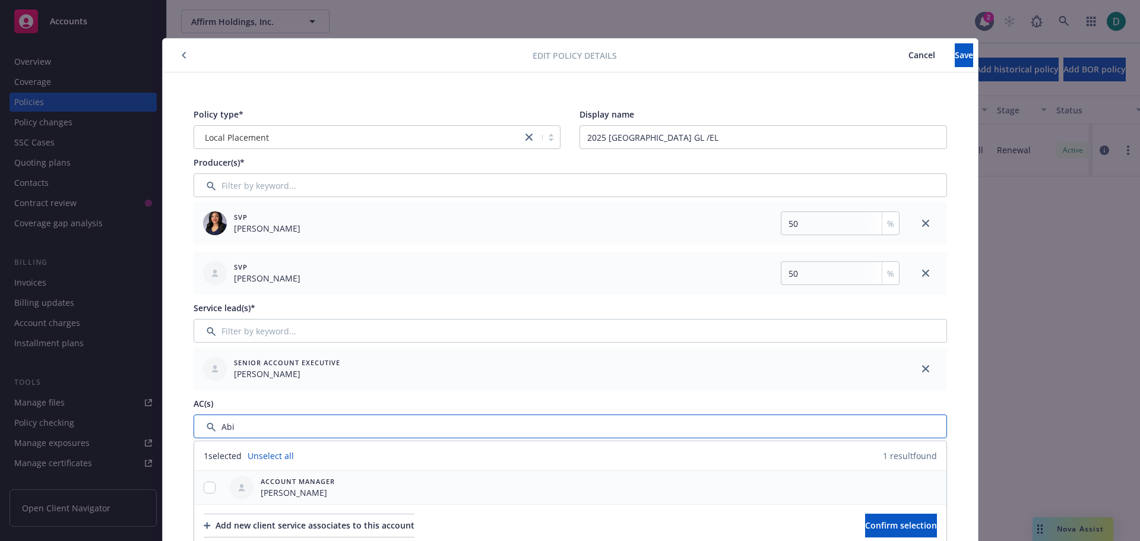
type input "Abi"
click at [207, 488] on input "checkbox" at bounding box center [210, 488] width 12 height 12
checkbox input "true"
click at [865, 529] on span "Confirm selection" at bounding box center [901, 525] width 72 height 11
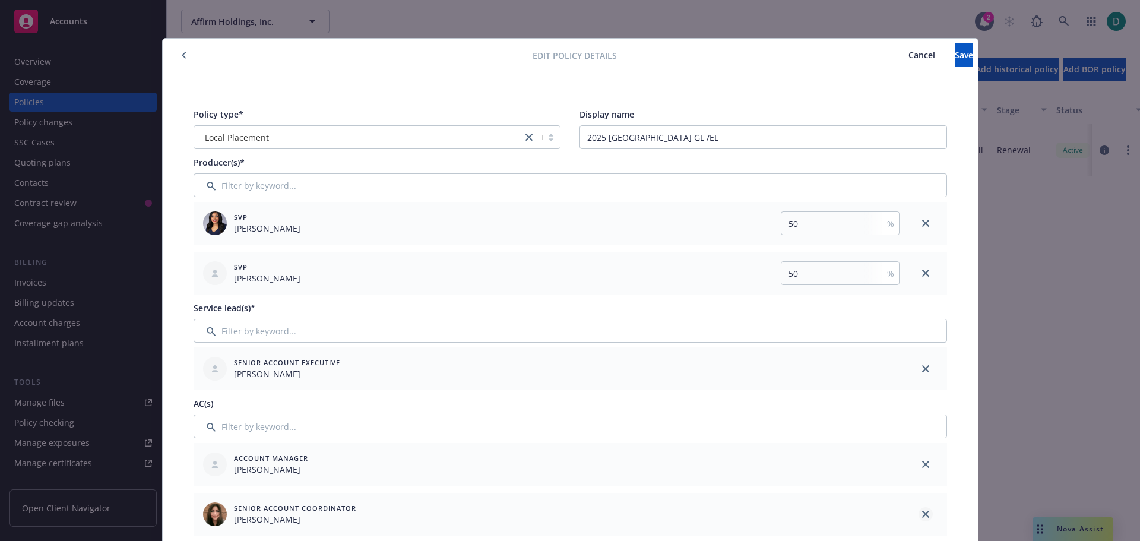
click at [924, 511] on icon "close" at bounding box center [925, 514] width 7 height 7
click at [955, 53] on span "Save" at bounding box center [964, 54] width 18 height 11
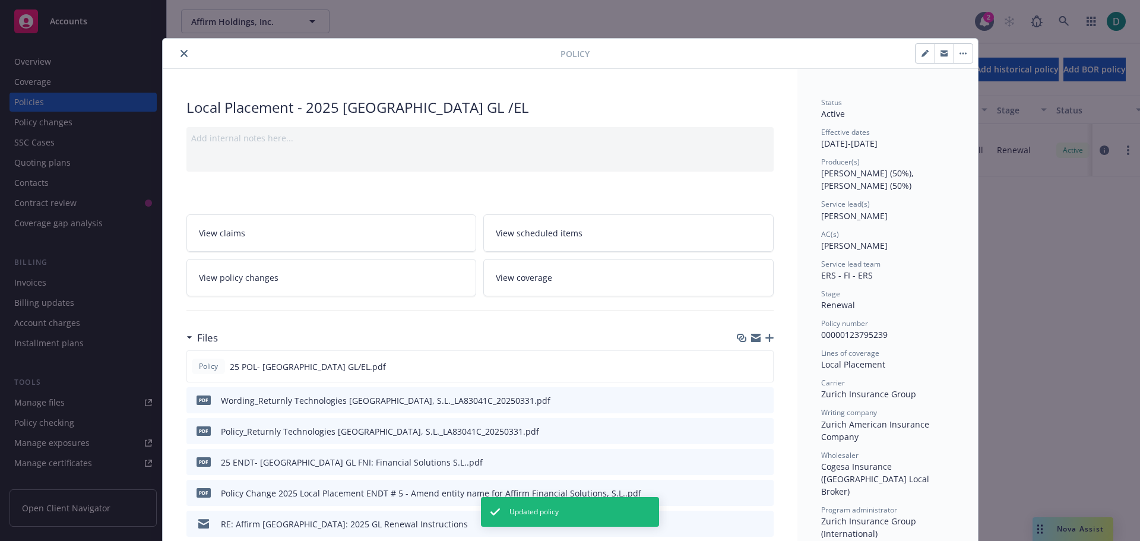
click at [182, 53] on icon "close" at bounding box center [184, 53] width 7 height 7
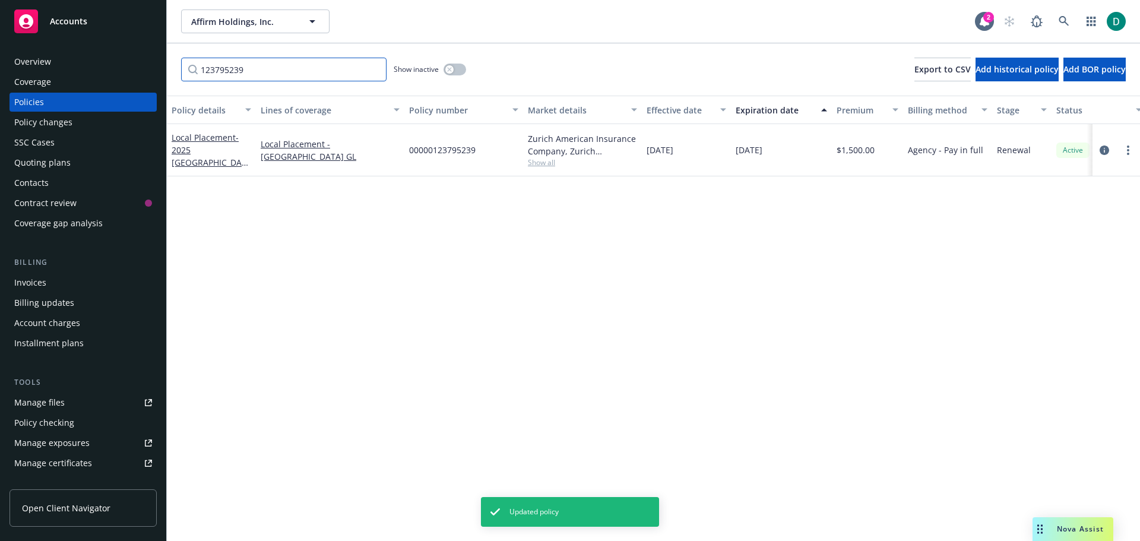
drag, startPoint x: 268, startPoint y: 71, endPoint x: 128, endPoint y: 61, distance: 140.5
click at [128, 61] on div "Accounts Overview Coverage Policies Policy changes SSC Cases Quoting plans Cont…" at bounding box center [570, 270] width 1140 height 541
paste input "ET111-002-682"
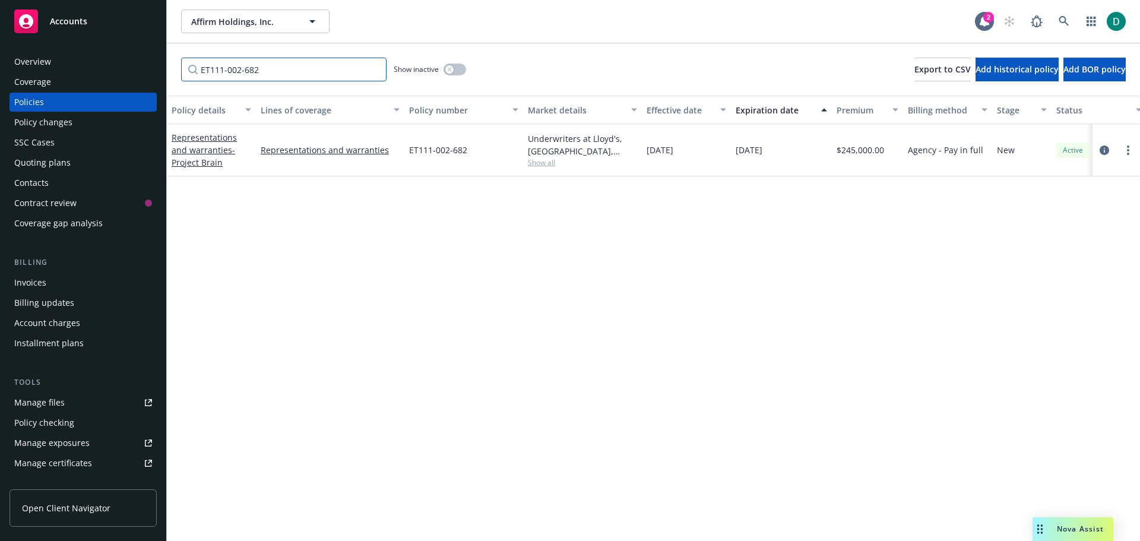
type input "ET111-002-682"
click at [194, 144] on div "Representations and warranties - Project Brain" at bounding box center [212, 149] width 80 height 37
click at [208, 148] on link "Representations and warranties - Project Brain" at bounding box center [204, 150] width 65 height 36
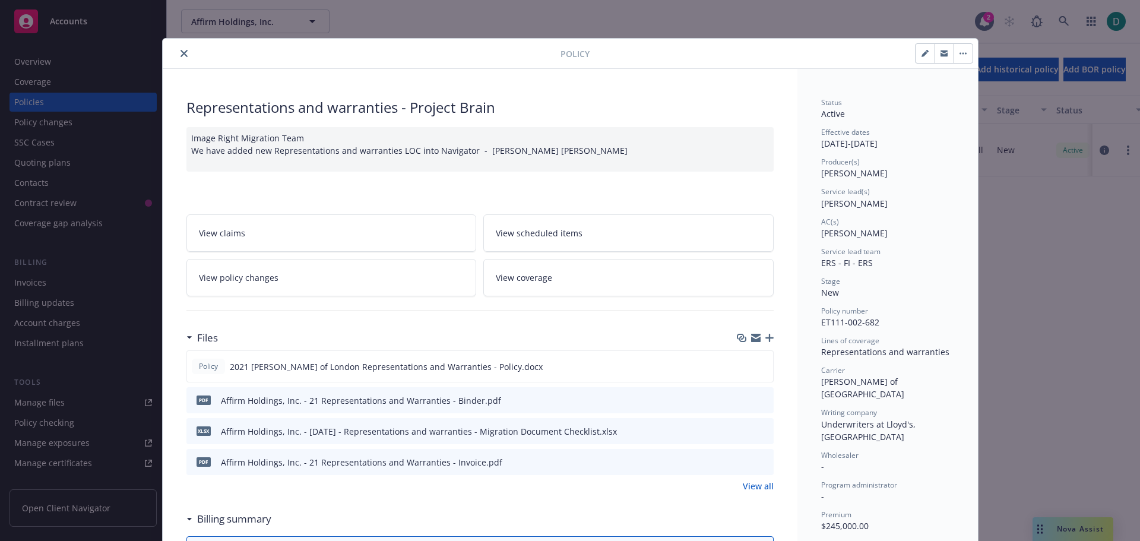
click at [922, 55] on icon "button" at bounding box center [925, 53] width 7 height 7
select select "NEW"
select select "72"
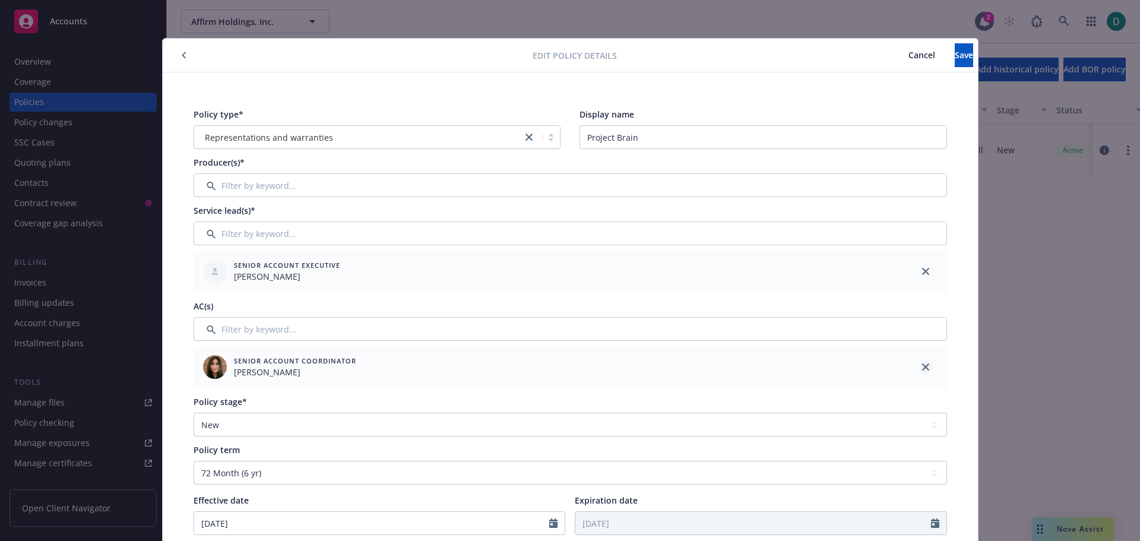
click at [923, 363] on link "close" at bounding box center [926, 367] width 14 height 14
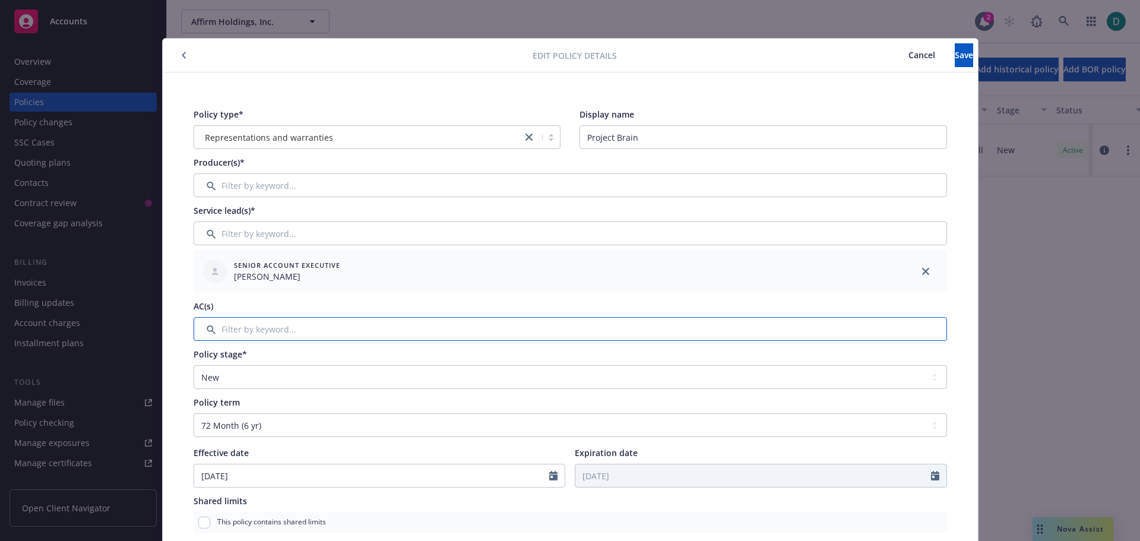
click at [257, 336] on input "Filter by keyword..." at bounding box center [571, 329] width 754 height 24
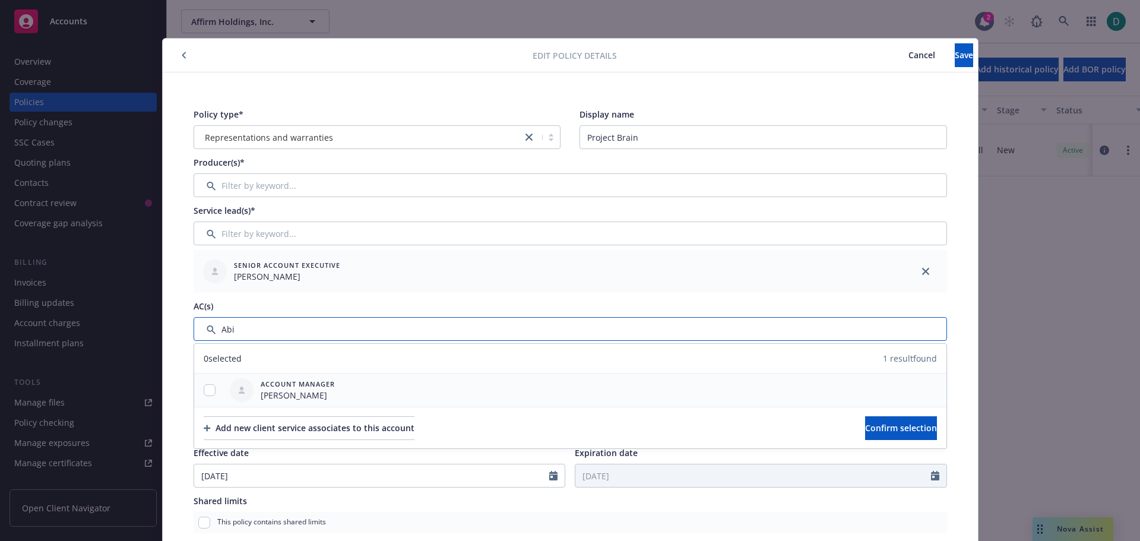
type input "Abi"
drag, startPoint x: 206, startPoint y: 391, endPoint x: 609, endPoint y: 402, distance: 402.8
click at [210, 391] on input "checkbox" at bounding box center [210, 390] width 12 height 12
checkbox input "true"
click at [871, 423] on span "Confirm selection" at bounding box center [901, 427] width 72 height 11
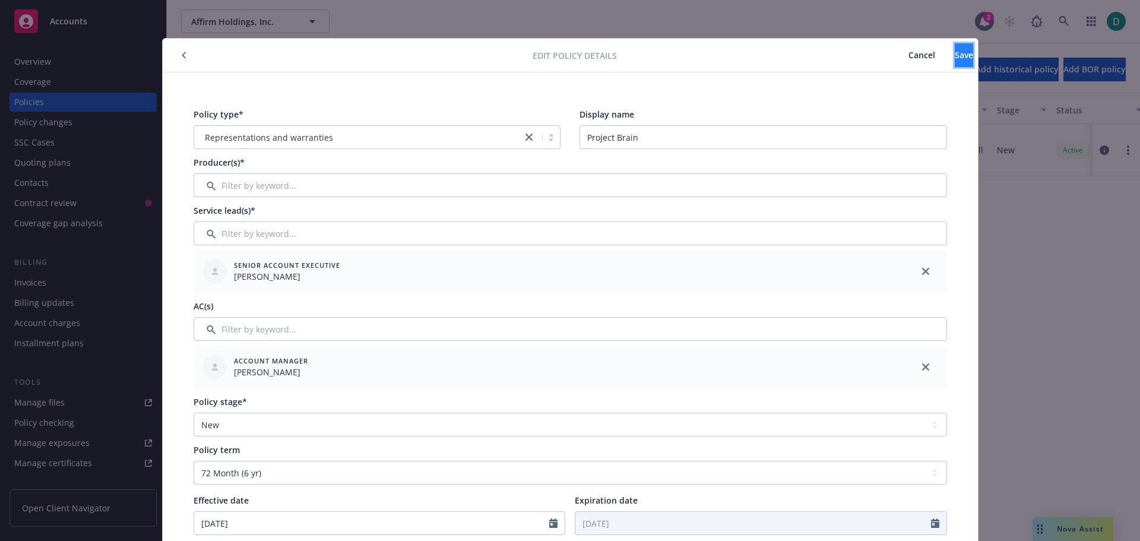
click at [955, 57] on button "Save" at bounding box center [964, 55] width 18 height 24
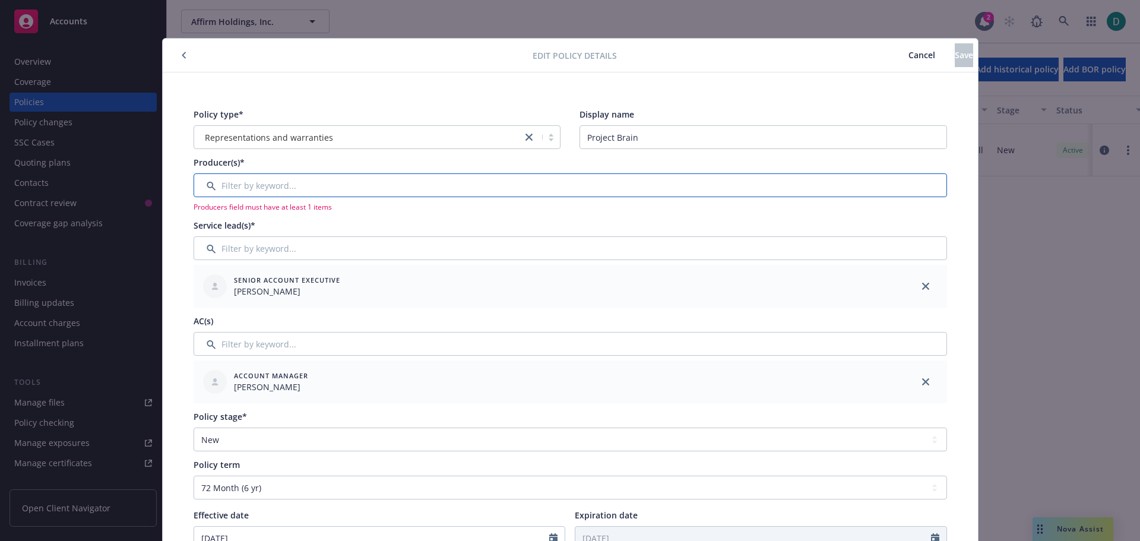
click at [270, 186] on input "Filter by keyword..." at bounding box center [571, 185] width 754 height 24
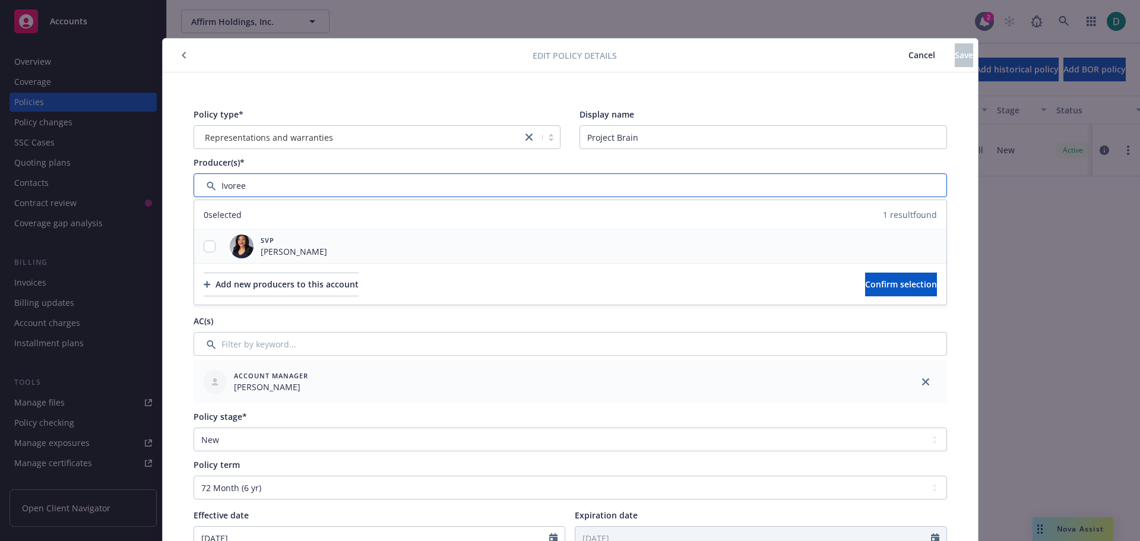
type input "Ivoree"
click at [207, 249] on input "checkbox" at bounding box center [210, 247] width 12 height 12
checkbox input "true"
drag, startPoint x: 266, startPoint y: 189, endPoint x: 173, endPoint y: 178, distance: 93.9
click at [173, 178] on div "Policy type* Representations and warranties Display name Project Brain Producer…" at bounding box center [570, 510] width 815 height 877
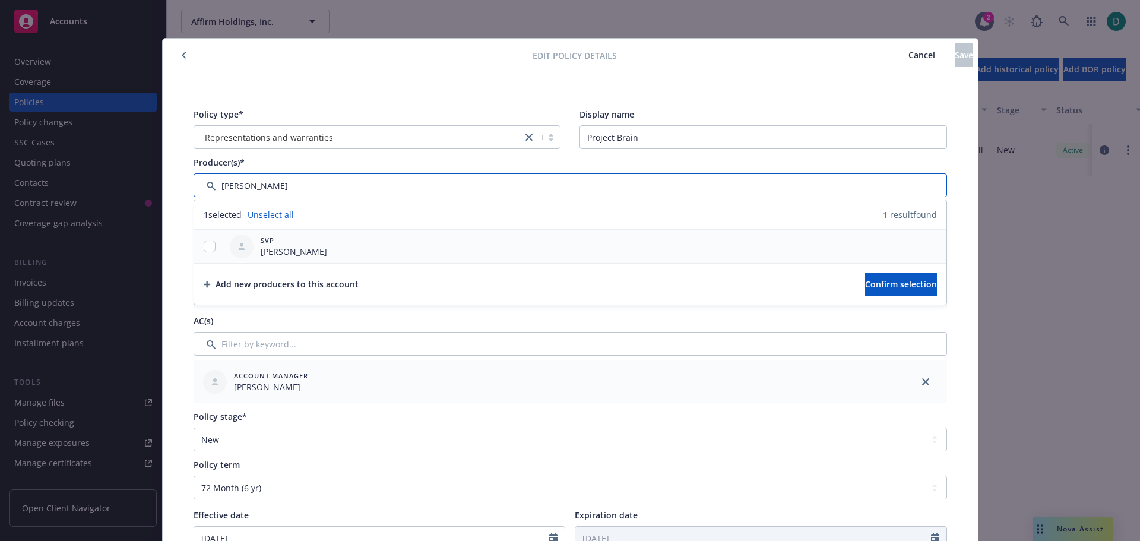
type input "[PERSON_NAME]"
drag, startPoint x: 204, startPoint y: 246, endPoint x: 530, endPoint y: 274, distance: 327.2
click at [205, 246] on input "checkbox" at bounding box center [210, 247] width 12 height 12
checkbox input "true"
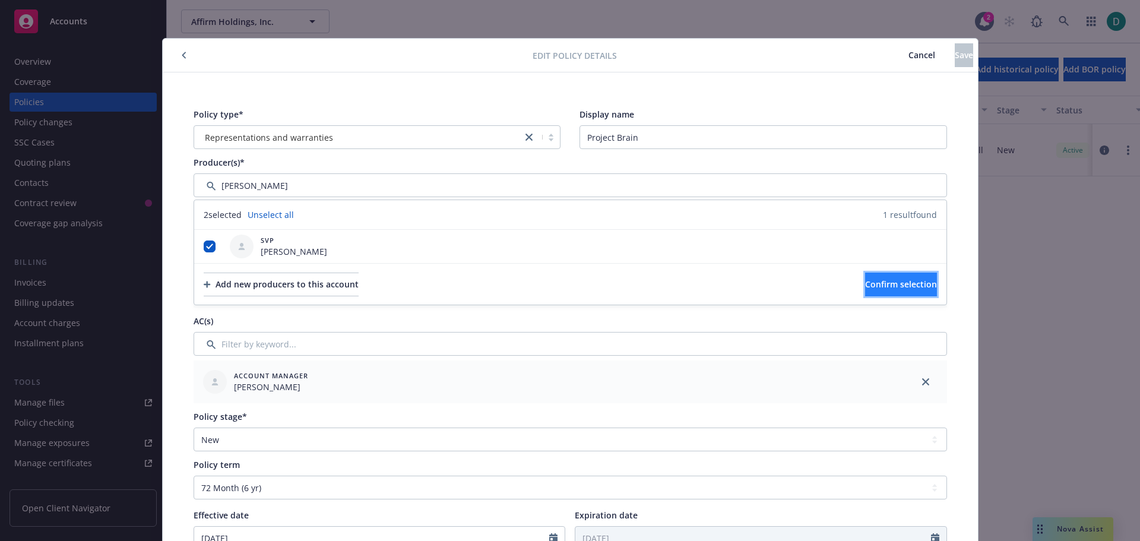
click at [908, 285] on span "Confirm selection" at bounding box center [901, 284] width 72 height 11
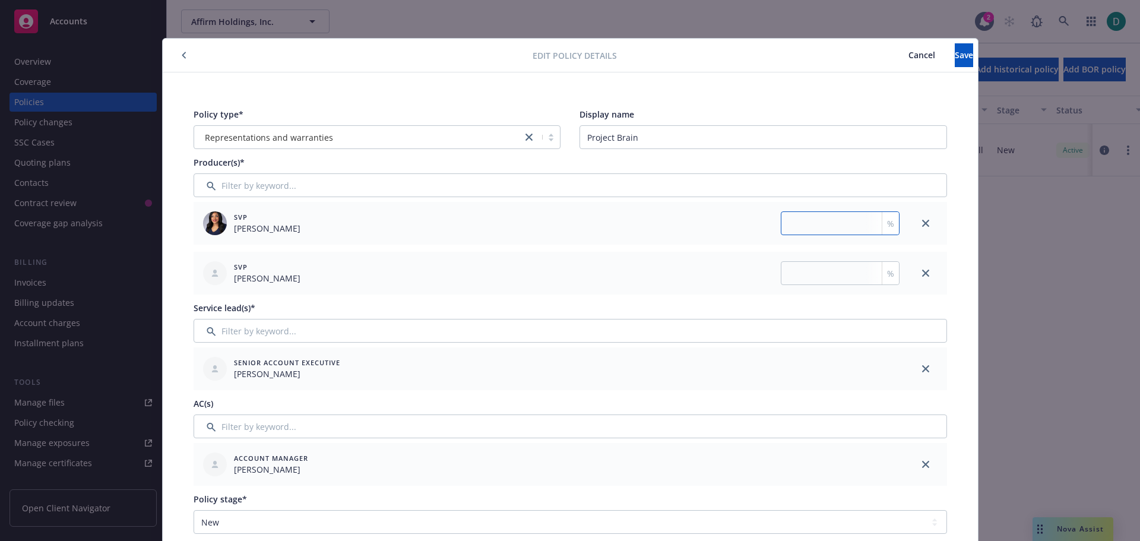
click at [830, 217] on input "number" at bounding box center [840, 223] width 119 height 24
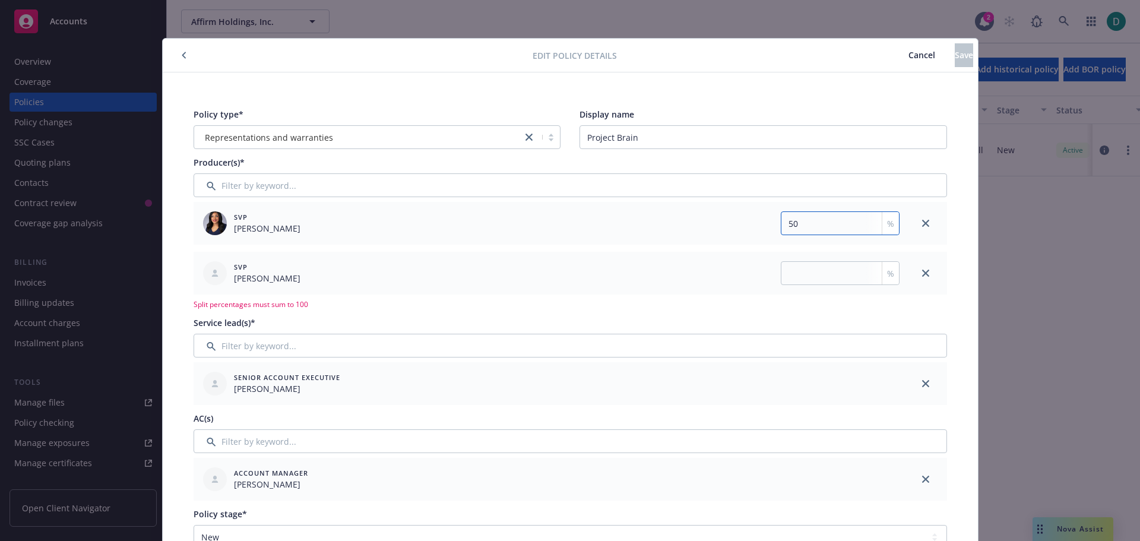
type input "50"
click at [837, 273] on input "number" at bounding box center [840, 273] width 119 height 24
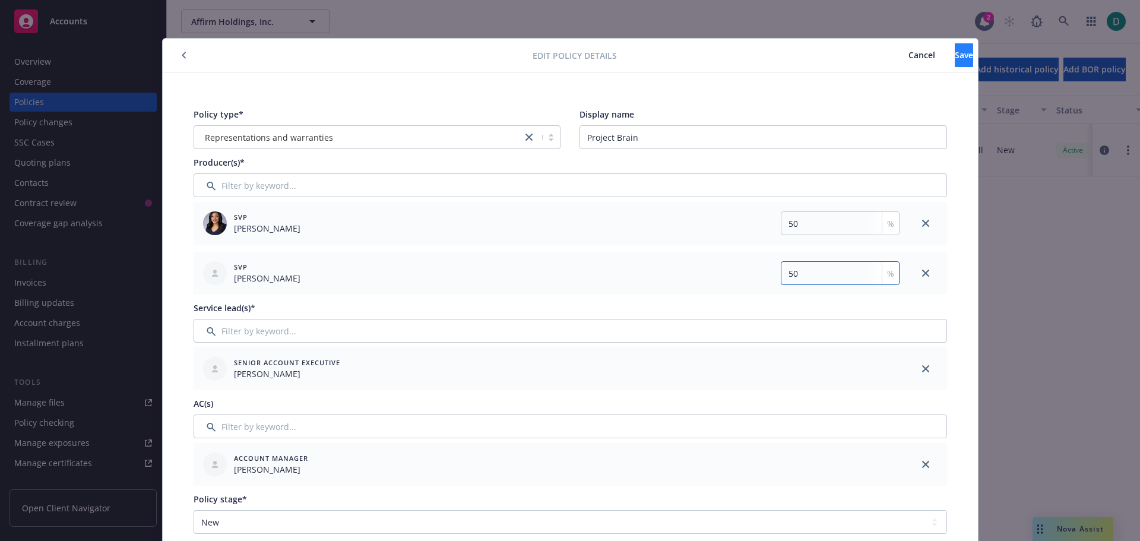
type input "50"
click at [955, 55] on span "Save" at bounding box center [964, 54] width 18 height 11
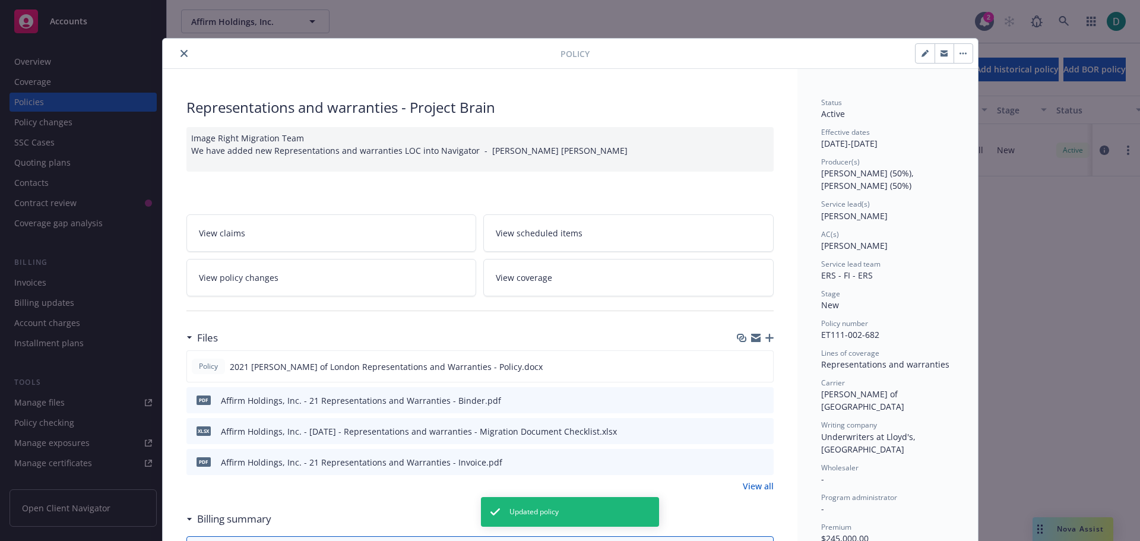
click at [179, 46] on div "Policy" at bounding box center [570, 54] width 815 height 30
click at [181, 52] on icon "close" at bounding box center [184, 53] width 7 height 7
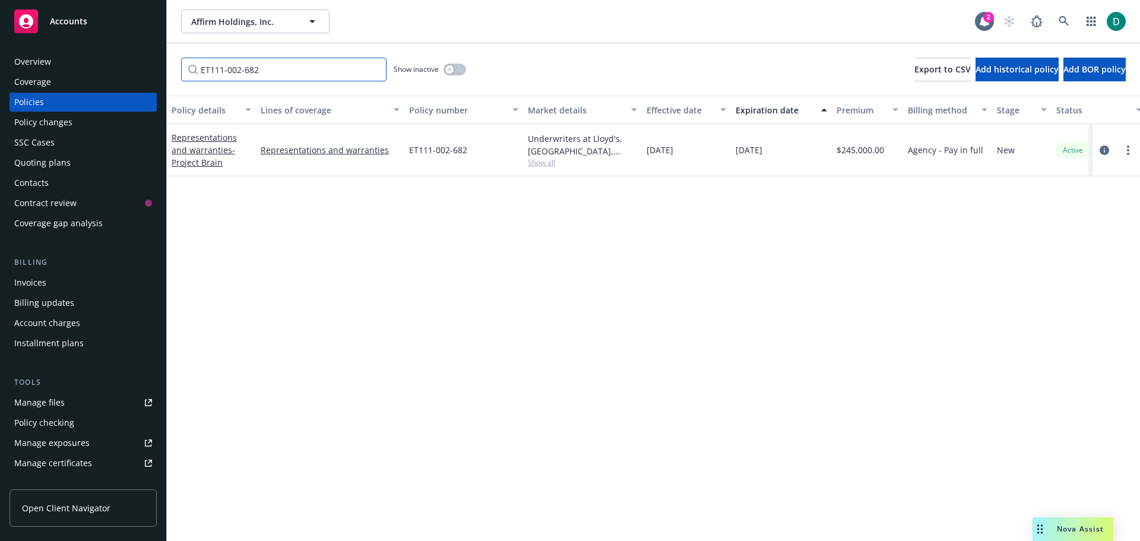
drag, startPoint x: 291, startPoint y: 67, endPoint x: 116, endPoint y: 65, distance: 175.2
click at [116, 65] on div "Accounts Overview Coverage Policies Policy changes SSC Cases Quoting plans Cont…" at bounding box center [570, 270] width 1140 height 541
paste input "CNS0001069-041921"
type input "CNS0001069-041921"
click at [194, 154] on link "Representations and warranties - Project Retrieve" at bounding box center [204, 150] width 65 height 36
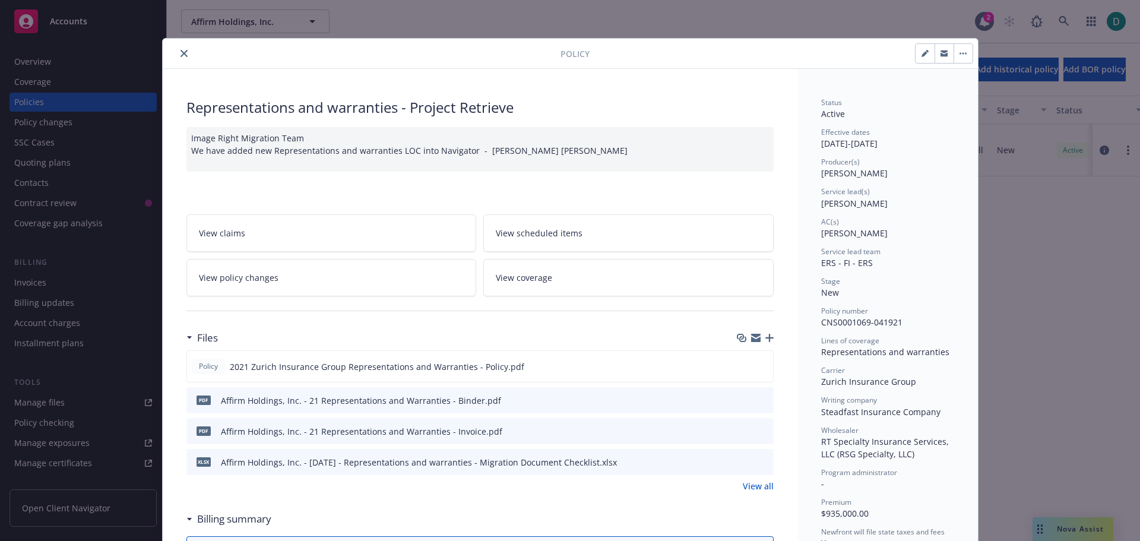
click at [922, 52] on icon "button" at bounding box center [925, 54] width 6 height 6
select select "NEW"
select select "72"
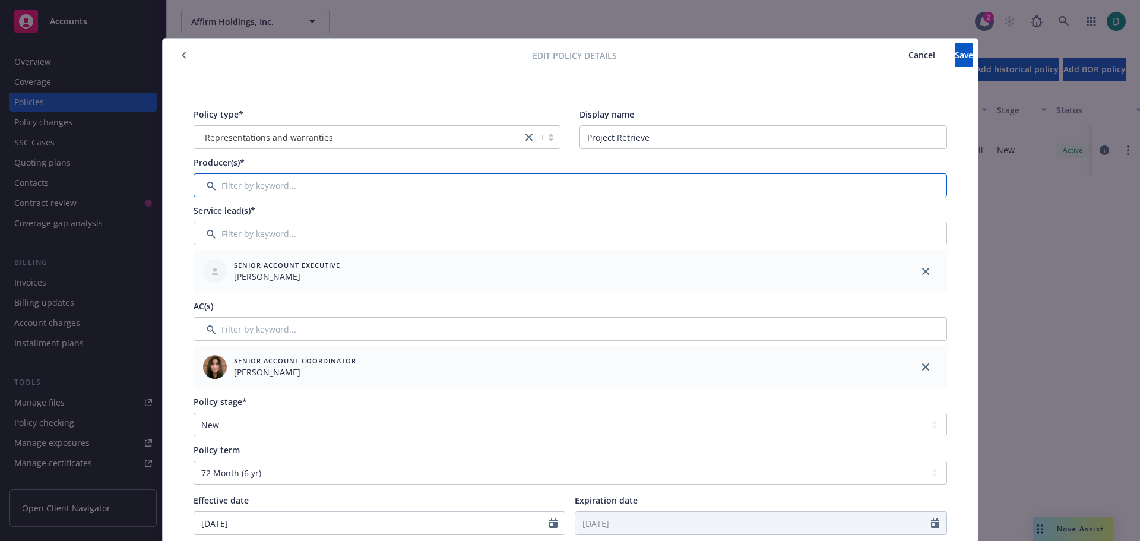
click at [257, 181] on input "Filter by keyword..." at bounding box center [571, 185] width 754 height 24
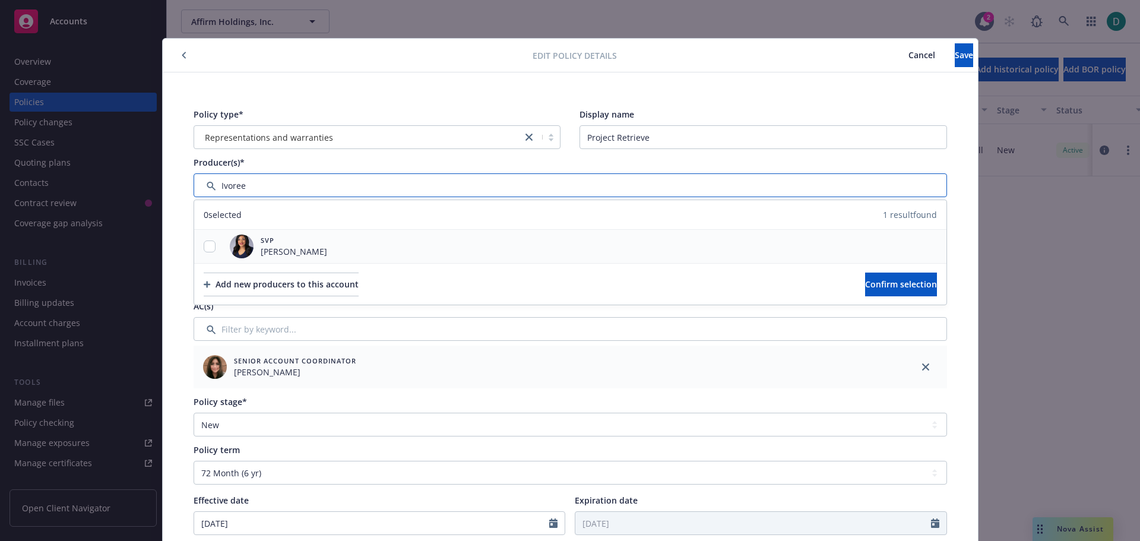
type input "Ivoree"
click at [204, 246] on input "checkbox" at bounding box center [210, 247] width 12 height 12
checkbox input "true"
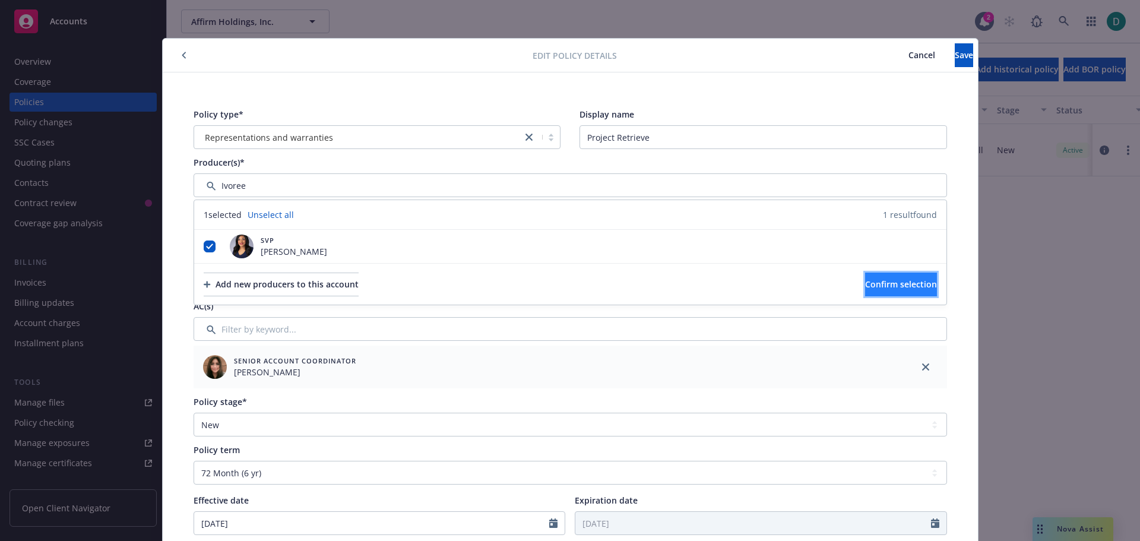
click at [865, 289] on button "Confirm selection" at bounding box center [901, 285] width 72 height 24
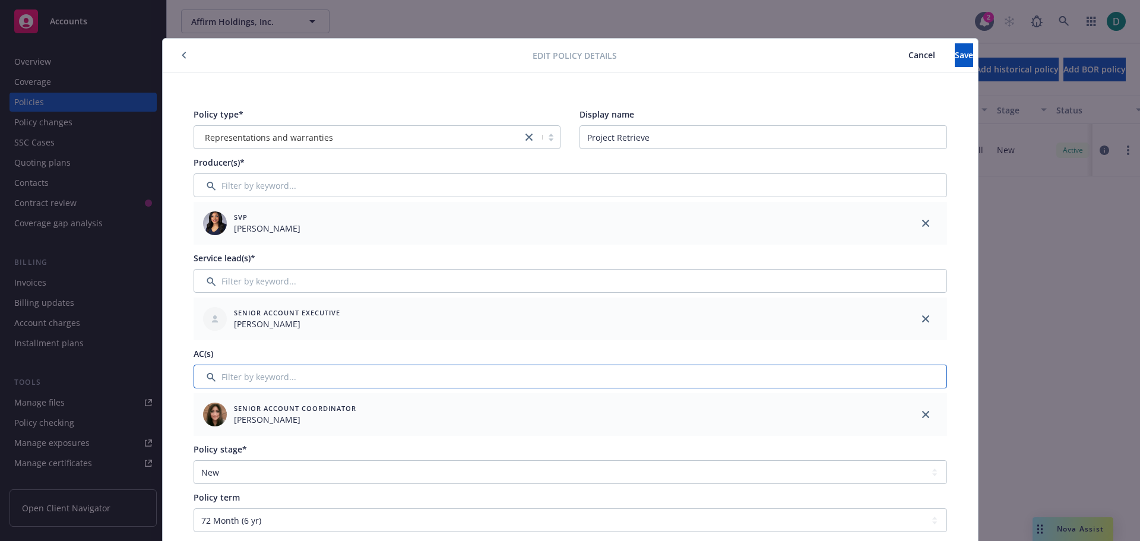
click at [262, 376] on input "Filter by keyword..." at bounding box center [571, 377] width 754 height 24
click at [922, 410] on link "close" at bounding box center [926, 414] width 14 height 14
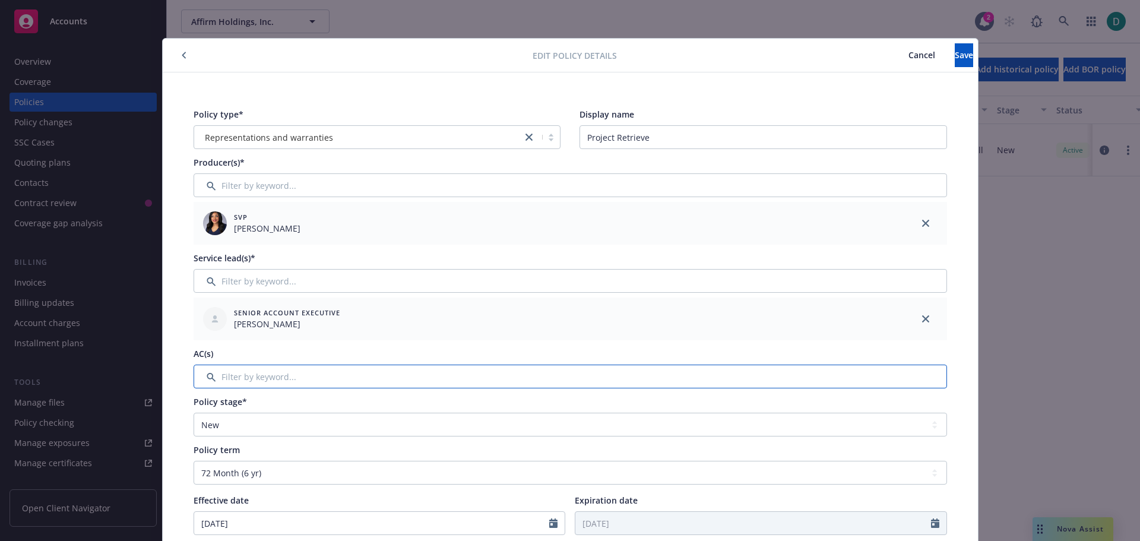
click at [273, 378] on input "Filter by keyword..." at bounding box center [571, 377] width 754 height 24
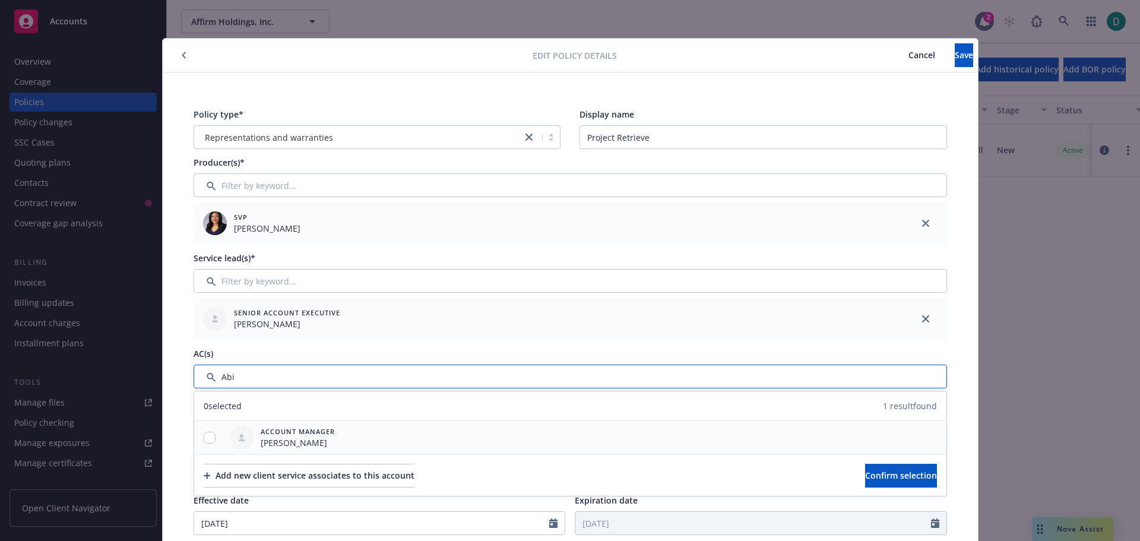
type input "Abi"
click at [204, 440] on input "checkbox" at bounding box center [210, 438] width 12 height 12
checkbox input "true"
click at [865, 473] on span "Confirm selection" at bounding box center [901, 475] width 72 height 11
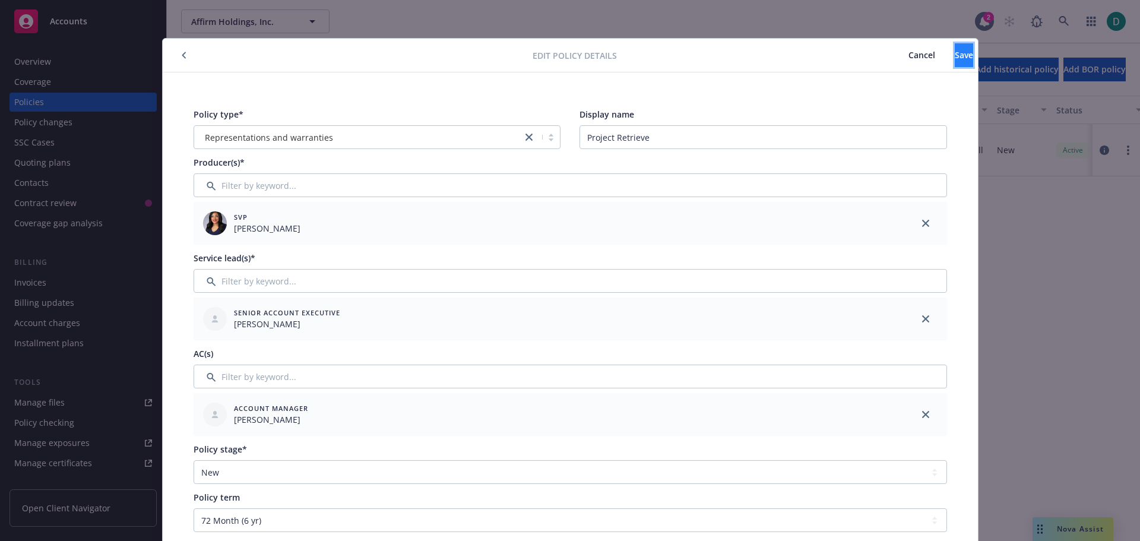
click at [955, 53] on span "Save" at bounding box center [964, 54] width 18 height 11
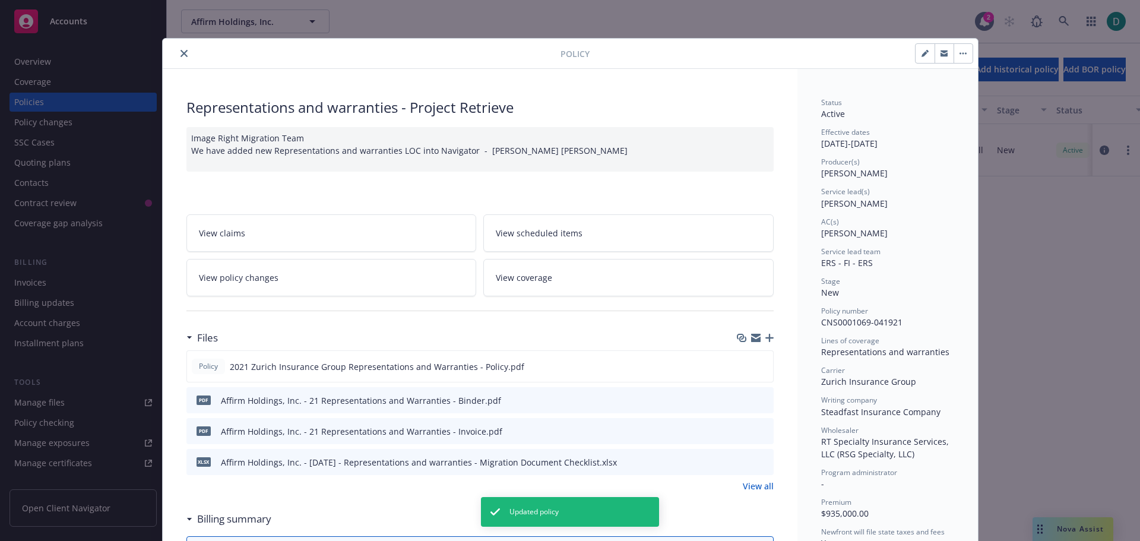
click at [177, 59] on button "close" at bounding box center [184, 53] width 14 height 14
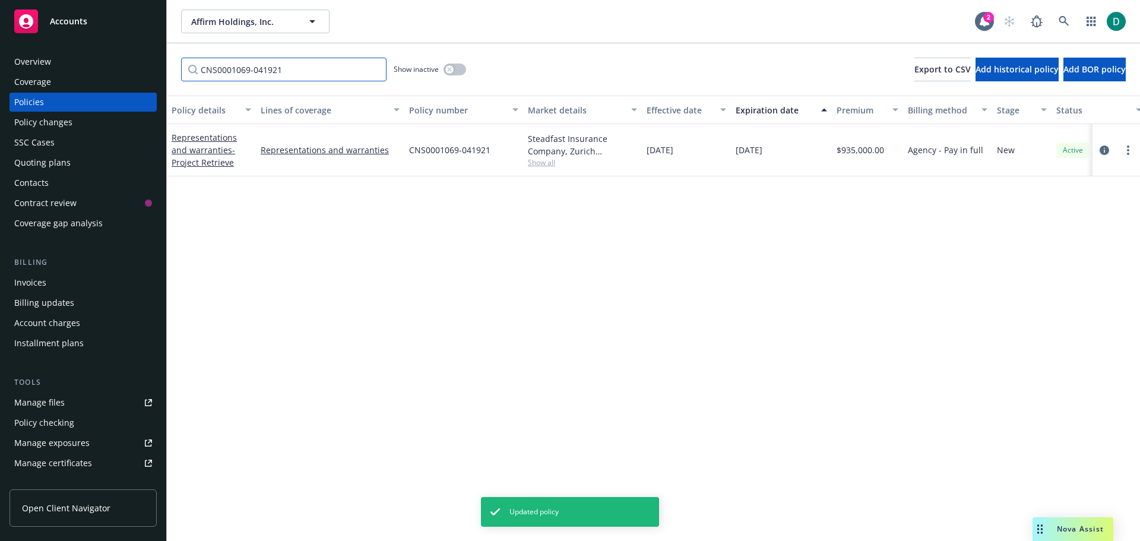
drag, startPoint x: 290, startPoint y: 78, endPoint x: 195, endPoint y: 71, distance: 95.9
click at [195, 71] on input "CNS0001069-041921" at bounding box center [283, 70] width 205 height 24
paste input "WC 4414530 - 03"
type input "WC 4414530 - 03"
click at [183, 148] on link "Workers' Compensation - US Workers Comp" at bounding box center [207, 150] width 71 height 36
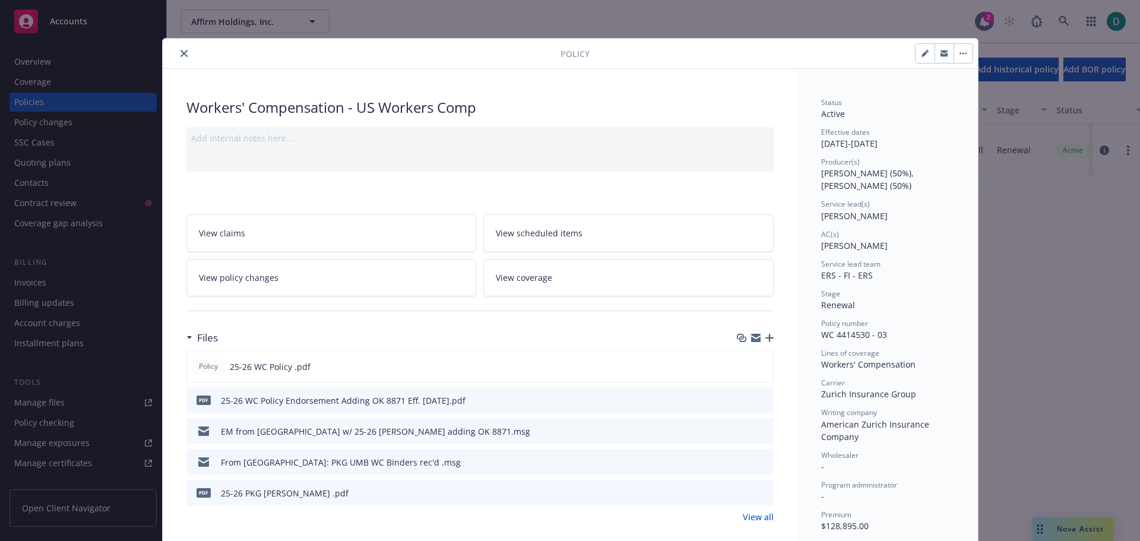
click at [922, 54] on icon "button" at bounding box center [925, 53] width 7 height 7
select select "RENEWAL"
select select "12"
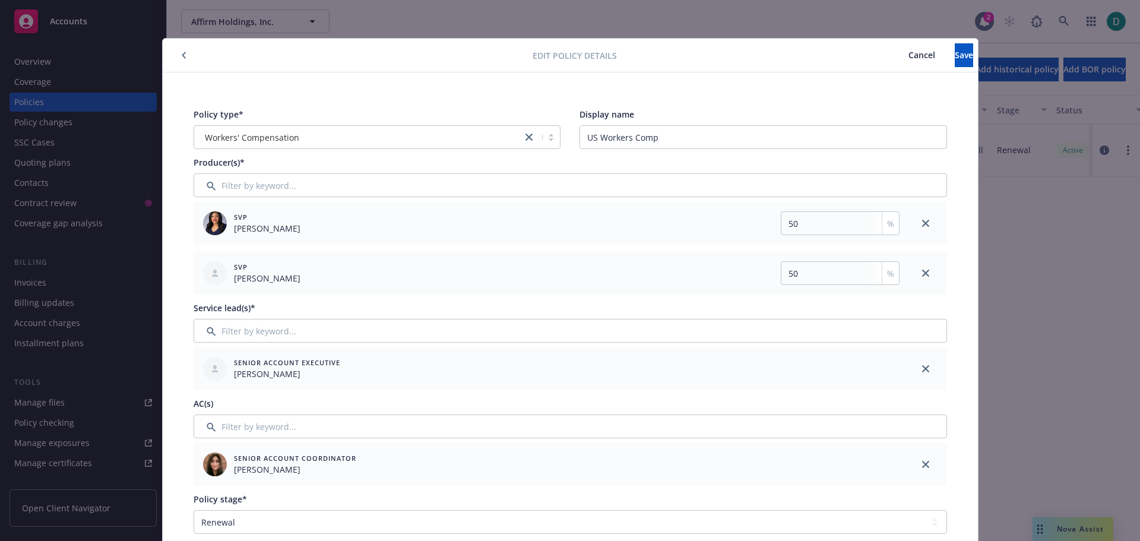
drag, startPoint x: 919, startPoint y: 464, endPoint x: 527, endPoint y: 435, distance: 392.5
click at [919, 464] on link "close" at bounding box center [926, 464] width 14 height 14
click at [243, 420] on input "Filter by keyword..." at bounding box center [571, 427] width 754 height 24
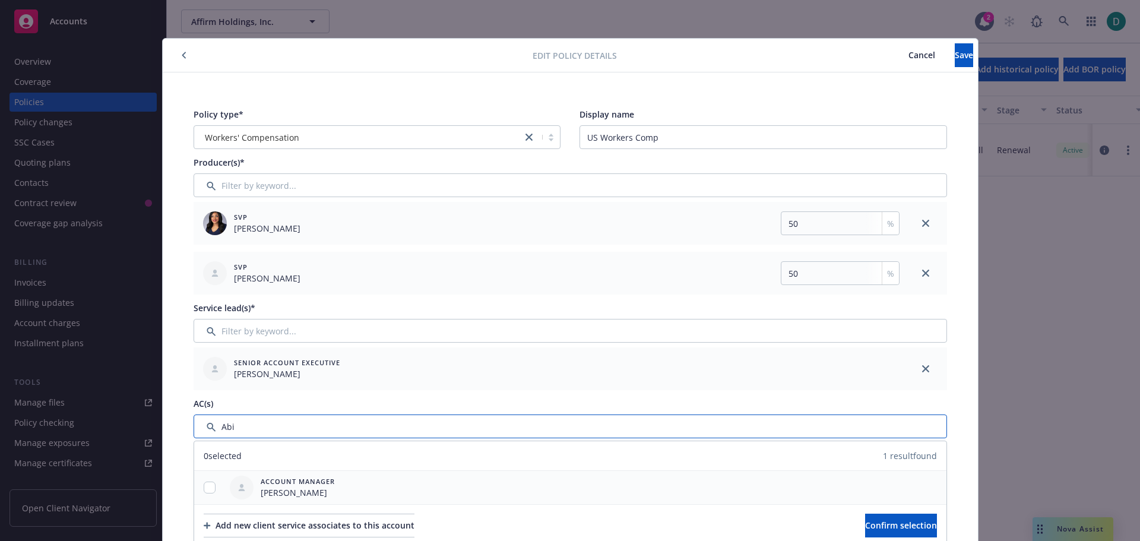
type input "Abi"
click at [207, 492] on input "checkbox" at bounding box center [210, 488] width 12 height 12
checkbox input "true"
click at [865, 530] on span "Confirm selection" at bounding box center [901, 525] width 72 height 11
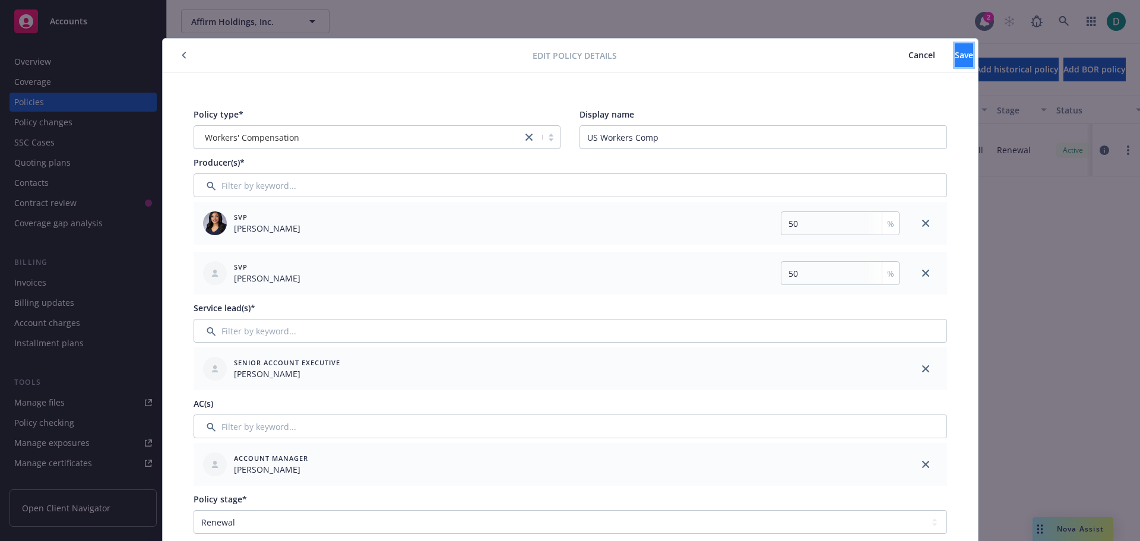
click at [955, 49] on span "Save" at bounding box center [964, 54] width 18 height 11
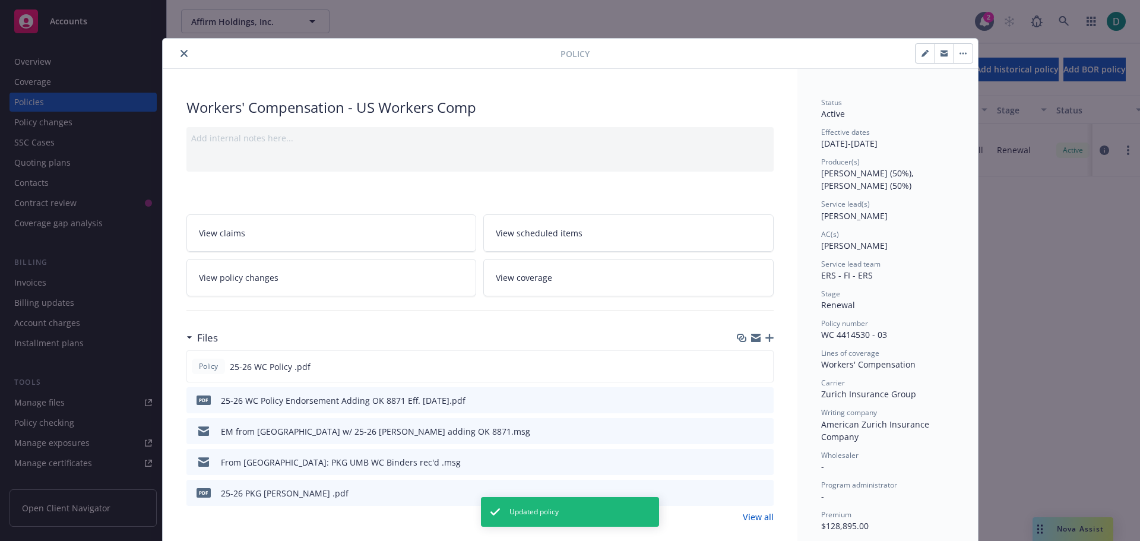
click at [181, 56] on icon "close" at bounding box center [184, 53] width 7 height 7
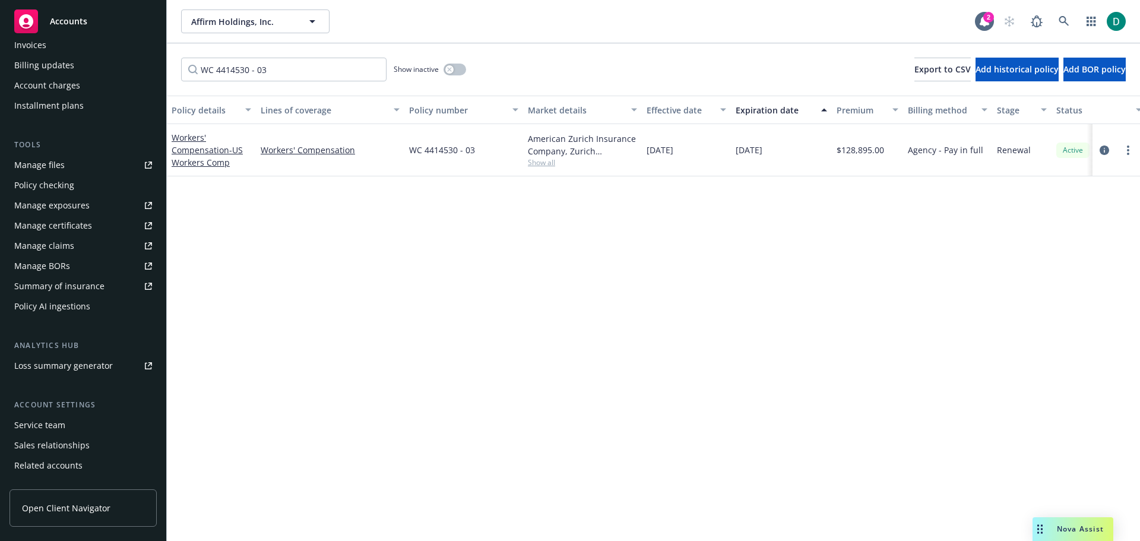
scroll to position [273, 0]
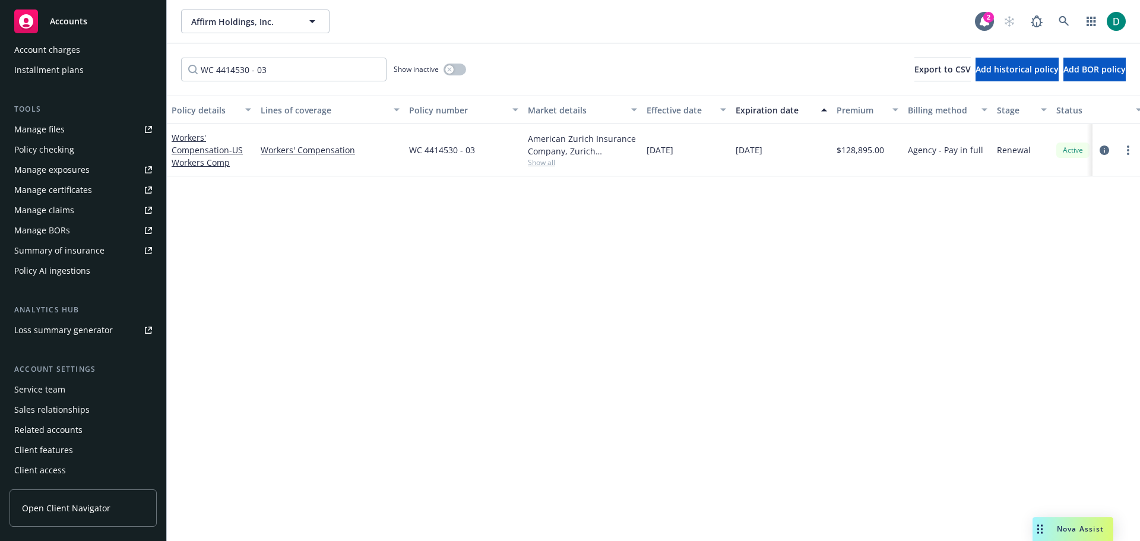
click at [45, 389] on div "Service team" at bounding box center [39, 389] width 51 height 19
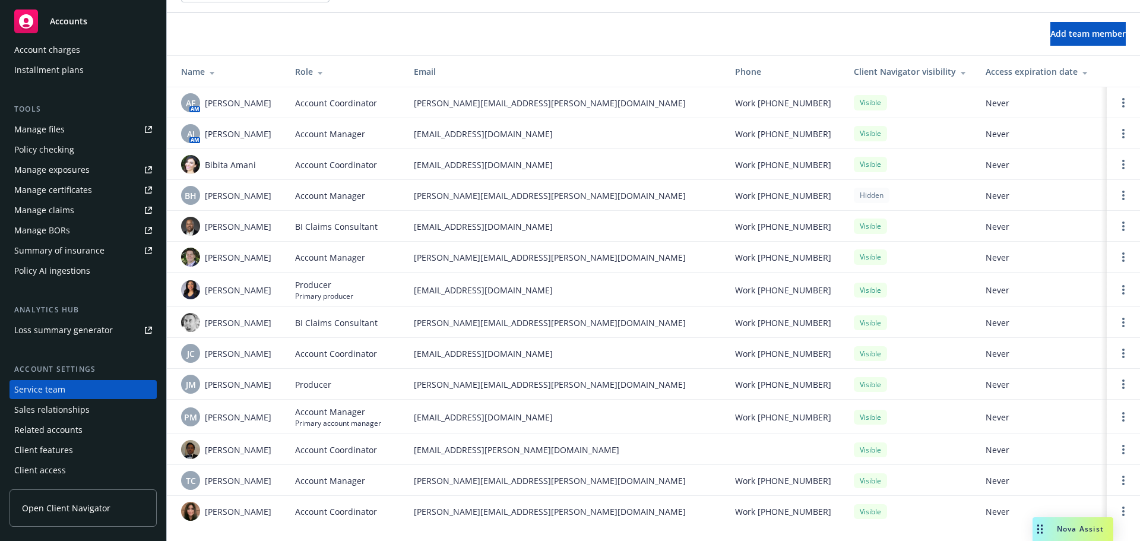
scroll to position [37, 0]
click at [1122, 479] on circle "Open options" at bounding box center [1123, 480] width 2 height 2
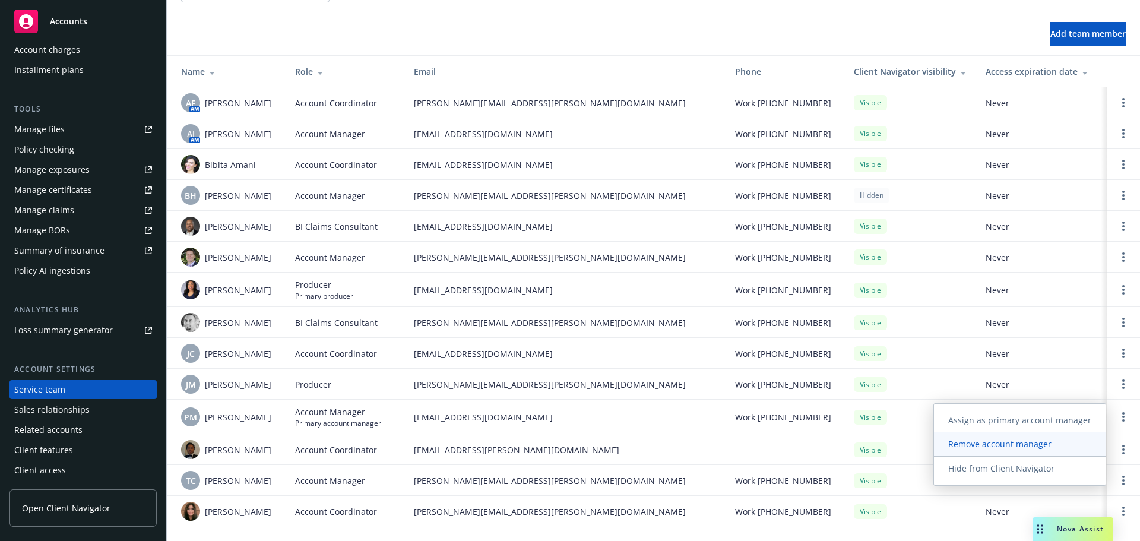
click at [1020, 448] on span "Remove account manager" at bounding box center [1000, 443] width 132 height 11
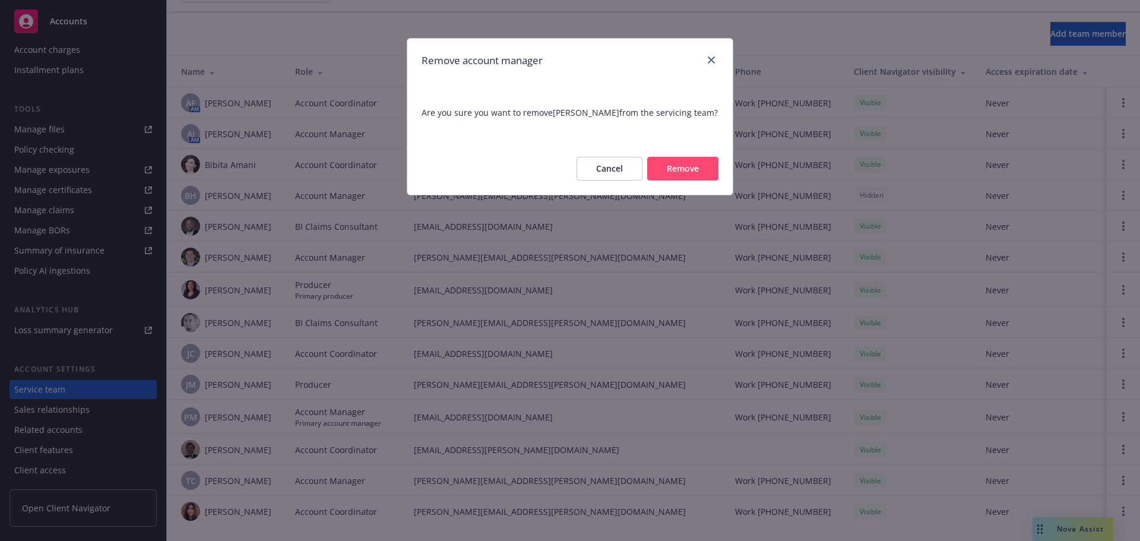
click at [681, 179] on button "Remove" at bounding box center [682, 169] width 71 height 24
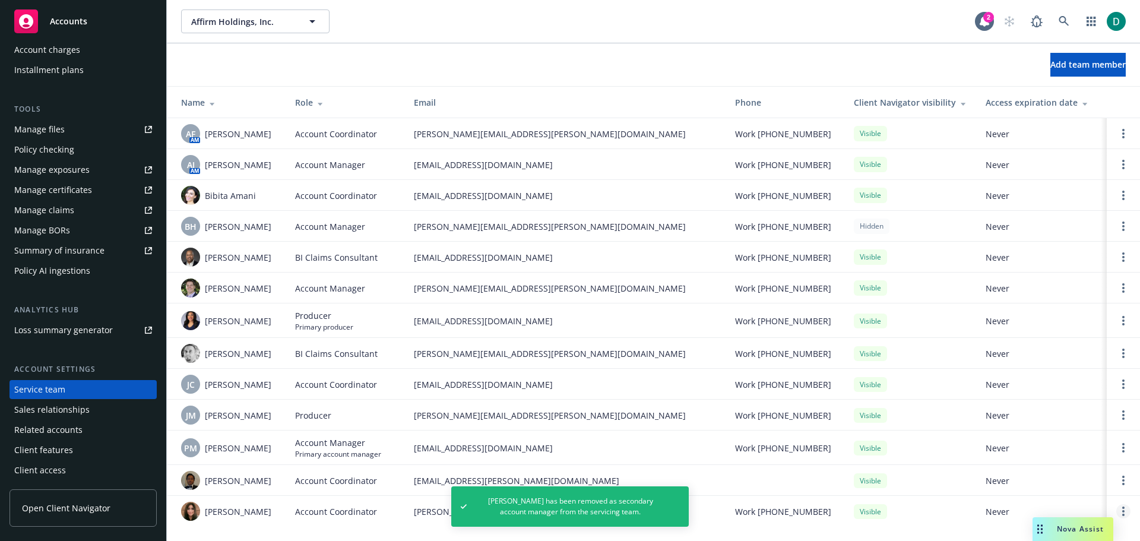
click at [1123, 512] on circle "Open options" at bounding box center [1123, 511] width 2 height 2
click at [1039, 477] on span "Remove account coordinator" at bounding box center [1043, 477] width 143 height 11
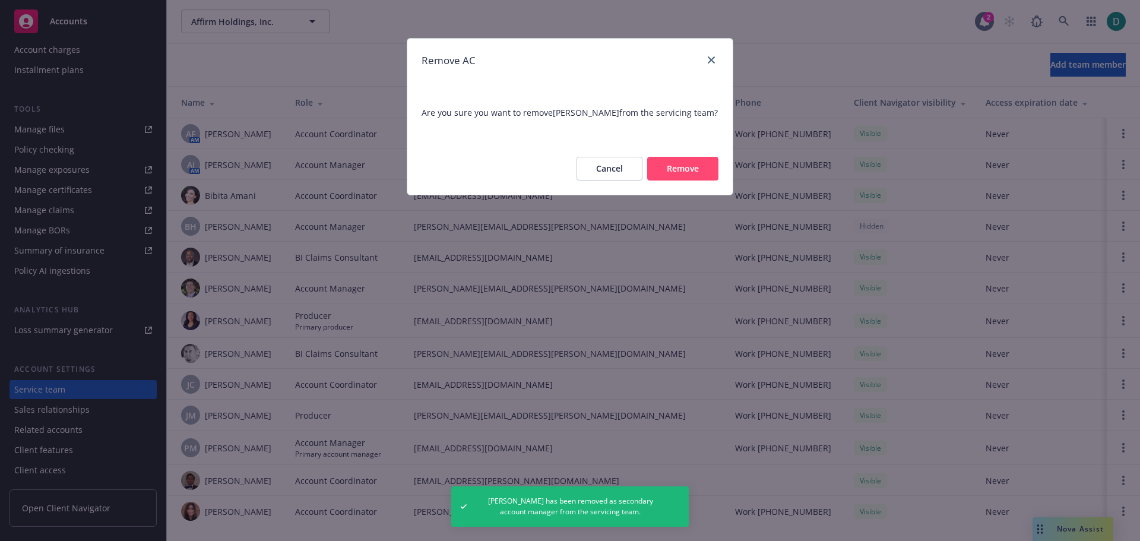
click at [695, 170] on button "Remove" at bounding box center [682, 169] width 71 height 24
